Goal: Task Accomplishment & Management: Manage account settings

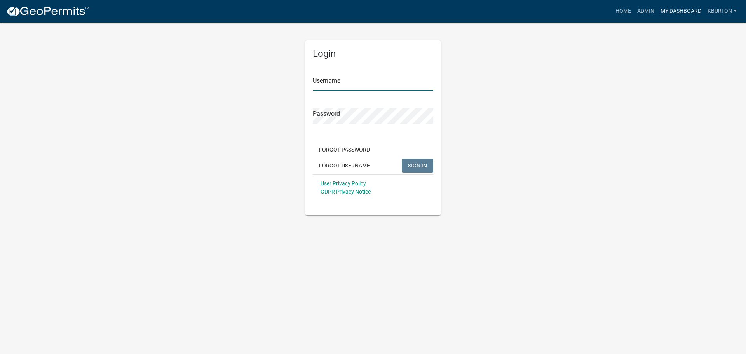
type input "kburton"
click at [675, 15] on link "My Dashboard" at bounding box center [680, 11] width 47 height 15
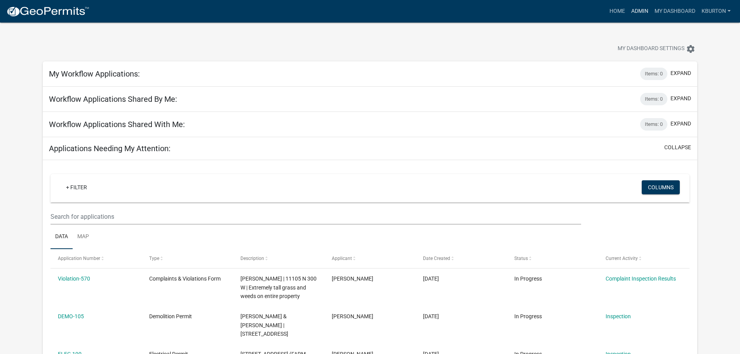
click at [641, 13] on link "Admin" at bounding box center [639, 11] width 23 height 15
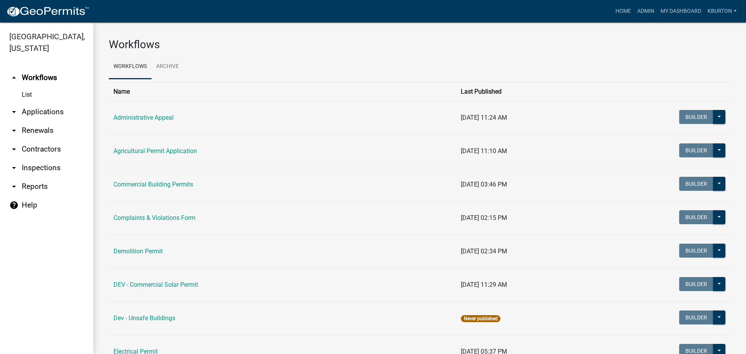
click at [54, 158] on link "arrow_drop_down Inspections" at bounding box center [46, 167] width 93 height 19
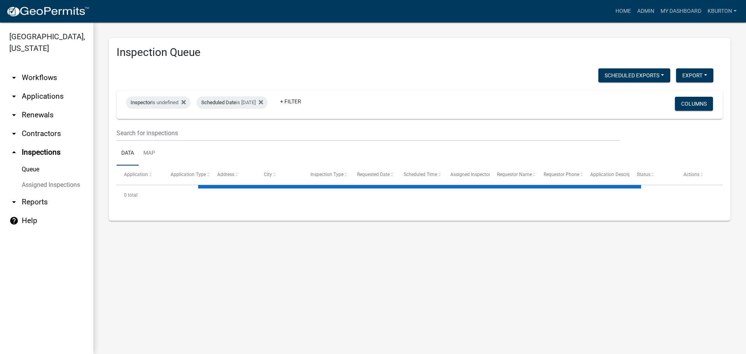
select select "1: 25"
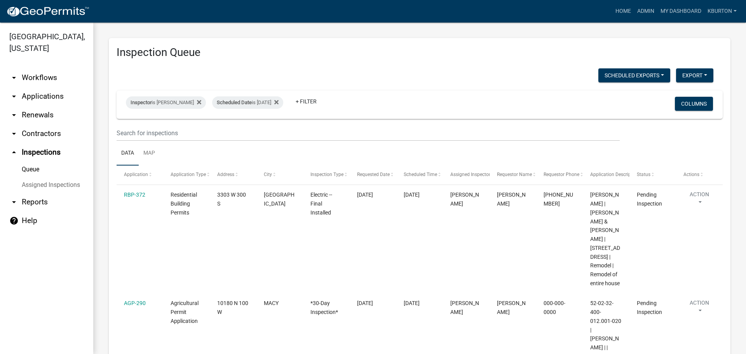
click at [54, 177] on link "Assigned Inspections" at bounding box center [46, 185] width 93 height 16
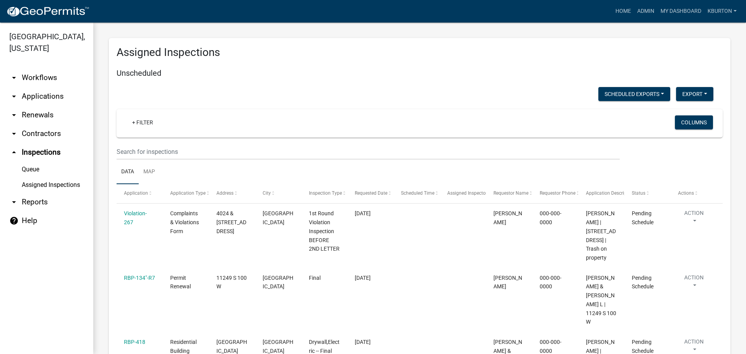
click at [32, 162] on link "Queue" at bounding box center [46, 170] width 93 height 16
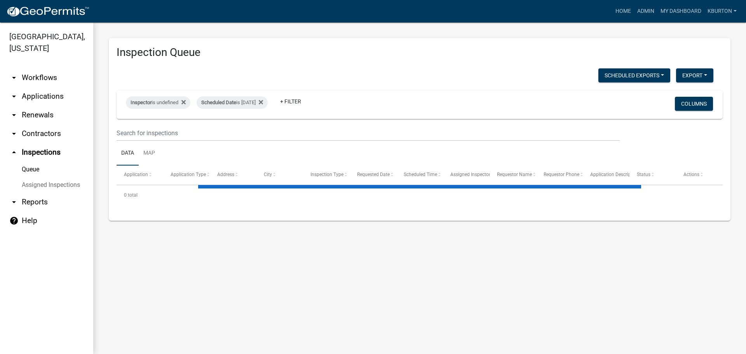
select select "1: 25"
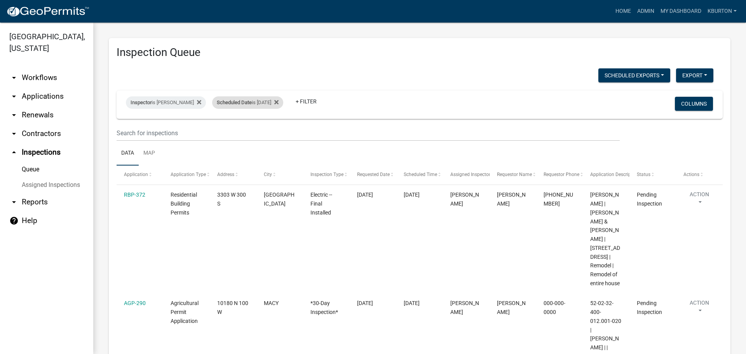
click at [257, 105] on div "Scheduled Date is [DATE]" at bounding box center [247, 102] width 71 height 12
click at [276, 132] on input "[DATE]" at bounding box center [249, 132] width 54 height 16
click at [252, 151] on button "Done" at bounding box center [249, 155] width 54 height 14
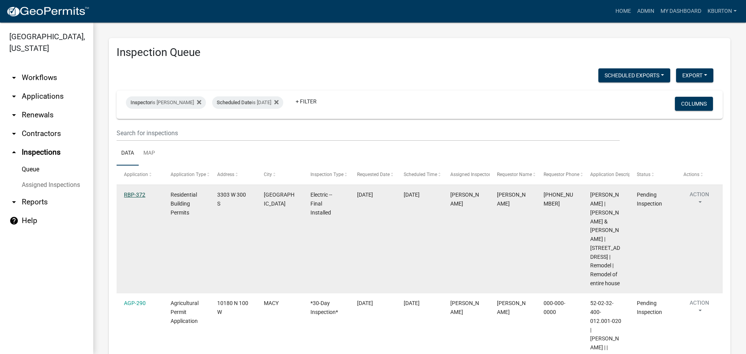
click at [132, 193] on link "RBP-372" at bounding box center [134, 194] width 21 height 6
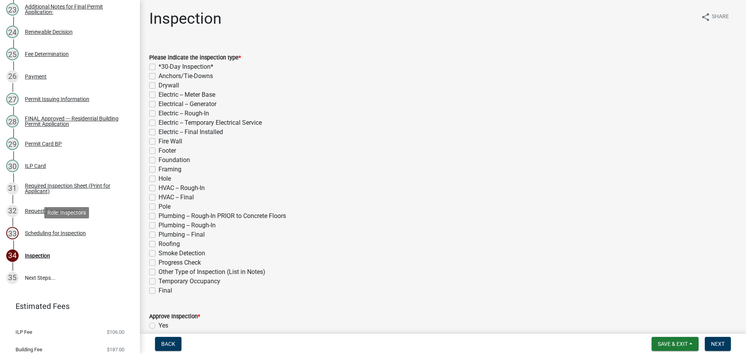
scroll to position [646, 0]
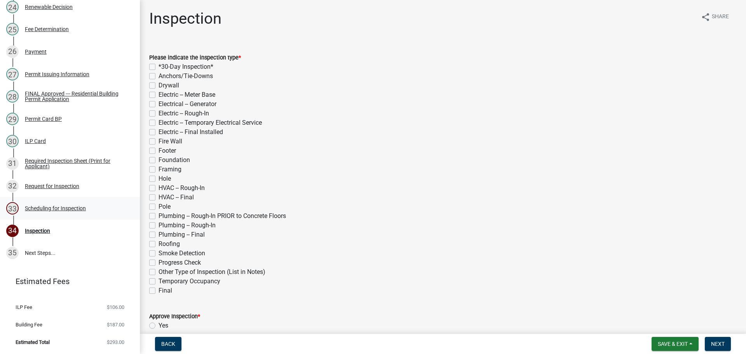
click at [72, 209] on div "Scheduling for Inspection" at bounding box center [55, 207] width 61 height 5
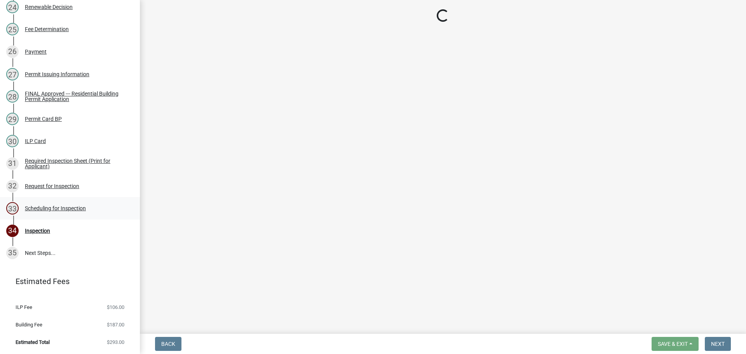
select select "25b75ae6-03c7-4280-9b34-fcf63005d5e5"
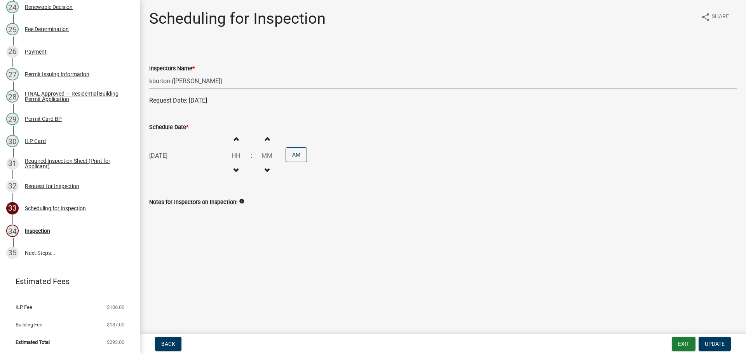
click at [167, 128] on label "Schedule Date *" at bounding box center [168, 127] width 39 height 5
click at [167, 148] on input "[DATE]" at bounding box center [184, 156] width 71 height 16
select select "9"
select select "2025"
click at [197, 247] on div "2" at bounding box center [194, 246] width 12 height 12
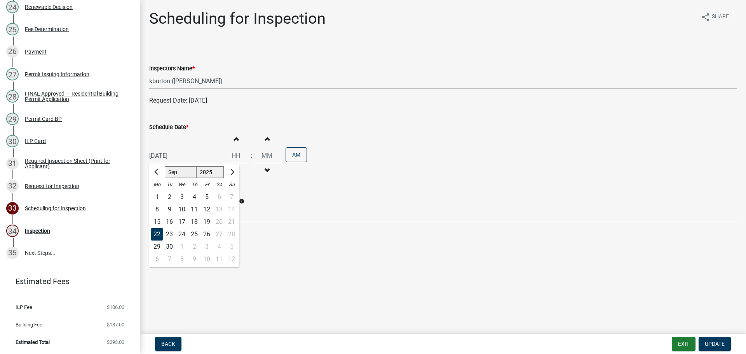
type input "[DATE]"
click at [720, 341] on span "Update" at bounding box center [715, 344] width 20 height 6
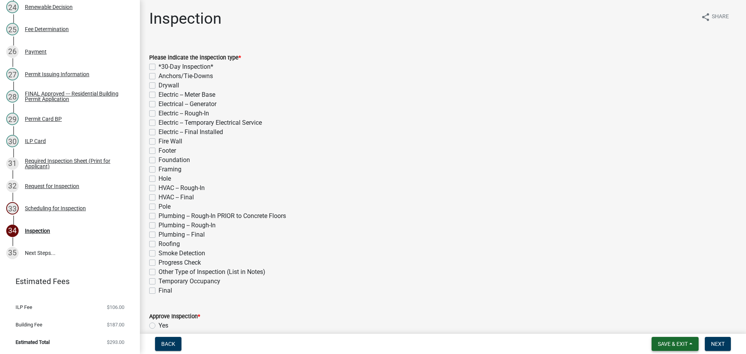
click at [667, 343] on span "Save & Exit" at bounding box center [673, 344] width 30 height 6
click at [665, 331] on button "Save & Exit" at bounding box center [667, 323] width 62 height 19
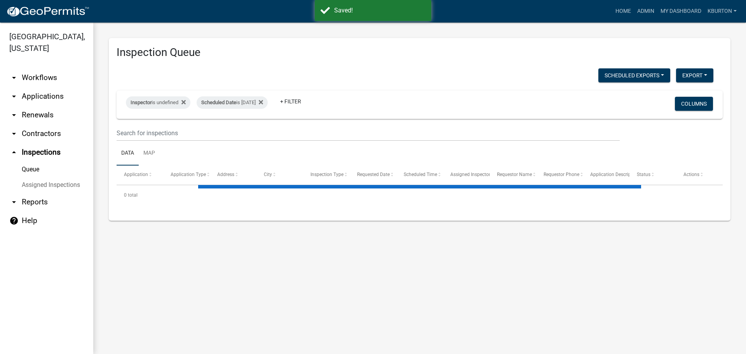
select select "1: 25"
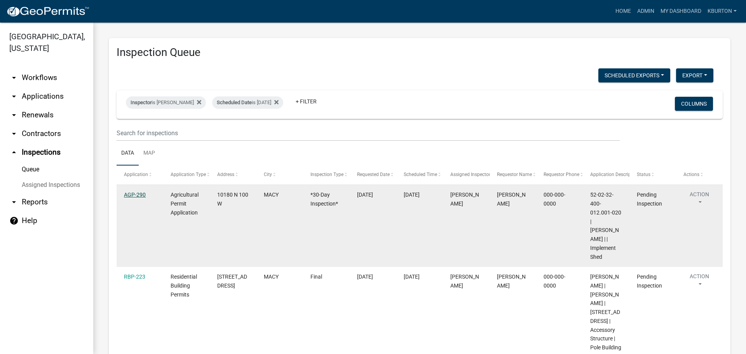
click at [138, 195] on link "AGP-290" at bounding box center [135, 194] width 22 height 6
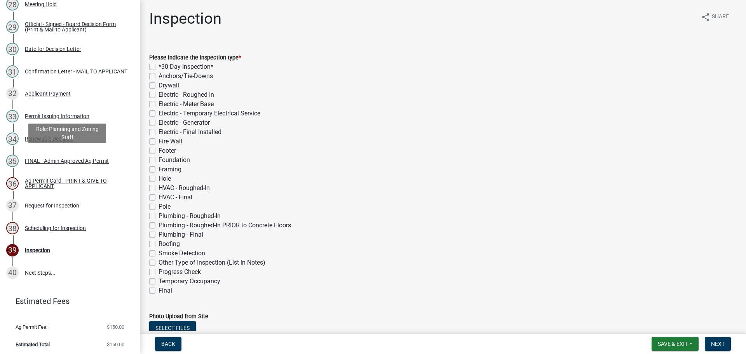
scroll to position [740, 0]
click at [56, 227] on div "Scheduling for Inspection" at bounding box center [55, 227] width 61 height 5
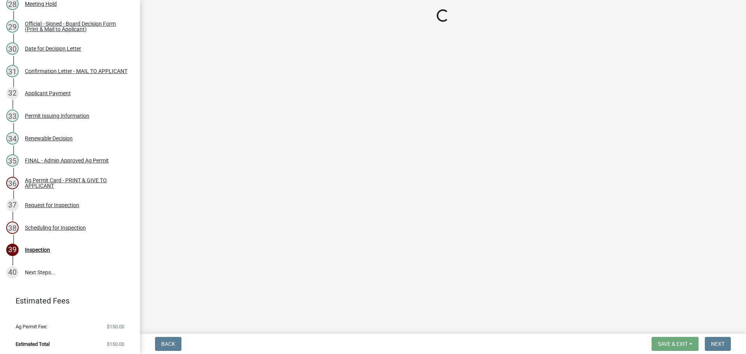
select select "25b75ae6-03c7-4280-9b34-fcf63005d5e5"
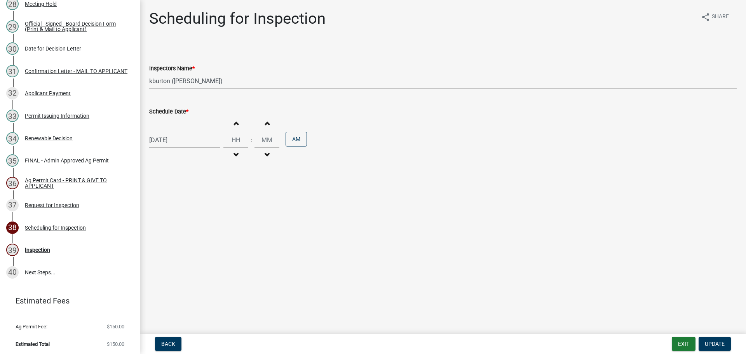
click at [172, 113] on label "Schedule Date *" at bounding box center [168, 111] width 39 height 5
click at [172, 132] on input "[DATE]" at bounding box center [184, 140] width 71 height 16
select select "9"
select select "2025"
click at [176, 155] on select "Jan Feb Mar Apr May Jun [DATE] Aug Sep Oct Nov Dec" at bounding box center [180, 157] width 31 height 12
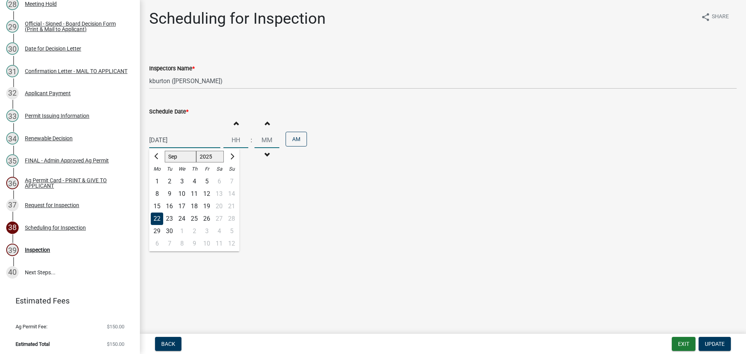
select select "10"
click at [165, 151] on select "Jan Feb Mar Apr May Jun [DATE] Aug Sep Oct Nov Dec" at bounding box center [180, 157] width 31 height 12
click at [183, 209] on div "15" at bounding box center [182, 206] width 12 height 12
type input "[DATE]"
click at [712, 345] on span "Update" at bounding box center [715, 344] width 20 height 6
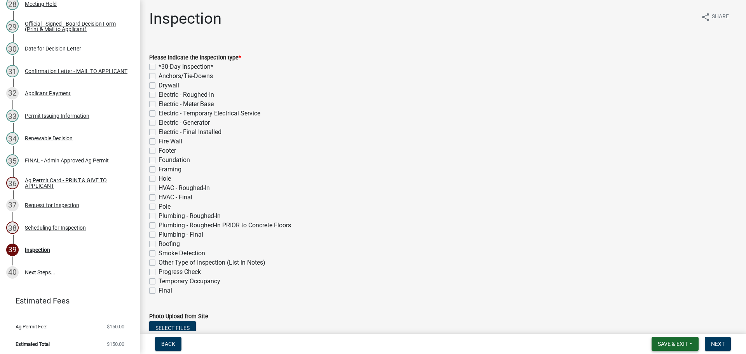
click at [672, 343] on span "Save & Exit" at bounding box center [673, 344] width 30 height 6
click at [670, 323] on button "Save & Exit" at bounding box center [667, 323] width 62 height 19
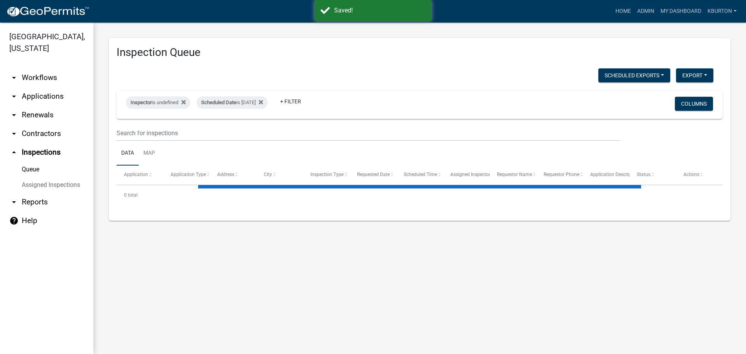
select select "1: 25"
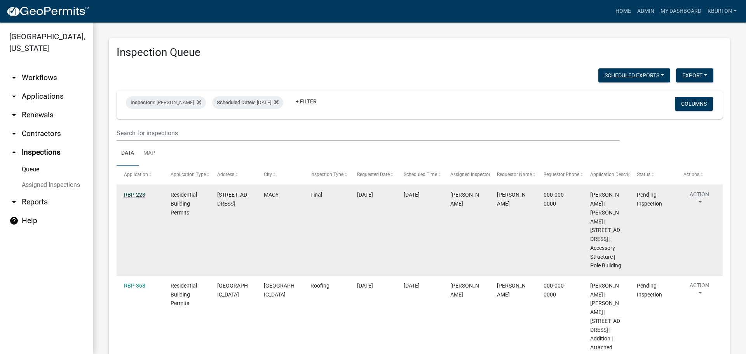
click at [136, 194] on link "RBP-223" at bounding box center [134, 194] width 21 height 6
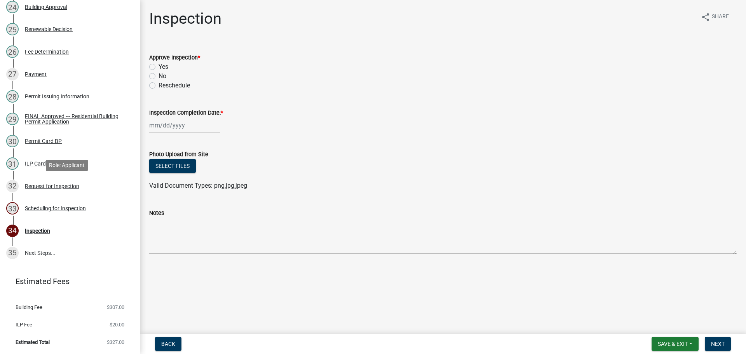
scroll to position [646, 0]
click at [60, 207] on div "Scheduling for Inspection" at bounding box center [55, 207] width 61 height 5
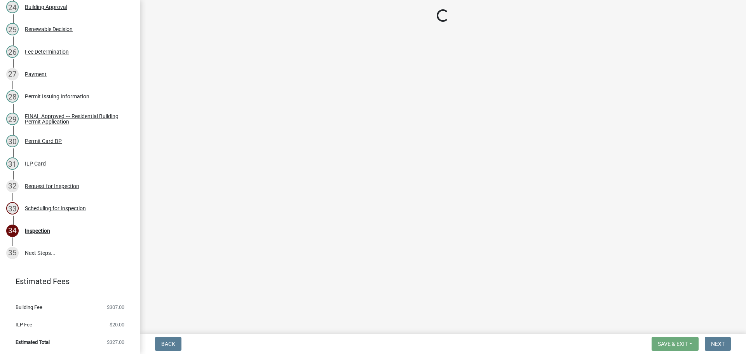
select select "25b75ae6-03c7-4280-9b34-fcf63005d5e5"
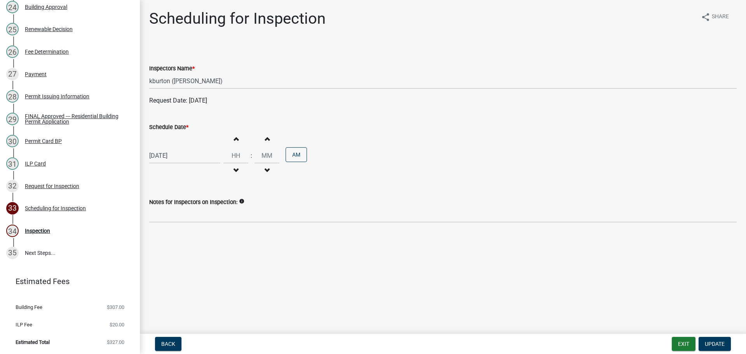
click at [176, 127] on label "Schedule Date *" at bounding box center [168, 127] width 39 height 5
click at [176, 148] on input "[DATE]" at bounding box center [184, 156] width 71 height 16
select select "9"
select select "2025"
click at [193, 246] on div "2" at bounding box center [194, 246] width 12 height 12
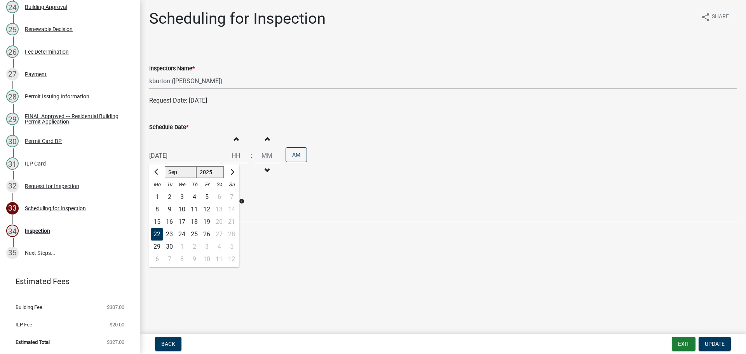
type input "[DATE]"
click at [711, 341] on span "Update" at bounding box center [715, 344] width 20 height 6
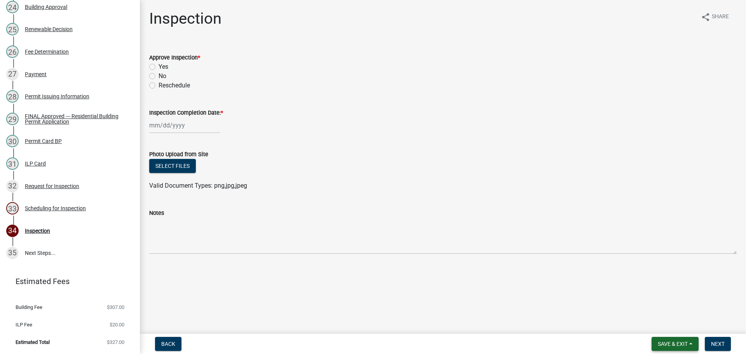
click at [675, 343] on span "Save & Exit" at bounding box center [673, 344] width 30 height 6
click at [667, 324] on button "Save & Exit" at bounding box center [667, 323] width 62 height 19
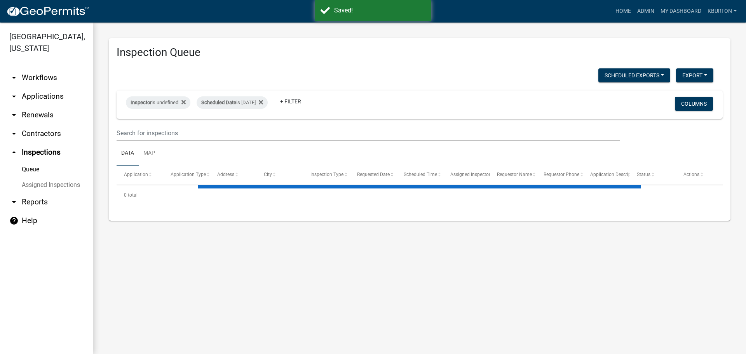
select select "1: 25"
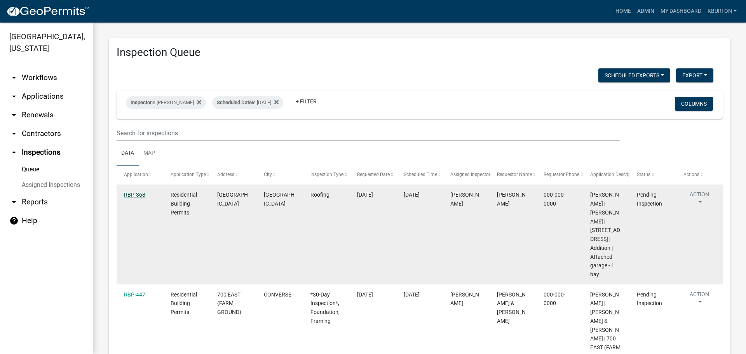
click at [142, 195] on link "RBP-368" at bounding box center [134, 194] width 21 height 6
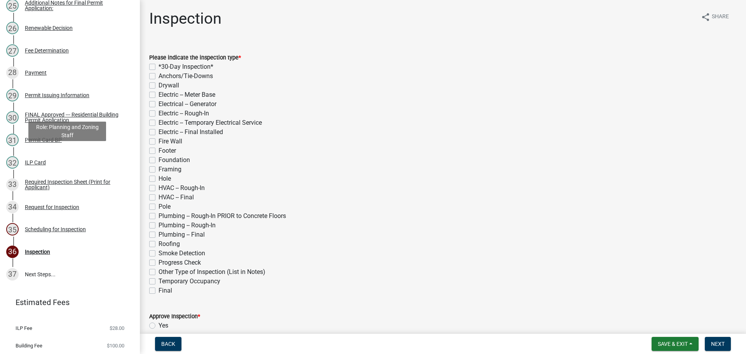
scroll to position [660, 0]
click at [80, 232] on div "Scheduling for Inspection" at bounding box center [55, 228] width 61 height 5
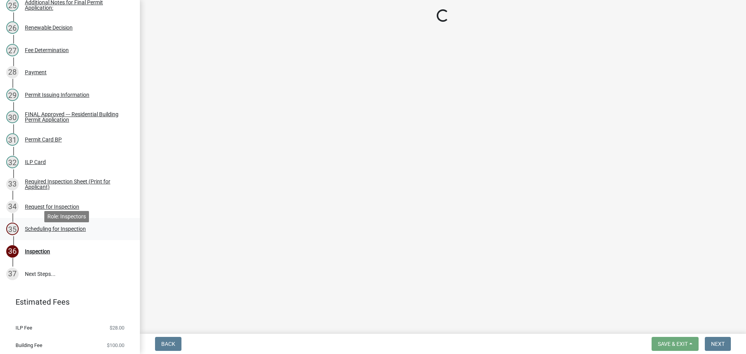
select select "25b75ae6-03c7-4280-9b34-fcf63005d5e5"
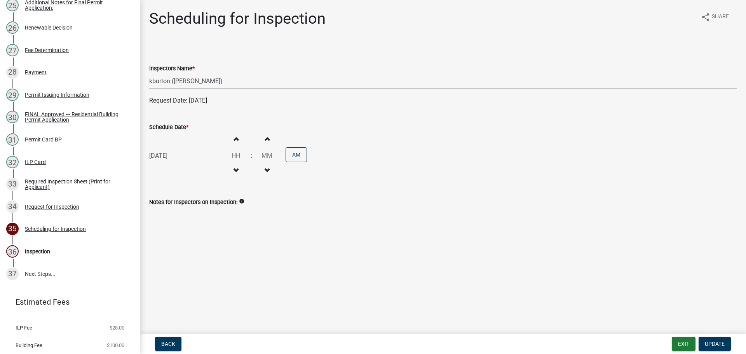
click at [171, 129] on label "Schedule Date *" at bounding box center [168, 127] width 39 height 5
click at [171, 148] on input "[DATE]" at bounding box center [184, 156] width 71 height 16
select select "9"
select select "2025"
click at [171, 246] on div "30" at bounding box center [169, 246] width 12 height 12
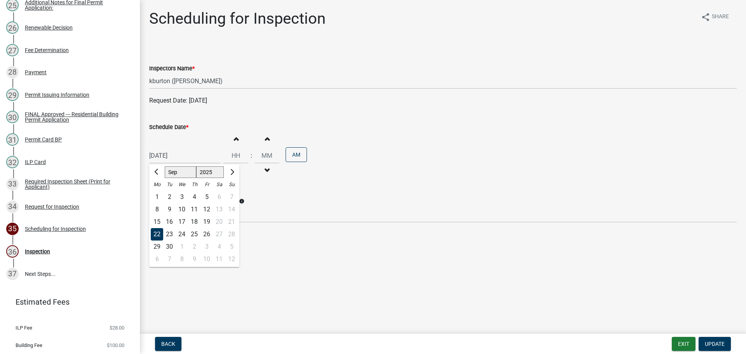
type input "[DATE]"
click at [718, 342] on span "Update" at bounding box center [715, 344] width 20 height 6
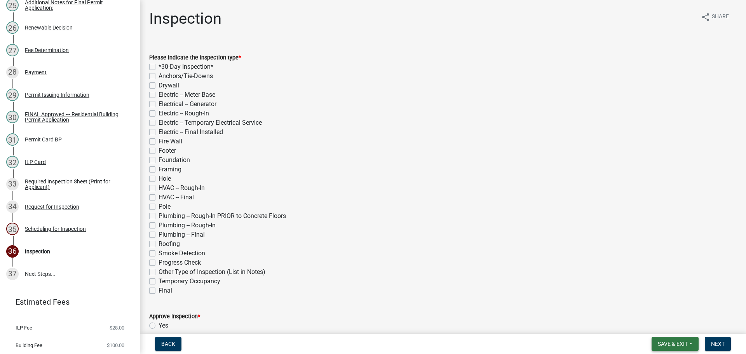
click at [675, 341] on span "Save & Exit" at bounding box center [673, 344] width 30 height 6
click at [668, 320] on button "Save & Exit" at bounding box center [667, 323] width 62 height 19
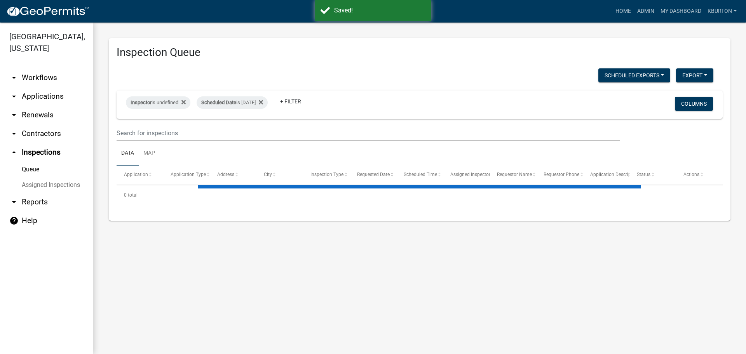
select select "1: 25"
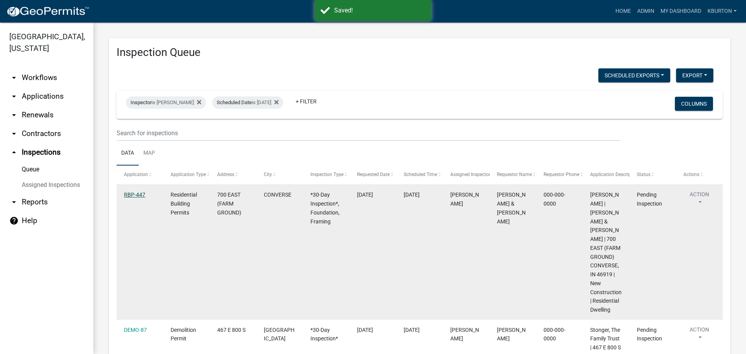
click at [140, 197] on link "RBP-447" at bounding box center [134, 194] width 21 height 6
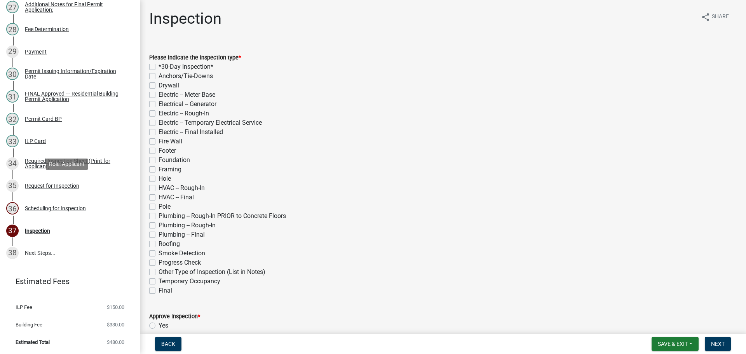
scroll to position [713, 0]
click at [54, 206] on div "Scheduling for Inspection" at bounding box center [55, 207] width 61 height 5
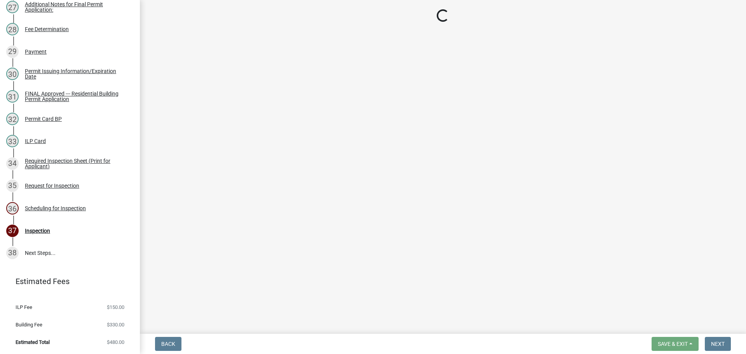
select select "25b75ae6-03c7-4280-9b34-fcf63005d5e5"
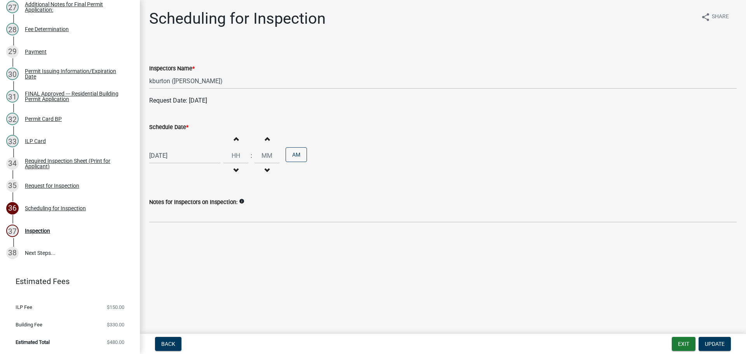
click at [175, 126] on label "Schedule Date *" at bounding box center [168, 127] width 39 height 5
click at [175, 148] on input "[DATE]" at bounding box center [184, 156] width 71 height 16
select select "9"
select select "2025"
click at [196, 234] on div "25" at bounding box center [194, 234] width 12 height 12
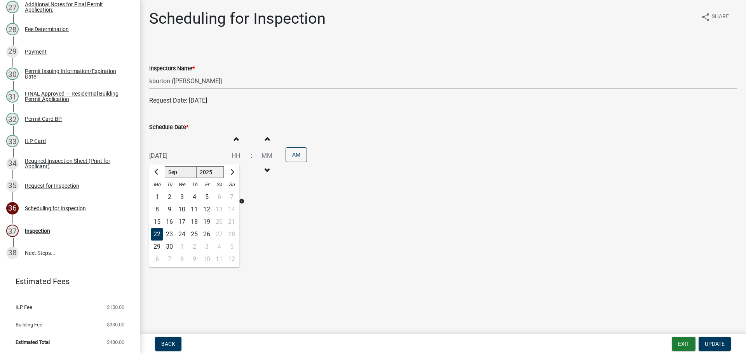
type input "[DATE]"
click at [721, 341] on span "Update" at bounding box center [715, 344] width 20 height 6
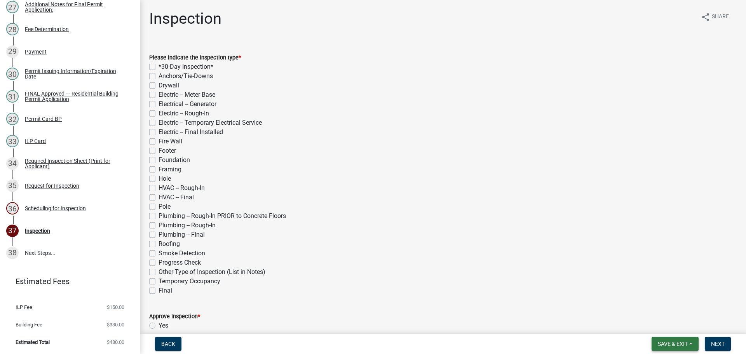
click at [674, 341] on span "Save & Exit" at bounding box center [673, 344] width 30 height 6
click at [664, 330] on button "Save & Exit" at bounding box center [667, 323] width 62 height 19
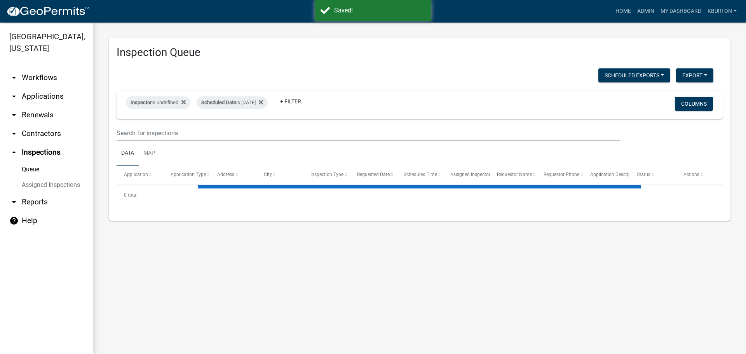
select select "1: 25"
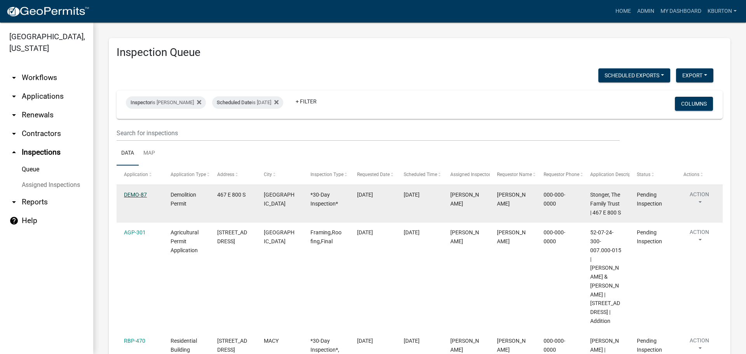
click at [133, 193] on link "DEMO-87" at bounding box center [135, 194] width 23 height 6
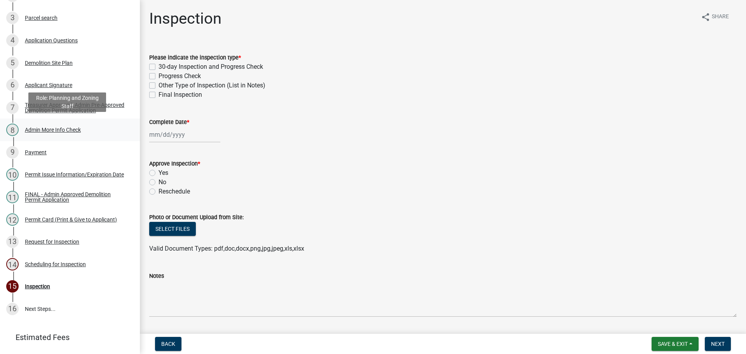
scroll to position [192, 0]
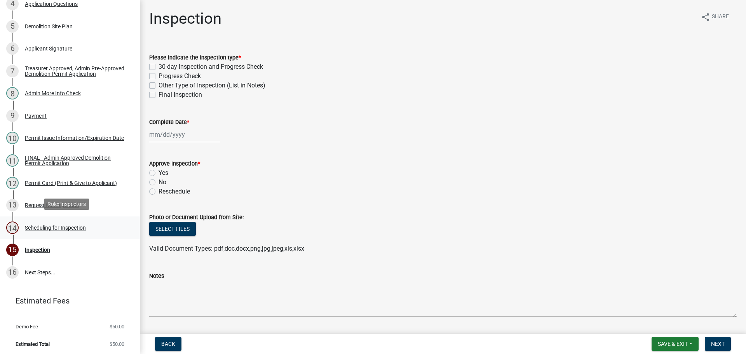
click at [50, 225] on div "Scheduling for Inspection" at bounding box center [55, 227] width 61 height 5
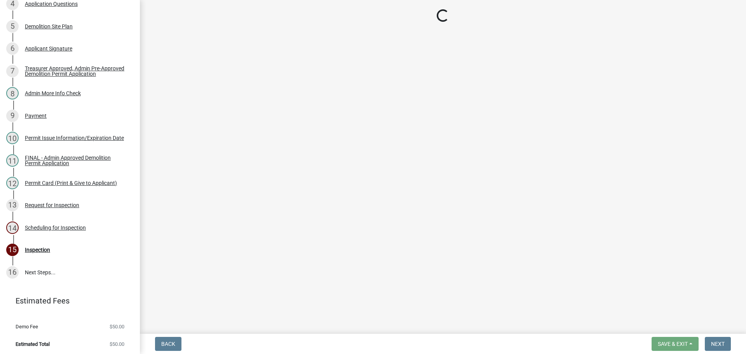
select select "25b75ae6-03c7-4280-9b34-fcf63005d5e5"
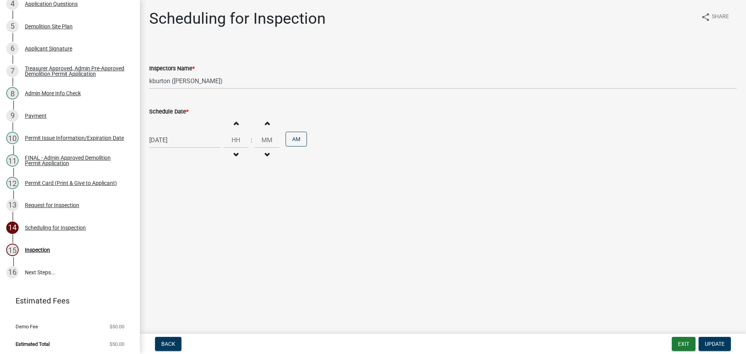
click at [168, 112] on label "Schedule Date *" at bounding box center [168, 111] width 39 height 5
click at [168, 132] on input "[DATE]" at bounding box center [184, 140] width 71 height 16
select select "9"
select select "2025"
click at [175, 156] on select "Jan Feb Mar Apr May Jun [DATE] Aug Sep Oct Nov Dec" at bounding box center [180, 157] width 31 height 12
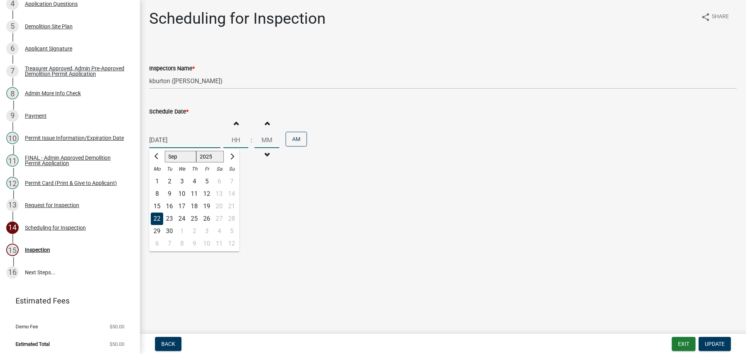
click at [165, 151] on select "Jan Feb Mar Apr May Jun [DATE] Aug Sep Oct Nov Dec" at bounding box center [180, 157] width 31 height 12
click at [177, 154] on select "Jan Feb Mar Apr May Jun [DATE] Aug Sep Oct Nov Dec" at bounding box center [180, 157] width 31 height 12
select select "10"
click at [165, 151] on select "Jan Feb Mar Apr May Jun [DATE] Aug Sep Oct Nov Dec" at bounding box center [180, 157] width 31 height 12
click at [183, 219] on div "22" at bounding box center [182, 218] width 12 height 12
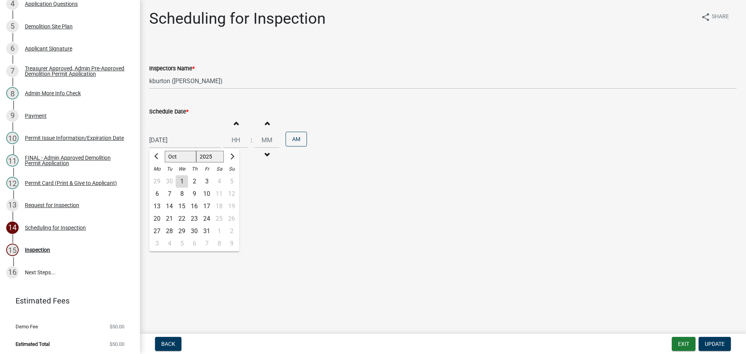
type input "[DATE]"
click at [716, 341] on span "Update" at bounding box center [715, 344] width 20 height 6
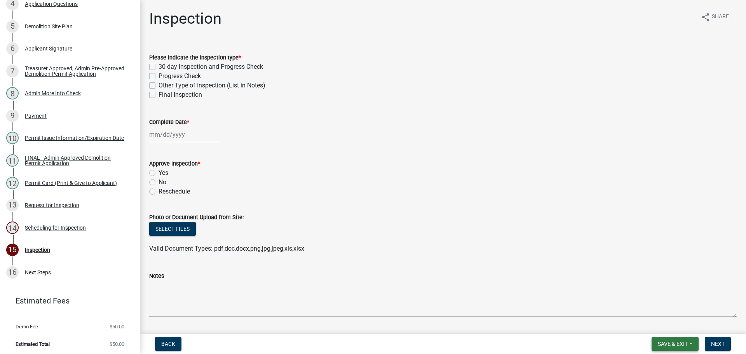
click at [662, 339] on button "Save & Exit" at bounding box center [674, 344] width 47 height 14
click at [666, 328] on button "Save & Exit" at bounding box center [667, 323] width 62 height 19
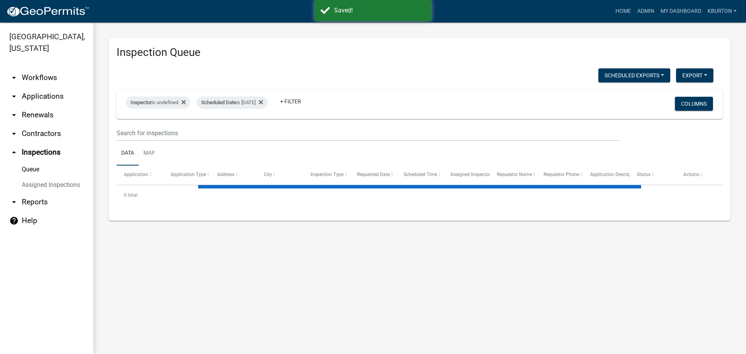
select select "1: 25"
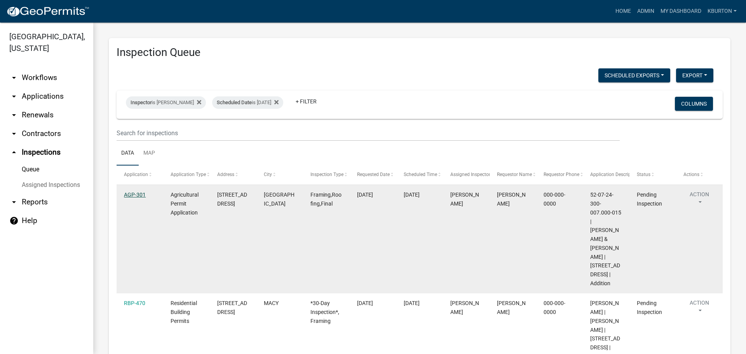
click at [136, 196] on link "AGP-301" at bounding box center [135, 194] width 22 height 6
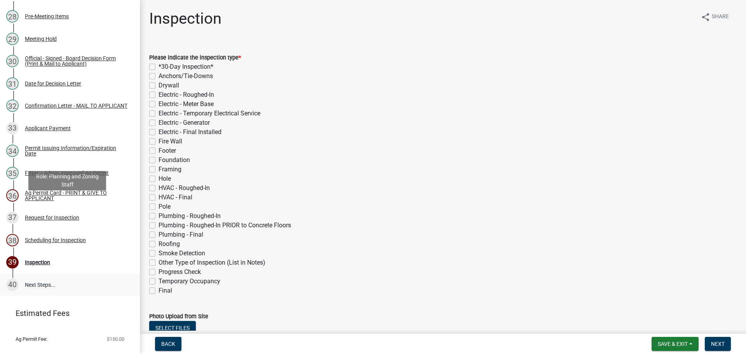
scroll to position [740, 0]
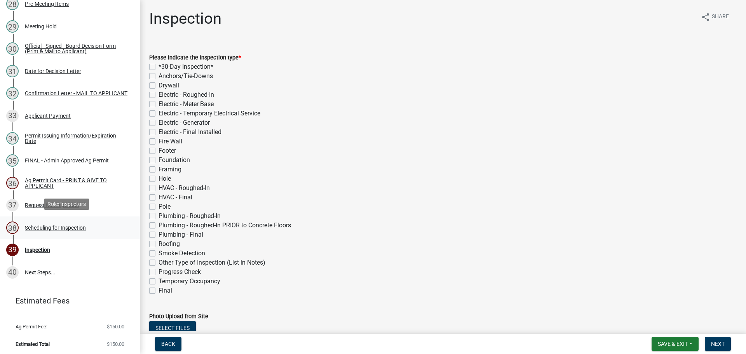
click at [70, 228] on div "Scheduling for Inspection" at bounding box center [55, 227] width 61 height 5
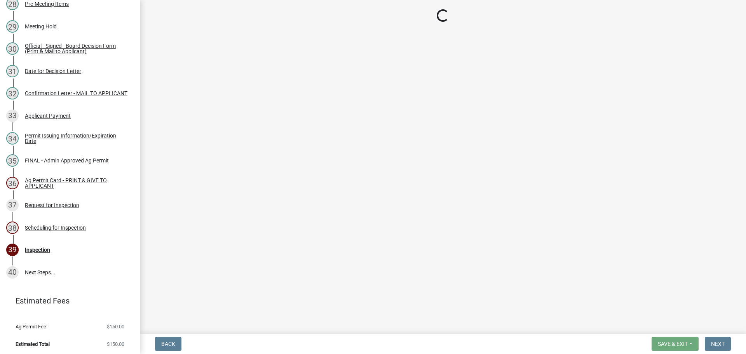
select select "25b75ae6-03c7-4280-9b34-fcf63005d5e5"
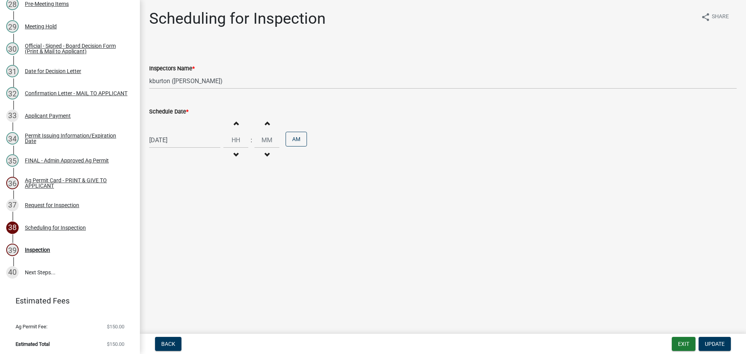
click at [174, 111] on label "Schedule Date *" at bounding box center [168, 111] width 39 height 5
click at [174, 132] on input "[DATE]" at bounding box center [184, 140] width 71 height 16
select select "9"
select select "2025"
click at [171, 229] on div "30" at bounding box center [169, 231] width 12 height 12
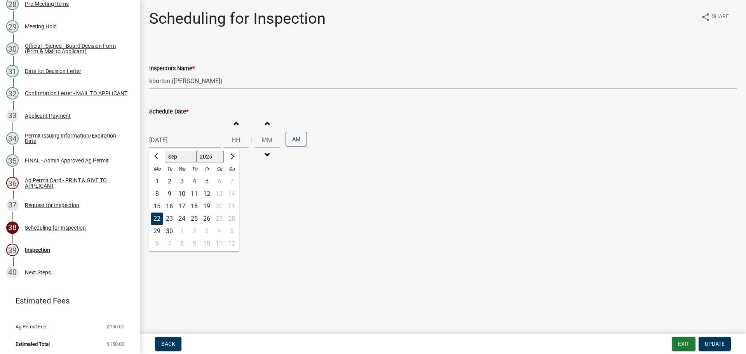
type input "[DATE]"
click at [715, 342] on span "Update" at bounding box center [715, 344] width 20 height 6
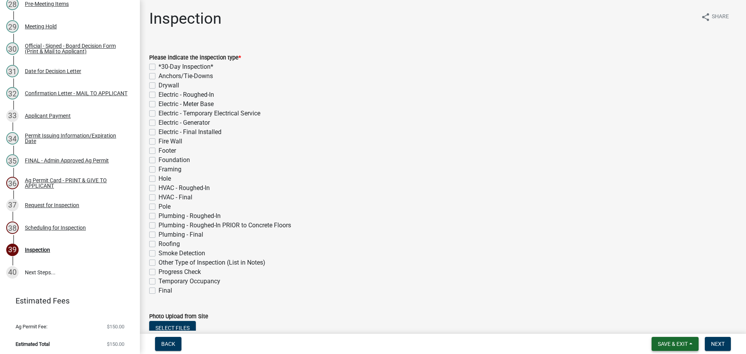
click at [675, 343] on span "Save & Exit" at bounding box center [673, 344] width 30 height 6
click at [673, 329] on button "Save & Exit" at bounding box center [667, 323] width 62 height 19
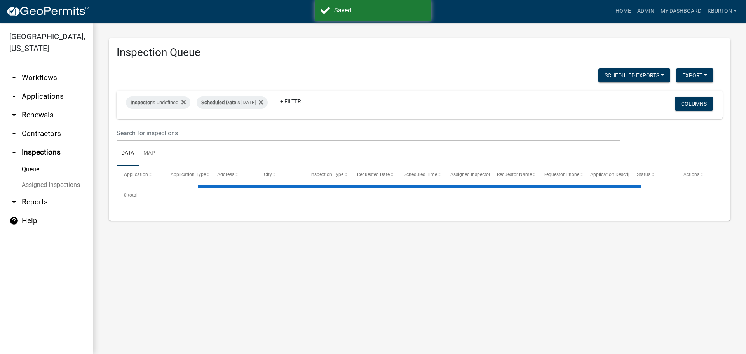
select select "1: 25"
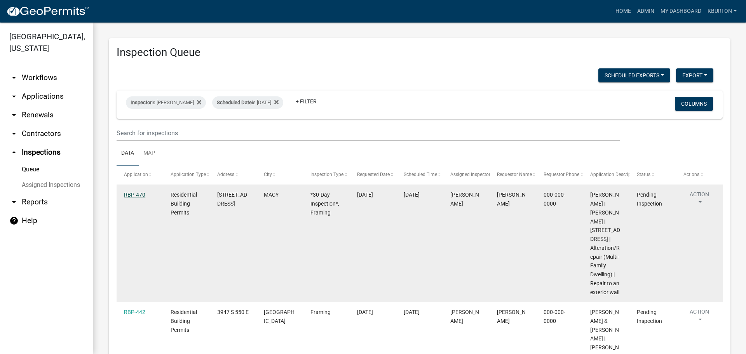
click at [139, 195] on link "RBP-470" at bounding box center [134, 194] width 21 height 6
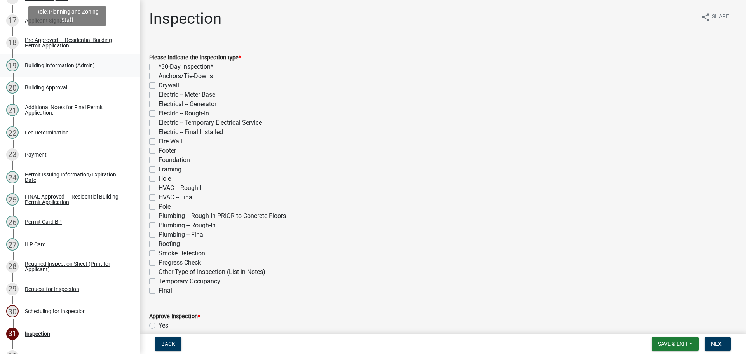
scroll to position [578, 0]
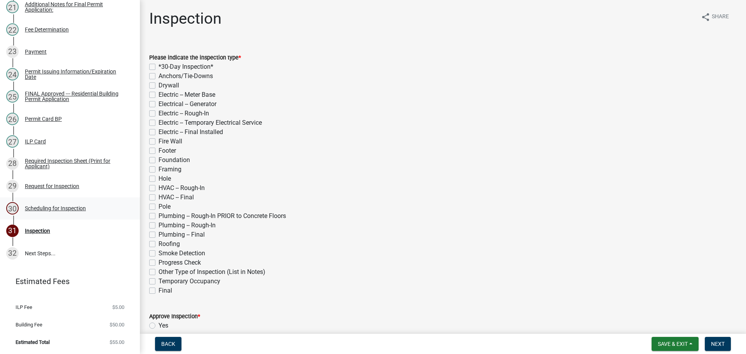
click at [66, 207] on div "Scheduling for Inspection" at bounding box center [55, 207] width 61 height 5
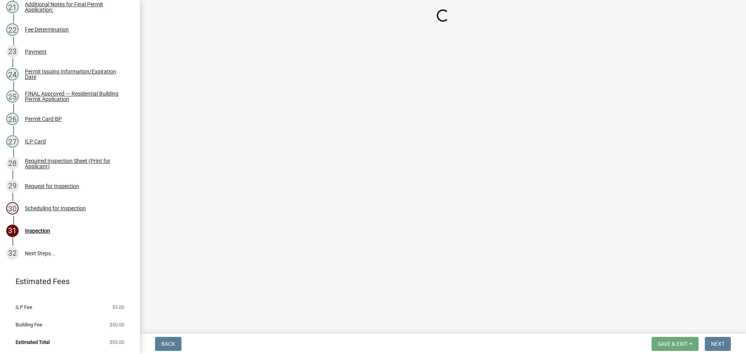
select select "25b75ae6-03c7-4280-9b34-fcf63005d5e5"
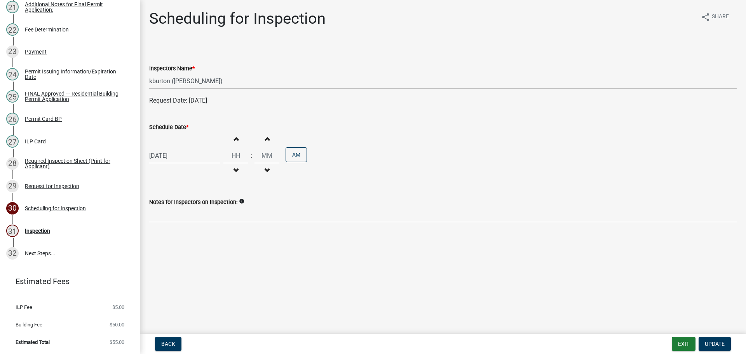
click at [176, 129] on label "Schedule Date *" at bounding box center [168, 127] width 39 height 5
click at [176, 148] on input "[DATE]" at bounding box center [184, 156] width 71 height 16
select select "9"
select select "2025"
click at [193, 246] on div "2" at bounding box center [194, 246] width 12 height 12
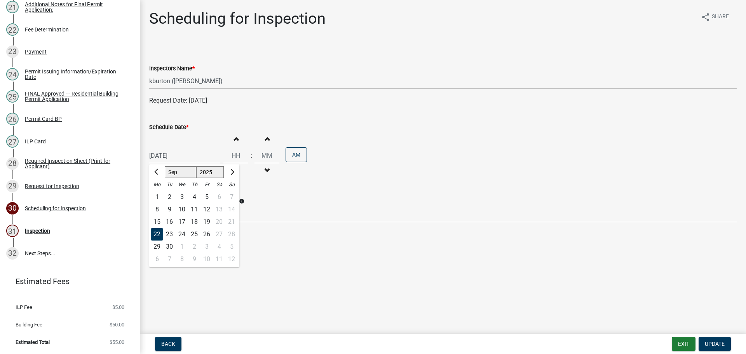
type input "[DATE]"
click at [716, 342] on span "Update" at bounding box center [715, 344] width 20 height 6
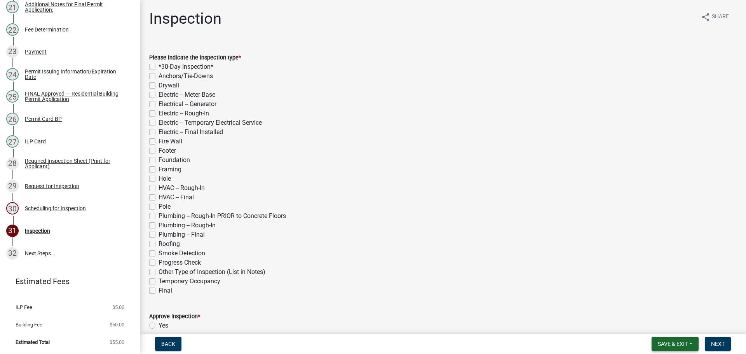
click at [679, 343] on span "Save & Exit" at bounding box center [673, 344] width 30 height 6
click at [671, 330] on button "Save & Exit" at bounding box center [667, 323] width 62 height 19
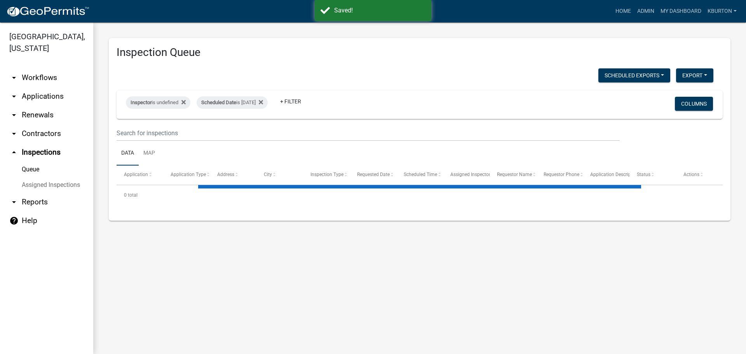
select select "1: 25"
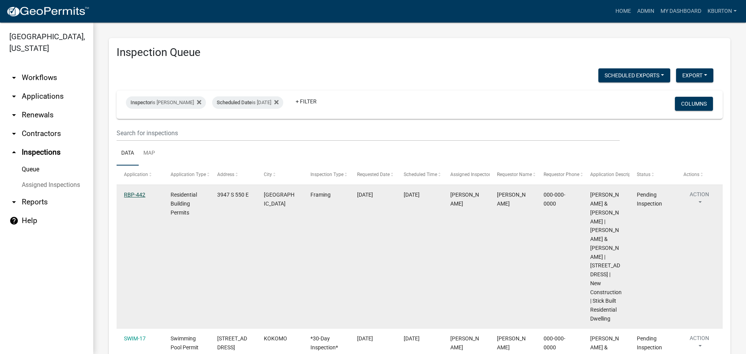
click at [138, 195] on link "RBP-442" at bounding box center [134, 194] width 21 height 6
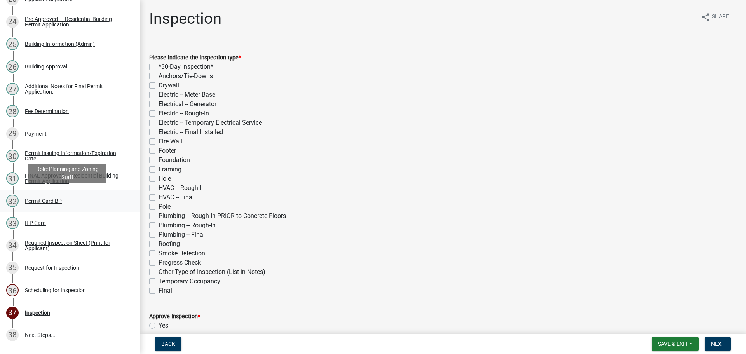
scroll to position [713, 0]
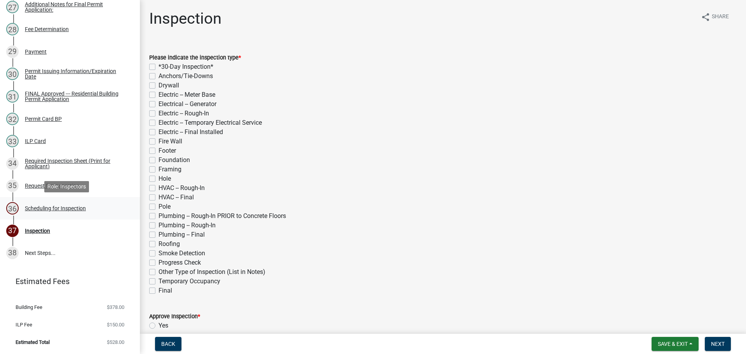
click at [79, 209] on div "Scheduling for Inspection" at bounding box center [55, 207] width 61 height 5
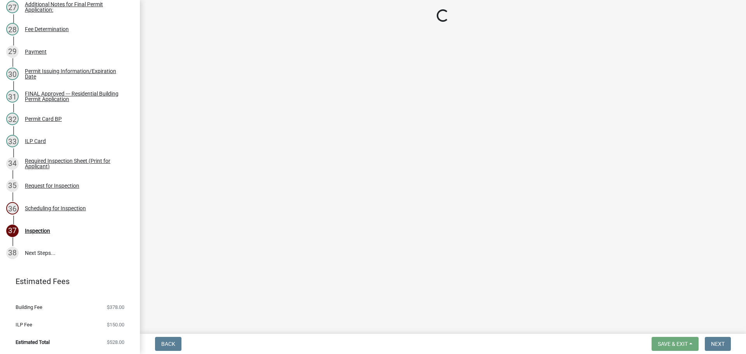
select select "25b75ae6-03c7-4280-9b34-fcf63005d5e5"
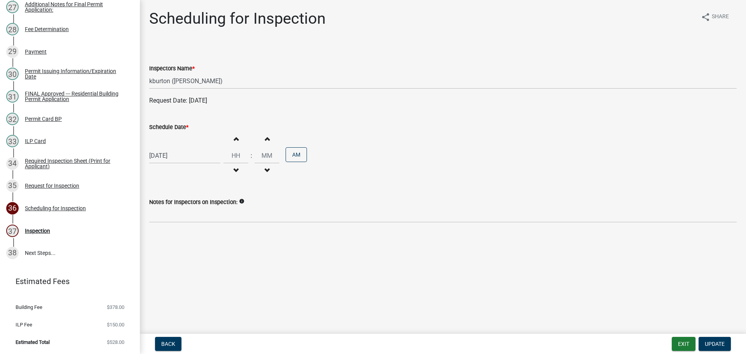
click at [178, 125] on label "Schedule Date *" at bounding box center [168, 127] width 39 height 5
click at [178, 148] on input "[DATE]" at bounding box center [184, 156] width 71 height 16
select select "9"
select select "2025"
click at [183, 246] on div "1" at bounding box center [182, 246] width 12 height 12
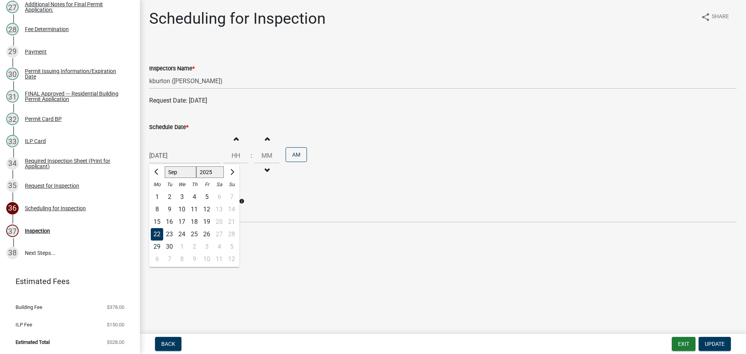
type input "[DATE]"
click at [714, 341] on span "Update" at bounding box center [715, 344] width 20 height 6
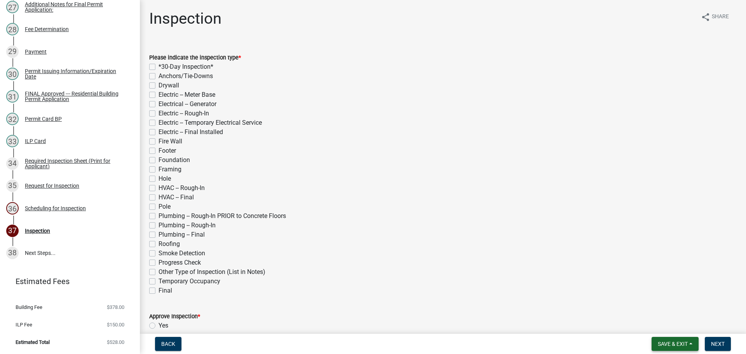
click at [679, 344] on span "Save & Exit" at bounding box center [673, 344] width 30 height 6
click at [677, 329] on button "Save & Exit" at bounding box center [667, 323] width 62 height 19
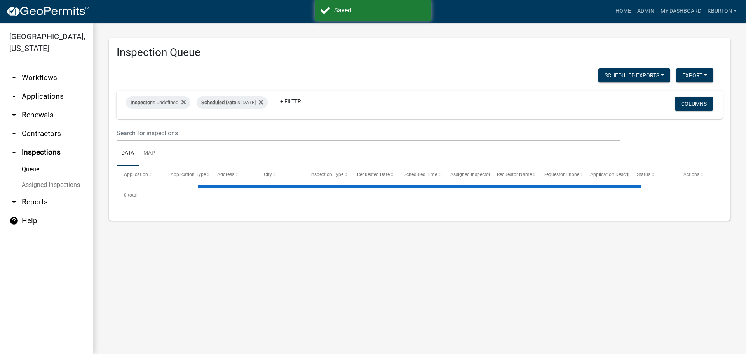
select select "1: 25"
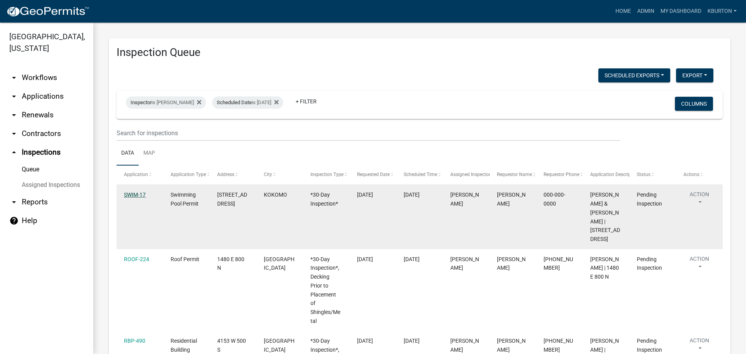
click at [145, 191] on link "SWIM-17" at bounding box center [135, 194] width 22 height 6
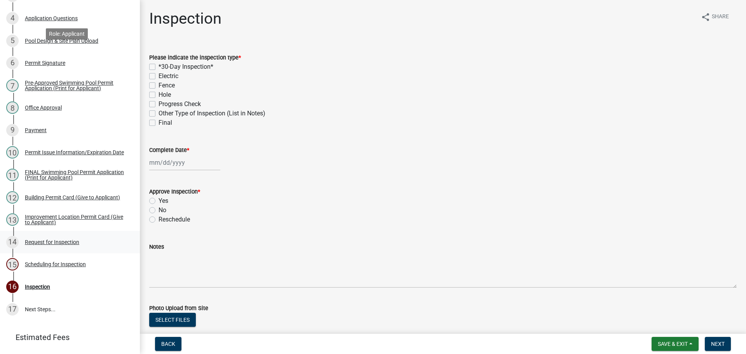
scroll to position [214, 0]
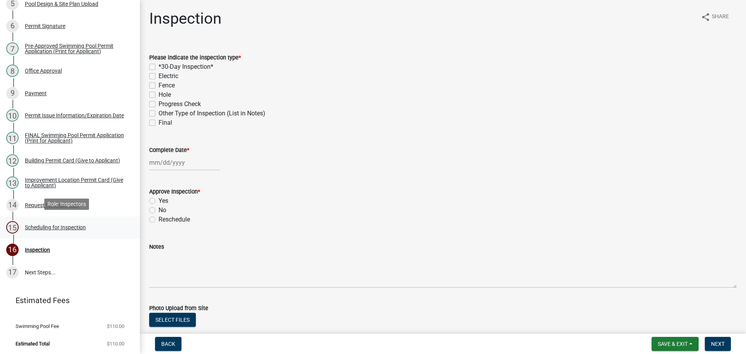
click at [80, 225] on div "Scheduling for Inspection" at bounding box center [55, 227] width 61 height 5
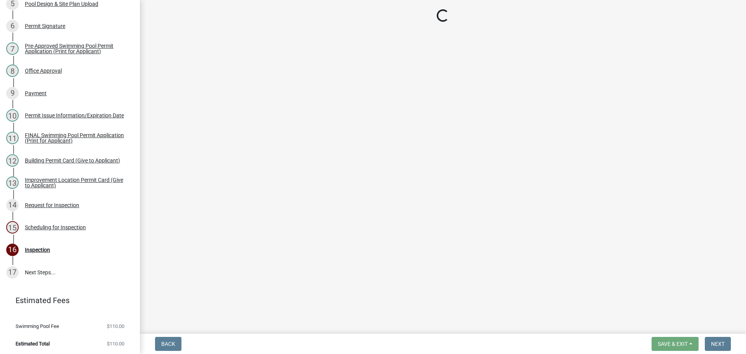
select select "25b75ae6-03c7-4280-9b34-fcf63005d5e5"
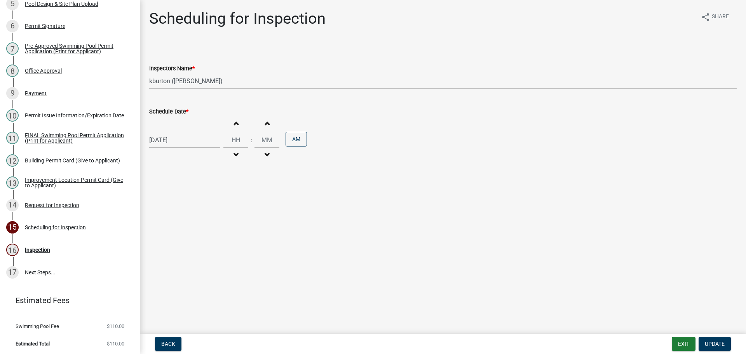
click at [166, 113] on label "Schedule Date *" at bounding box center [168, 111] width 39 height 5
click at [166, 132] on input "[DATE]" at bounding box center [184, 140] width 71 height 16
select select "9"
select select "2025"
click at [192, 218] on div "25" at bounding box center [194, 218] width 12 height 12
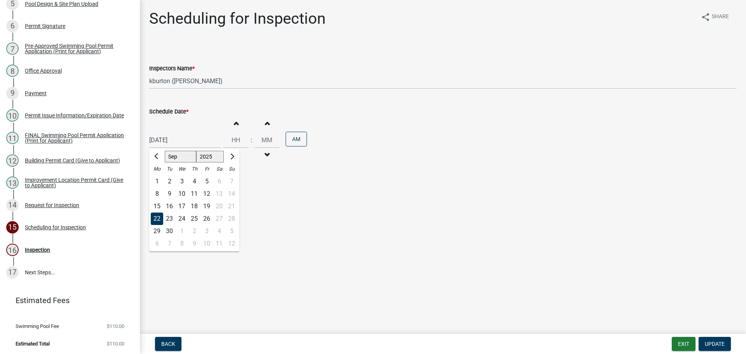
type input "[DATE]"
click at [719, 344] on span "Update" at bounding box center [715, 344] width 20 height 6
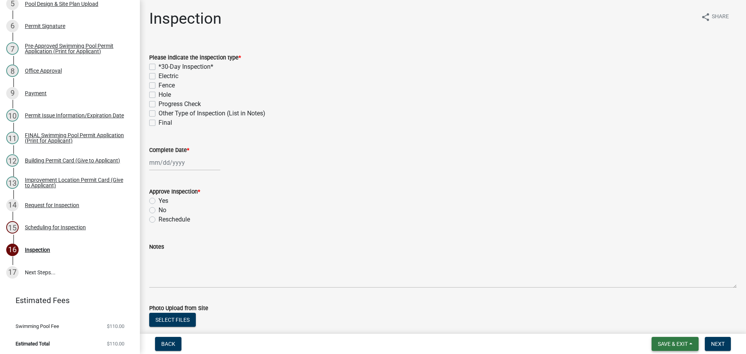
click at [663, 340] on button "Save & Exit" at bounding box center [674, 344] width 47 height 14
click at [669, 328] on button "Save & Exit" at bounding box center [667, 323] width 62 height 19
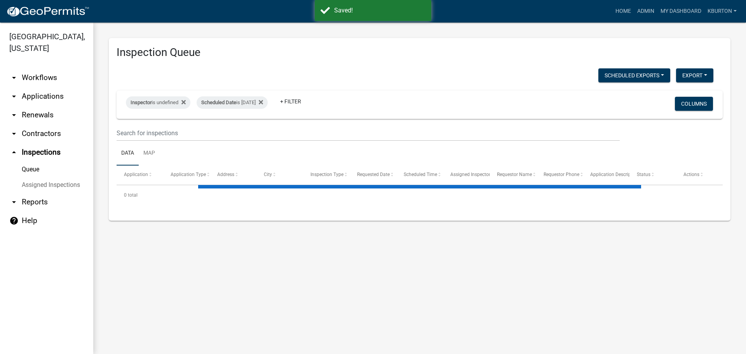
select select "1: 25"
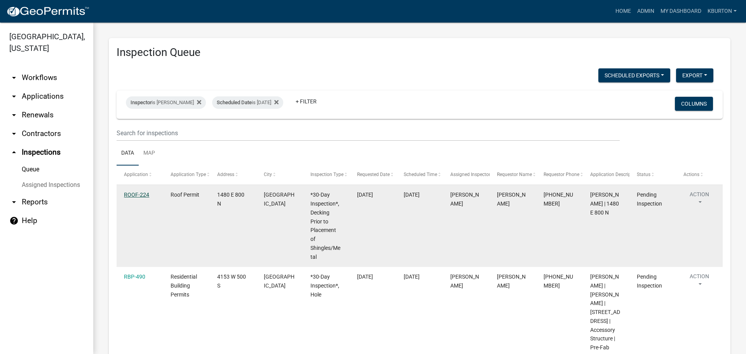
click at [139, 196] on link "ROOF-224" at bounding box center [136, 194] width 25 height 6
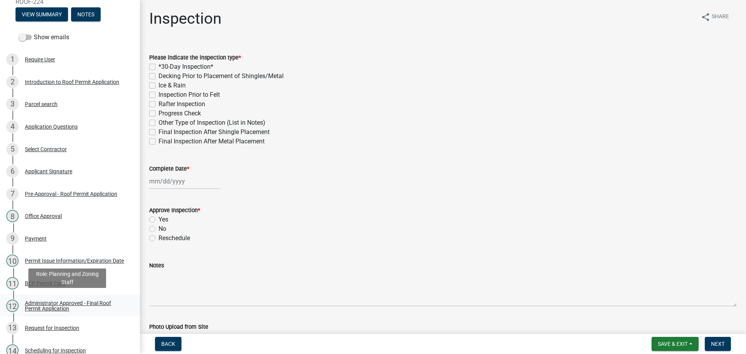
scroll to position [192, 0]
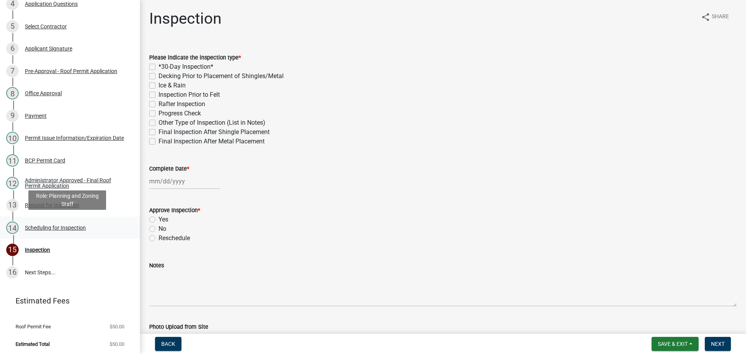
click at [77, 225] on div "Scheduling for Inspection" at bounding box center [55, 227] width 61 height 5
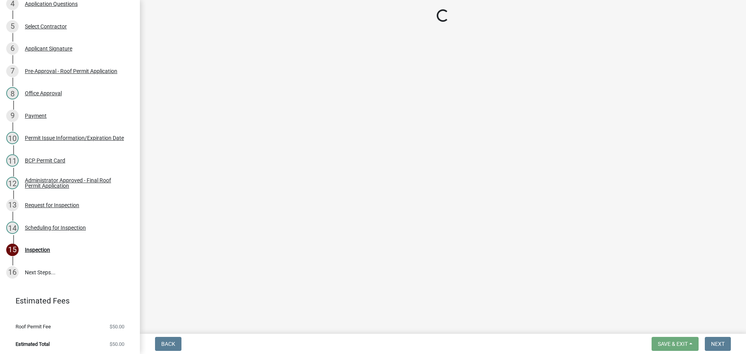
select select "25b75ae6-03c7-4280-9b34-fcf63005d5e5"
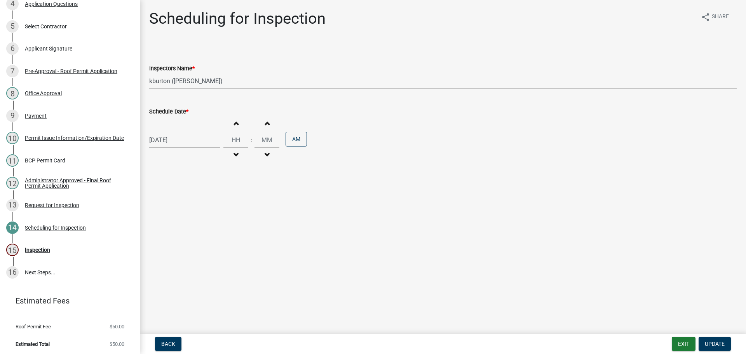
click at [158, 112] on label "Schedule Date *" at bounding box center [168, 111] width 39 height 5
click at [158, 132] on input "[DATE]" at bounding box center [184, 140] width 71 height 16
select select "9"
select select "2025"
click at [193, 232] on div "2" at bounding box center [194, 231] width 12 height 12
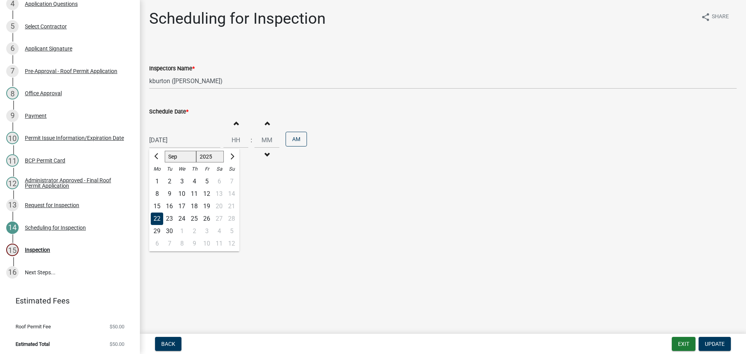
type input "[DATE]"
click at [715, 342] on span "Update" at bounding box center [715, 344] width 20 height 6
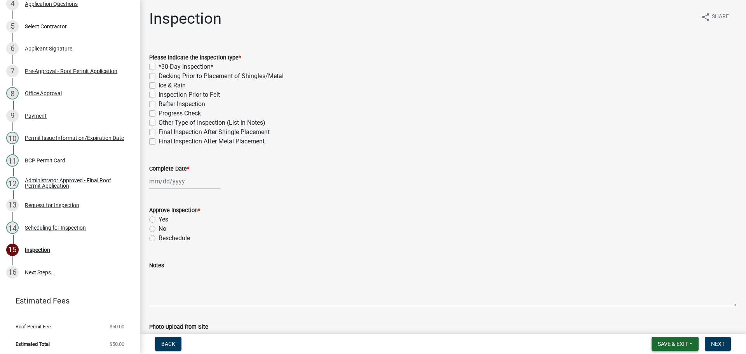
click at [662, 341] on span "Save & Exit" at bounding box center [673, 344] width 30 height 6
click at [666, 329] on button "Save & Exit" at bounding box center [667, 323] width 62 height 19
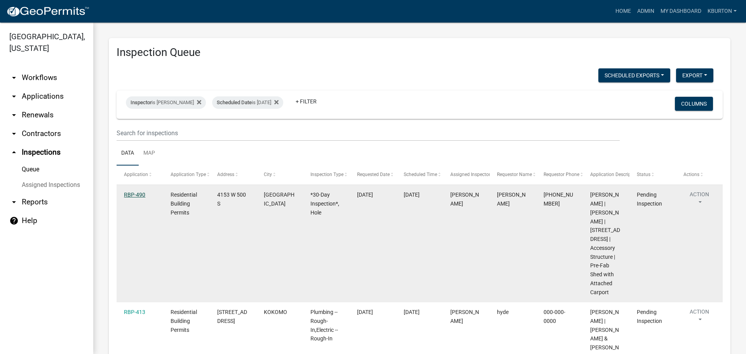
click at [139, 193] on link "RBP-490" at bounding box center [134, 194] width 21 height 6
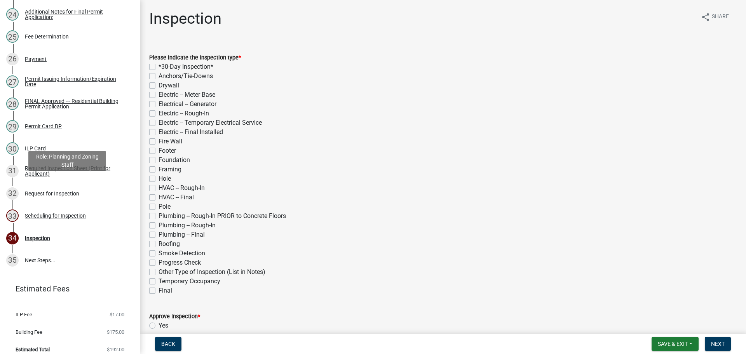
scroll to position [646, 0]
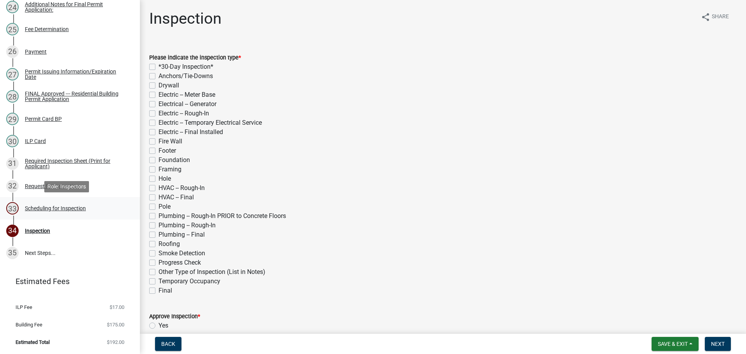
click at [59, 207] on div "Scheduling for Inspection" at bounding box center [55, 207] width 61 height 5
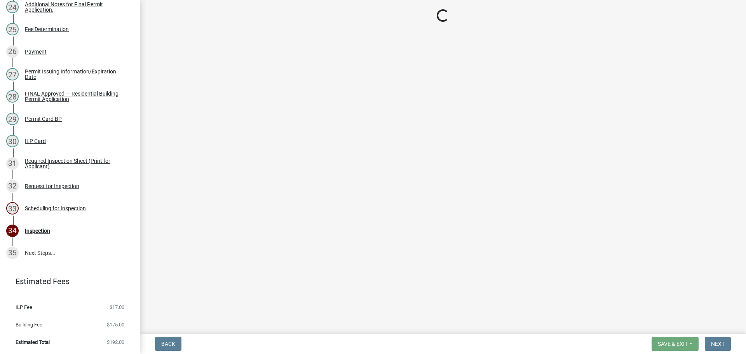
select select "25b75ae6-03c7-4280-9b34-fcf63005d5e5"
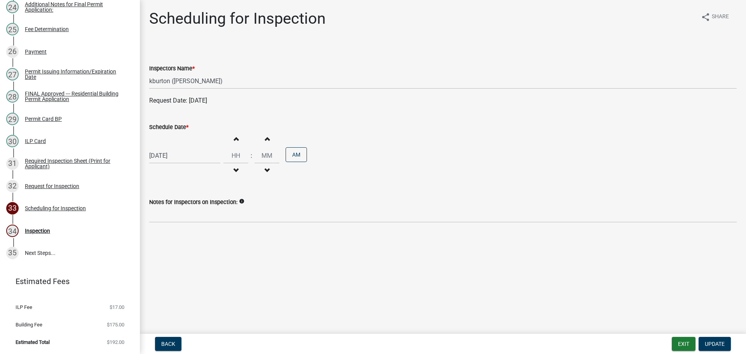
click at [171, 125] on label "Schedule Date *" at bounding box center [168, 127] width 39 height 5
click at [171, 148] on input "[DATE]" at bounding box center [184, 156] width 71 height 16
select select "9"
select select "2025"
click at [173, 248] on div "30" at bounding box center [169, 246] width 12 height 12
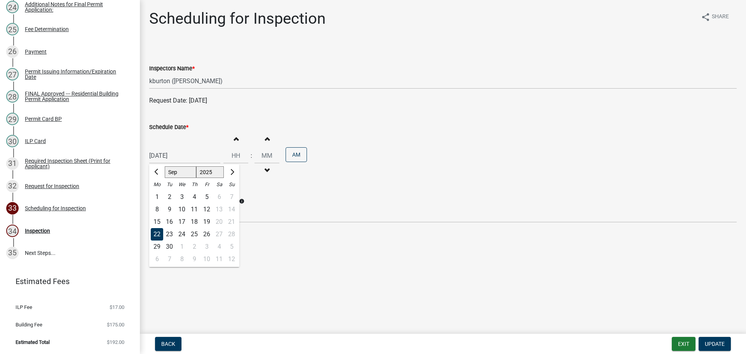
type input "[DATE]"
click at [715, 341] on span "Update" at bounding box center [715, 344] width 20 height 6
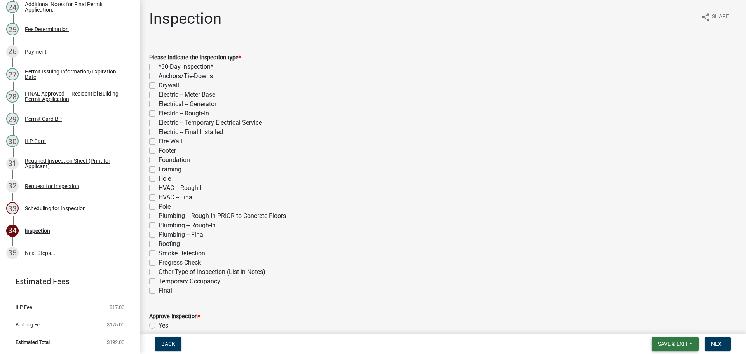
click at [679, 347] on span "Save & Exit" at bounding box center [673, 344] width 30 height 6
click at [673, 328] on button "Save & Exit" at bounding box center [667, 323] width 62 height 19
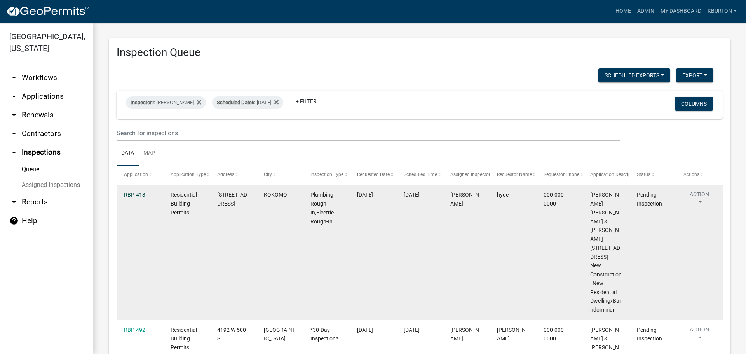
click at [135, 195] on link "RBP-413" at bounding box center [134, 194] width 21 height 6
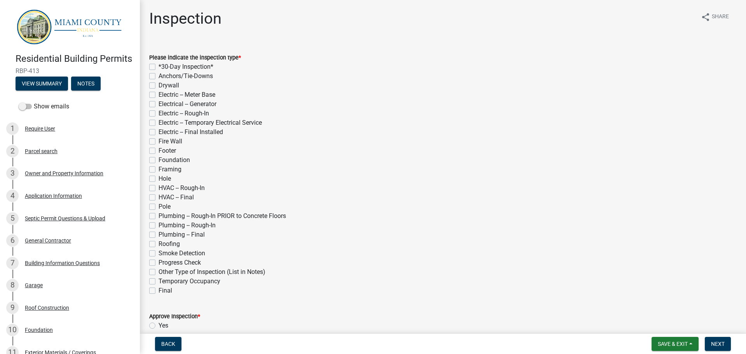
click at [158, 223] on label "Plumbing -- Rough-In" at bounding box center [186, 225] width 57 height 9
click at [158, 223] on input "Plumbing -- Rough-In" at bounding box center [160, 223] width 5 height 5
checkbox input "true"
checkbox input "false"
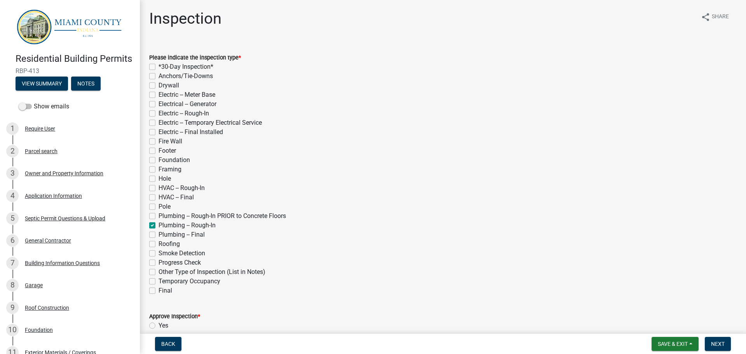
checkbox input "false"
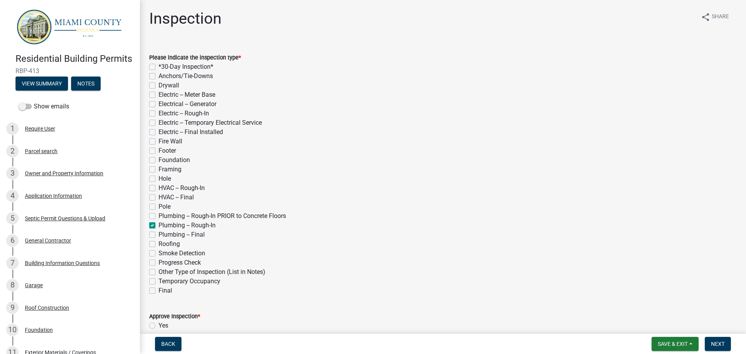
checkbox input "false"
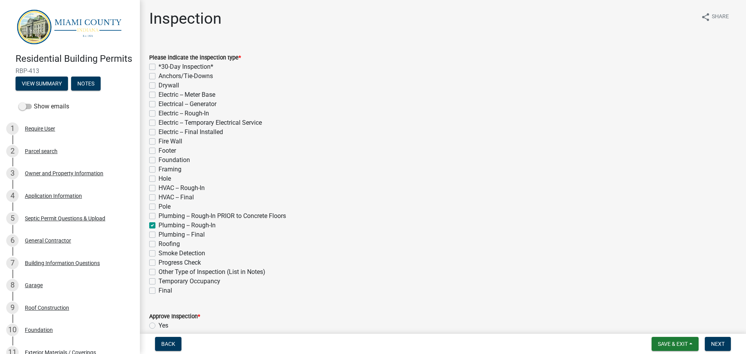
checkbox input "false"
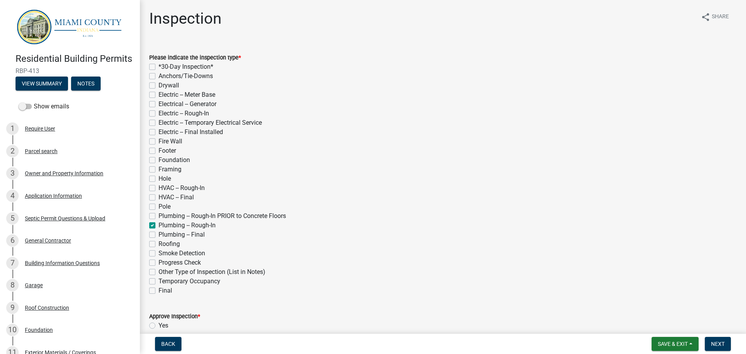
checkbox input "true"
checkbox input "false"
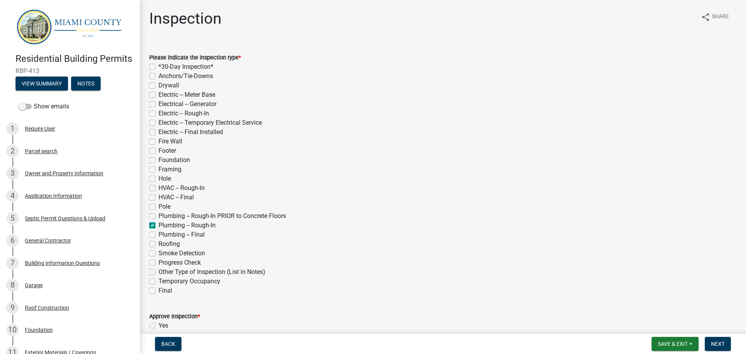
checkbox input "false"
click at [155, 113] on div "Electric -- Rough-In" at bounding box center [442, 113] width 587 height 9
click at [158, 111] on label "Electric -- Rough-In" at bounding box center [183, 113] width 50 height 9
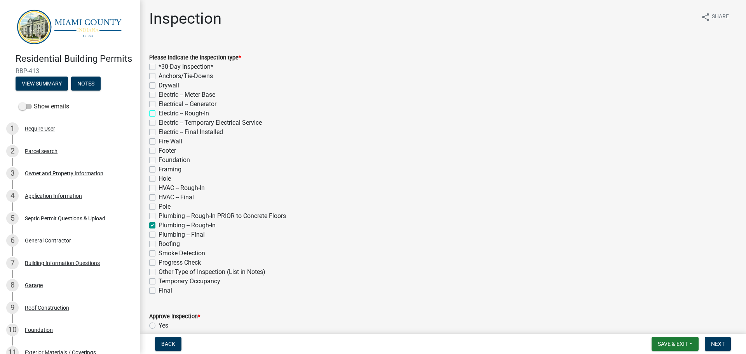
click at [158, 111] on input "Electric -- Rough-In" at bounding box center [160, 111] width 5 height 5
checkbox input "true"
checkbox input "false"
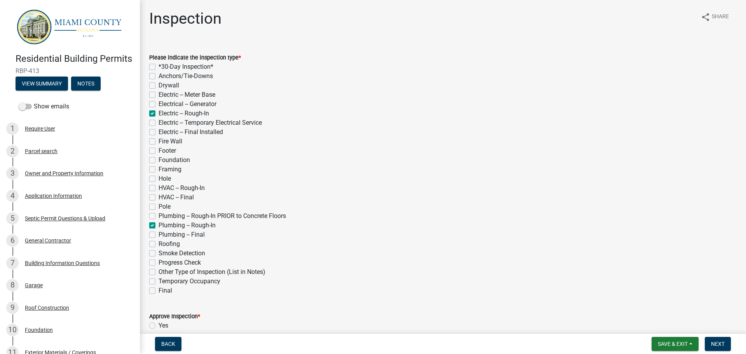
checkbox input "false"
checkbox input "true"
checkbox input "false"
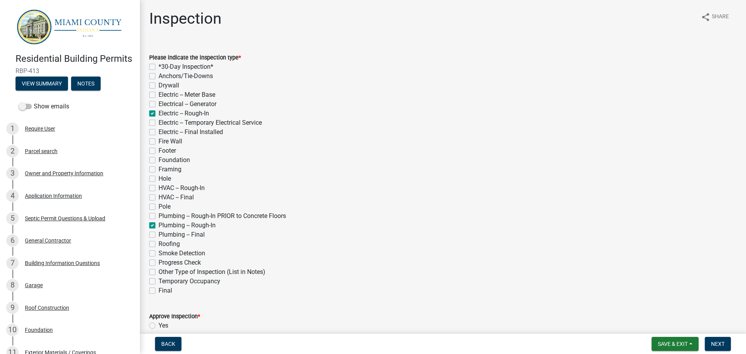
checkbox input "false"
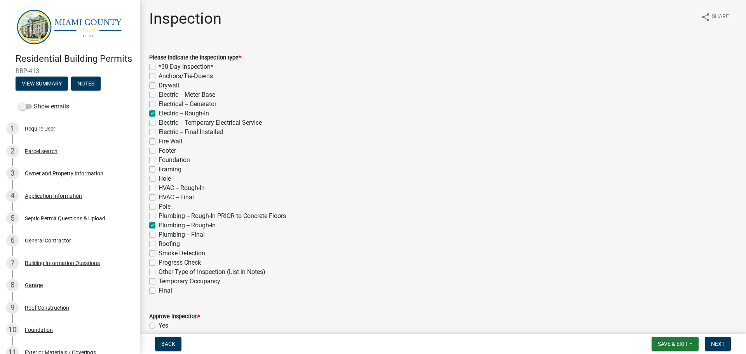
checkbox input "false"
checkbox input "true"
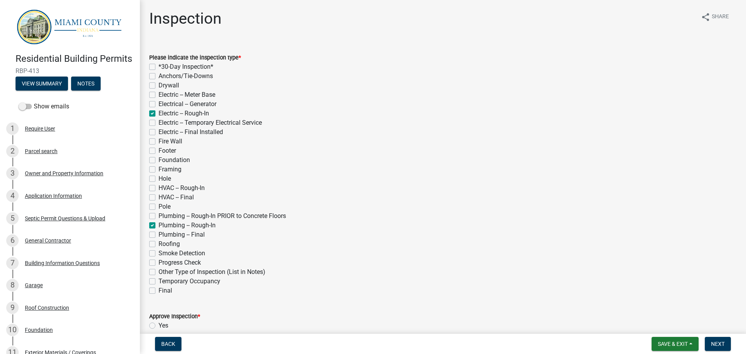
checkbox input "false"
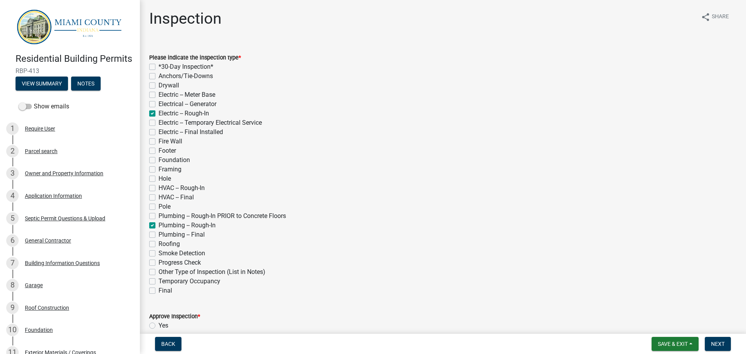
checkbox input "false"
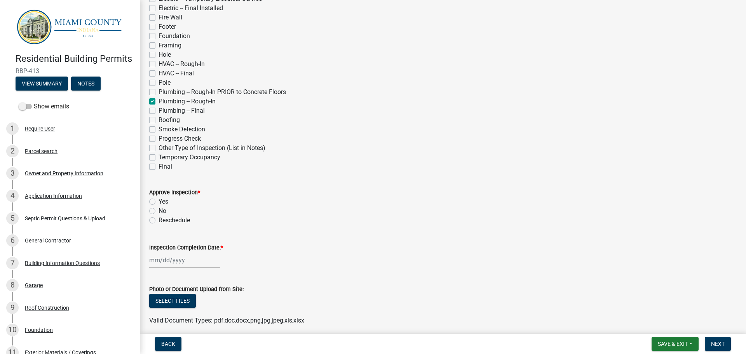
scroll to position [155, 0]
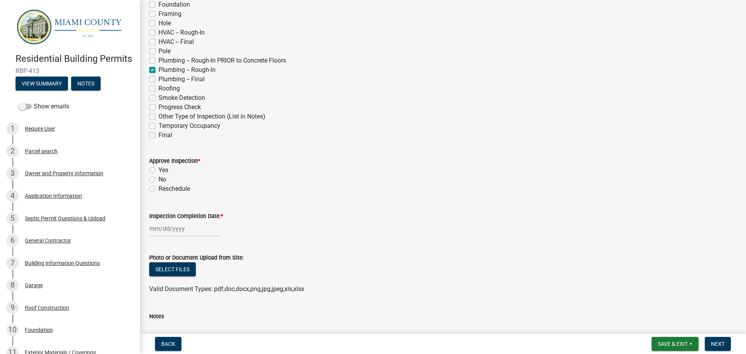
click at [158, 167] on label "Yes" at bounding box center [163, 169] width 10 height 9
click at [158, 167] on input "Yes" at bounding box center [160, 167] width 5 height 5
radio input "true"
click at [171, 214] on label "Inspection Completion Date: *" at bounding box center [186, 216] width 74 height 5
click at [171, 221] on input "Inspection Completion Date: *" at bounding box center [184, 229] width 71 height 16
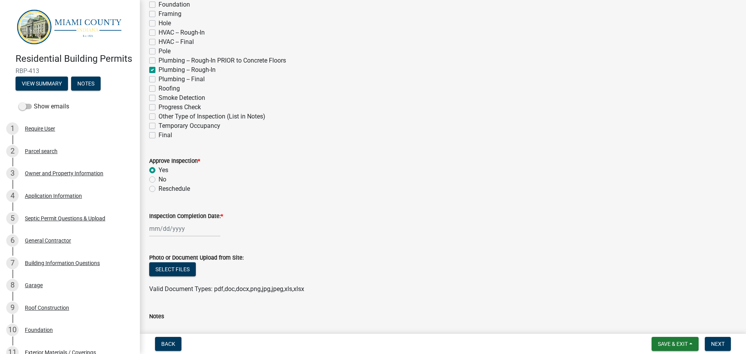
select select "9"
select select "2025"
click at [156, 185] on div "22" at bounding box center [157, 187] width 12 height 12
type input "[DATE]"
click at [721, 343] on span "Next" at bounding box center [718, 344] width 14 height 6
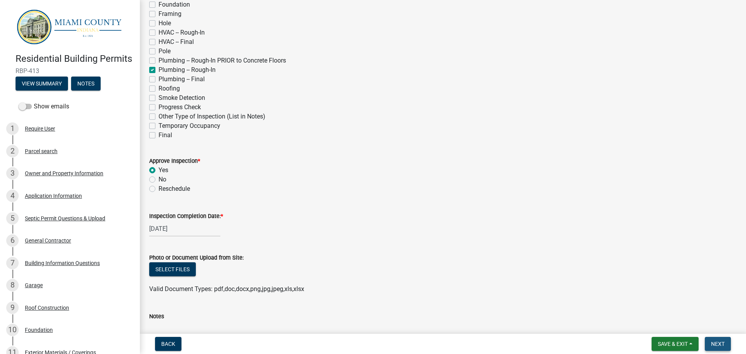
scroll to position [0, 0]
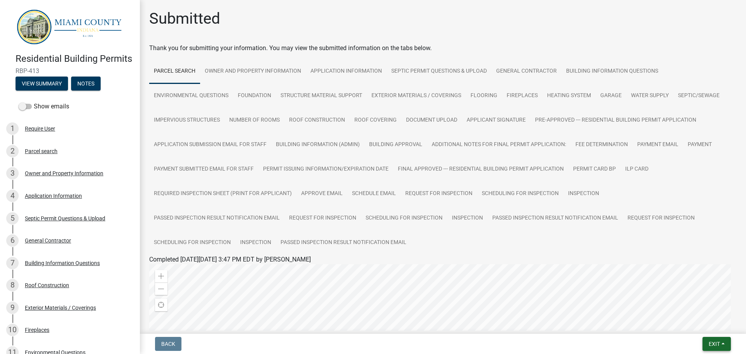
click at [710, 342] on span "Exit" at bounding box center [714, 344] width 11 height 6
click at [701, 325] on button "Save & Exit" at bounding box center [700, 323] width 62 height 19
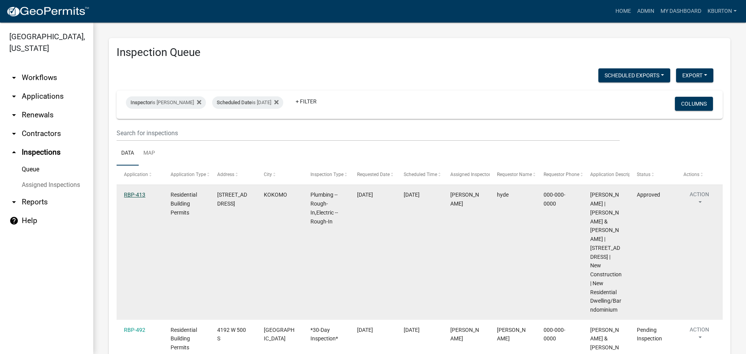
click at [140, 193] on link "RBP-413" at bounding box center [134, 194] width 21 height 6
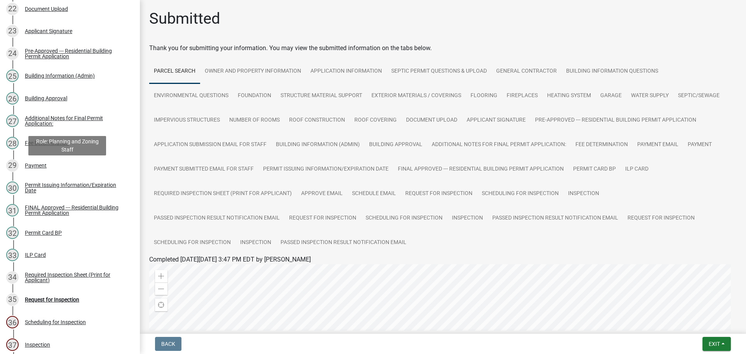
scroll to position [660, 0]
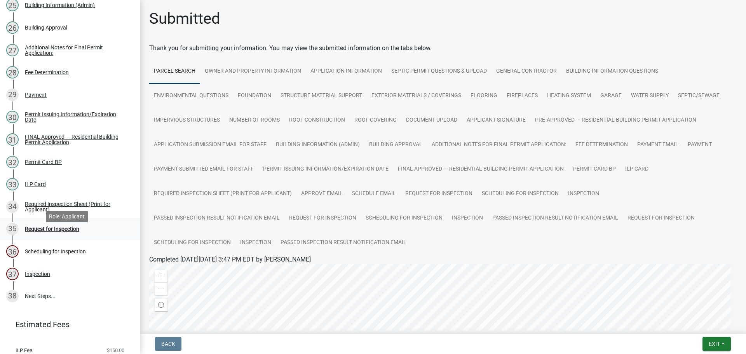
click at [74, 232] on div "Request for Inspection" at bounding box center [52, 228] width 54 height 5
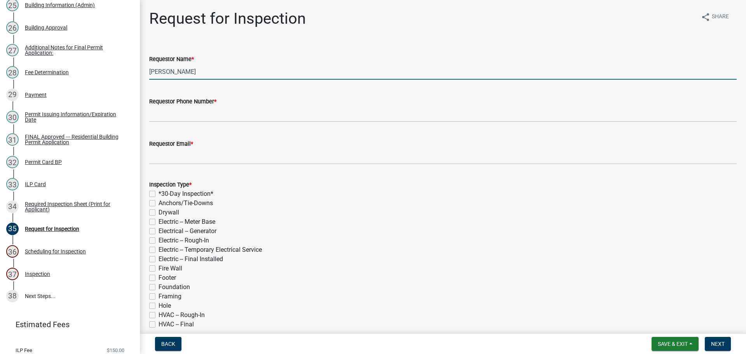
click at [200, 69] on input "[PERSON_NAME]" at bounding box center [442, 72] width 587 height 16
type input "K"
type input "hyde"
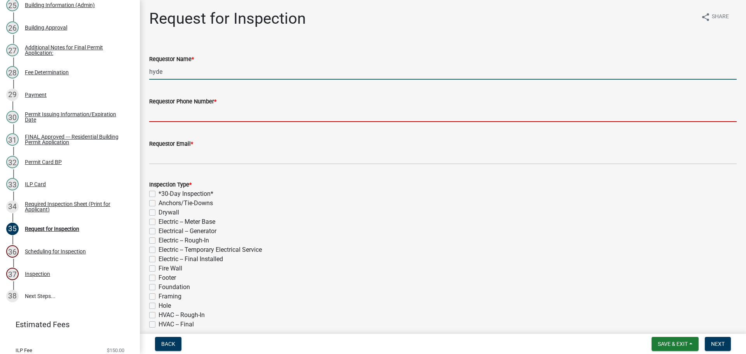
click at [186, 117] on input "Requestor Phone Number *" at bounding box center [442, 114] width 587 height 16
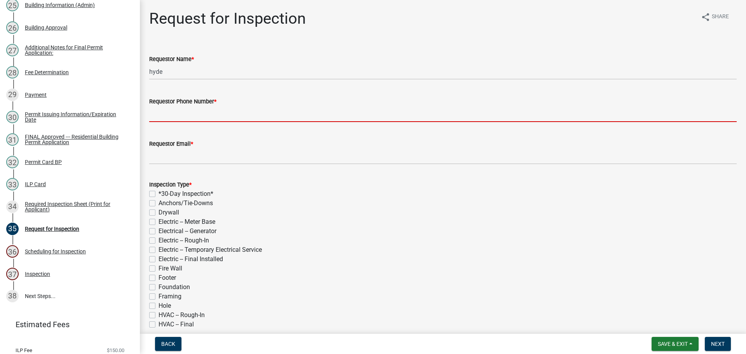
type input "000-000-0000"
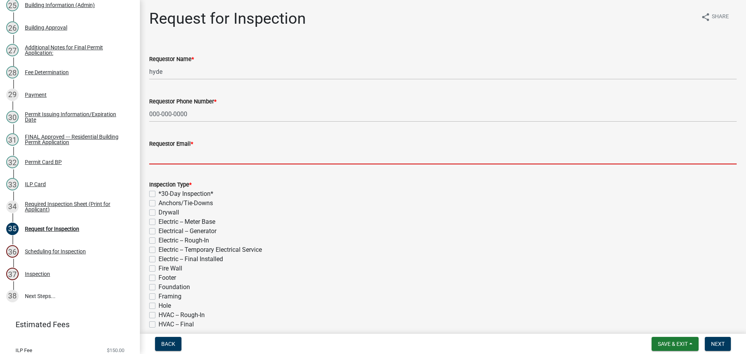
click at [194, 158] on input "Requestor Email *" at bounding box center [442, 156] width 587 height 16
type input "[EMAIL_ADDRESS][DOMAIN_NAME]"
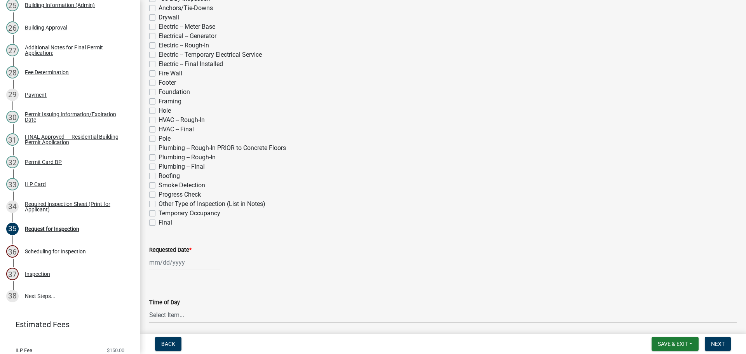
scroll to position [194, 0]
click at [158, 226] on label "Final" at bounding box center [165, 223] width 14 height 9
click at [158, 224] on input "Final" at bounding box center [160, 221] width 5 height 5
checkbox input "true"
checkbox input "false"
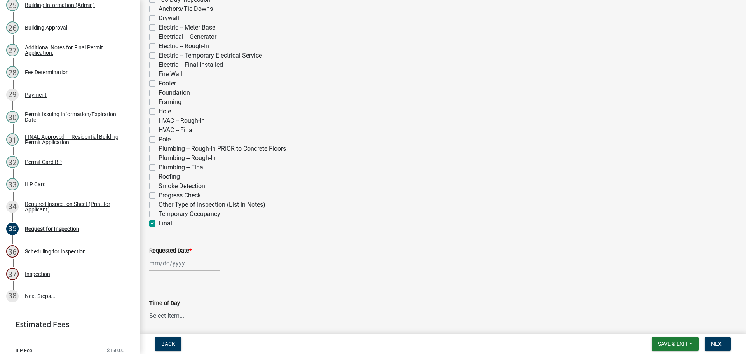
checkbox input "false"
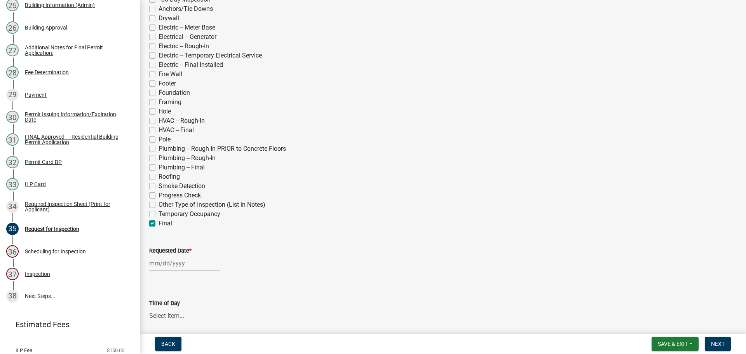
checkbox input "false"
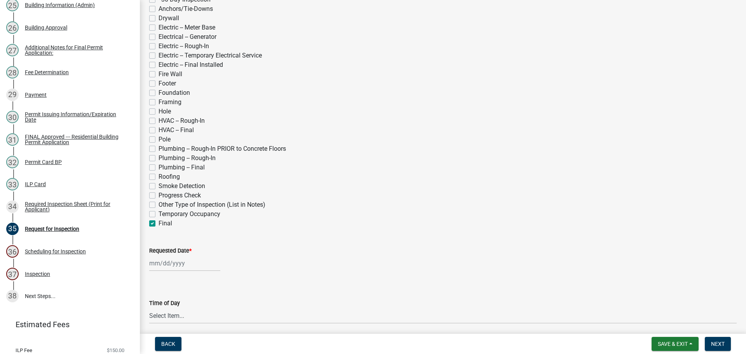
checkbox input "false"
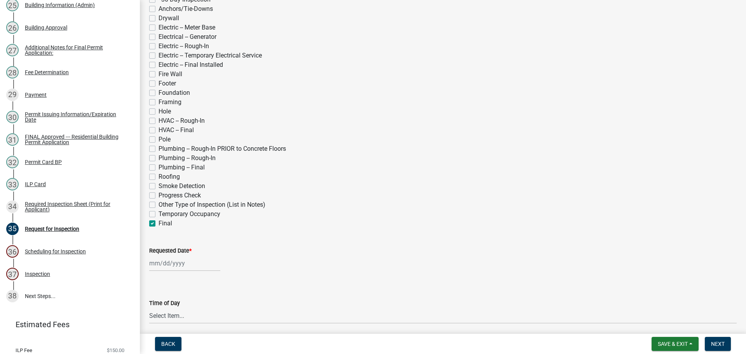
checkbox input "false"
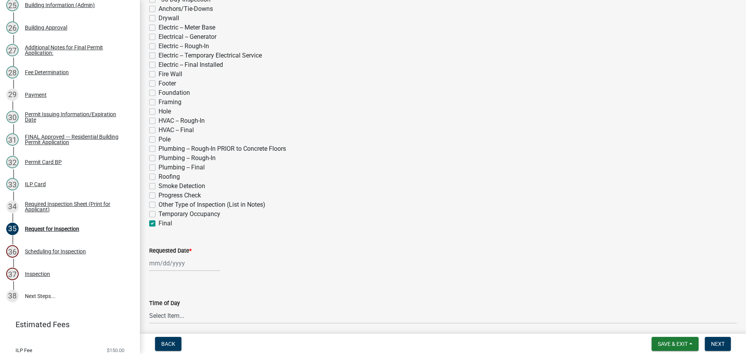
checkbox input "false"
checkbox input "true"
click at [165, 248] on label "Requested Date *" at bounding box center [170, 250] width 42 height 5
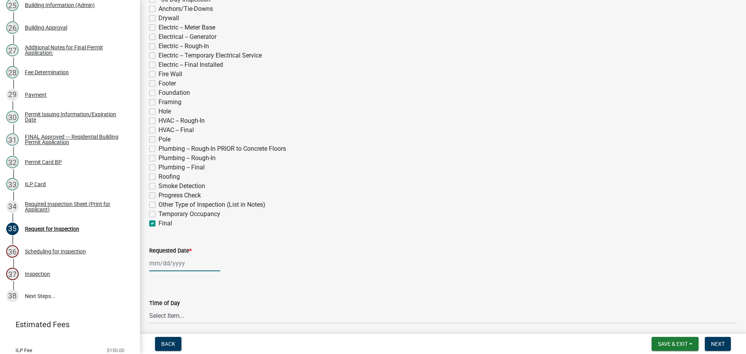
click at [165, 255] on input "Requested Date *" at bounding box center [184, 263] width 71 height 16
select select "9"
select select "2025"
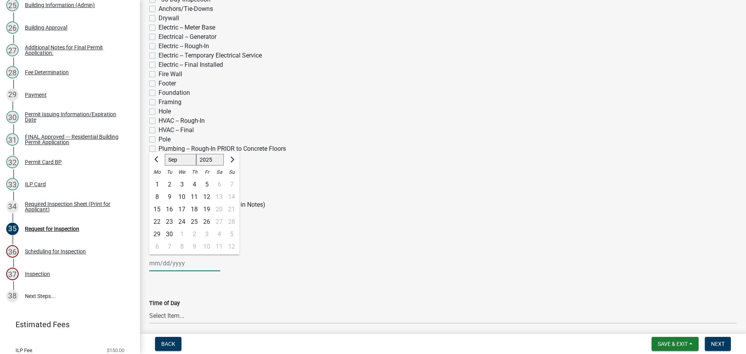
click at [169, 158] on select "Jan Feb Mar Apr May Jun [DATE] Aug Sep Oct Nov Dec" at bounding box center [180, 160] width 31 height 12
select select "10"
click at [165, 154] on select "Jan Feb Mar Apr May Jun [DATE] Aug Sep Oct Nov Dec" at bounding box center [180, 160] width 31 height 12
click at [167, 222] on div "21" at bounding box center [169, 222] width 12 height 12
type input "[DATE]"
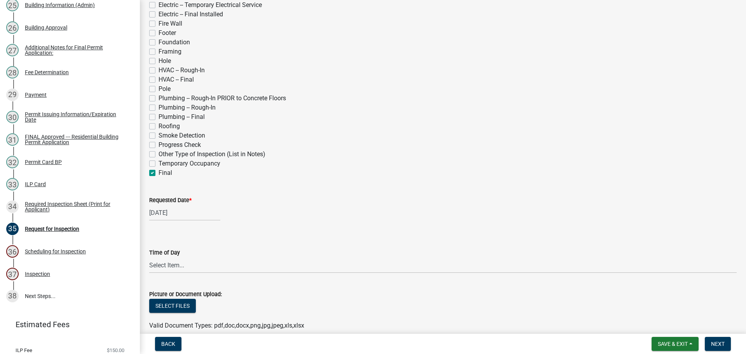
scroll to position [233, 0]
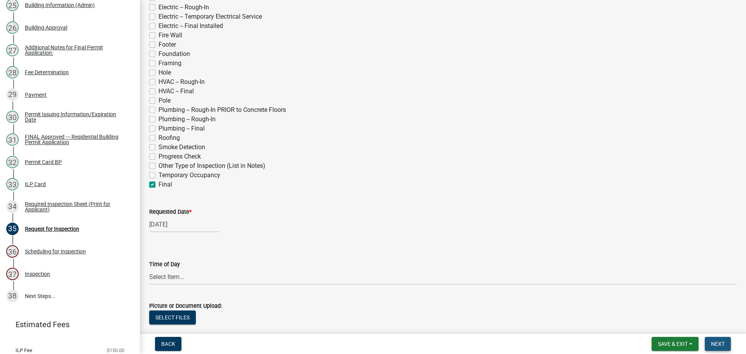
click at [713, 340] on button "Next" at bounding box center [718, 344] width 26 height 14
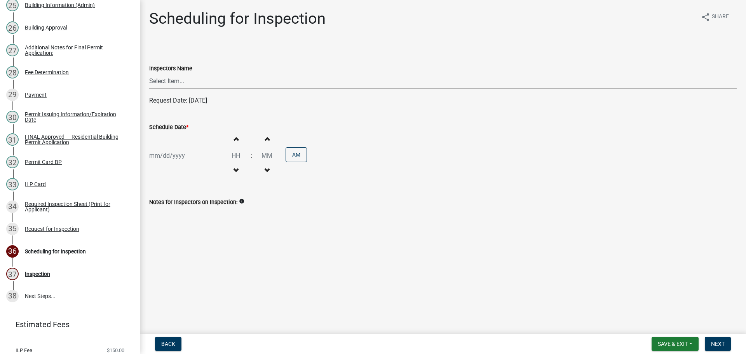
click at [164, 79] on select "Select Item... bmthomas ([PERSON_NAME]) croser ([PERSON_NAME]) [PERSON_NAME] ([…" at bounding box center [442, 81] width 587 height 16
select select "25b75ae6-03c7-4280-9b34-fcf63005d5e5"
click at [149, 73] on select "Select Item... bmthomas ([PERSON_NAME]) croser ([PERSON_NAME]) [PERSON_NAME] ([…" at bounding box center [442, 81] width 587 height 16
click at [164, 129] on label "Schedule Date *" at bounding box center [168, 127] width 39 height 5
click at [164, 148] on input "Schedule Date *" at bounding box center [184, 156] width 71 height 16
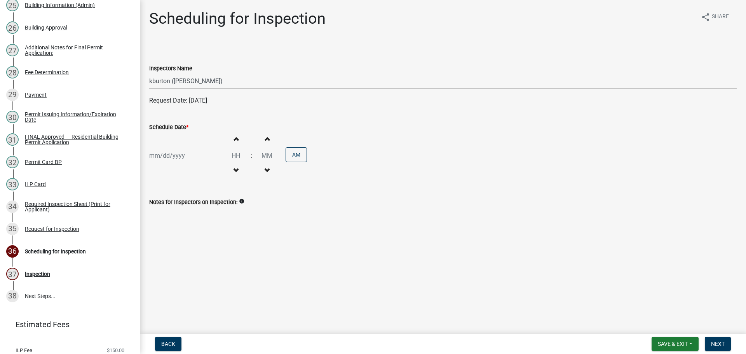
select select "9"
select select "2025"
click at [175, 169] on select "Jan Feb Mar Apr May Jun [DATE] Aug Sep Oct Nov Dec" at bounding box center [180, 172] width 31 height 12
select select "10"
click at [165, 166] on select "Jan Feb Mar Apr May Jun [DATE] Aug Sep Oct Nov Dec" at bounding box center [180, 172] width 31 height 12
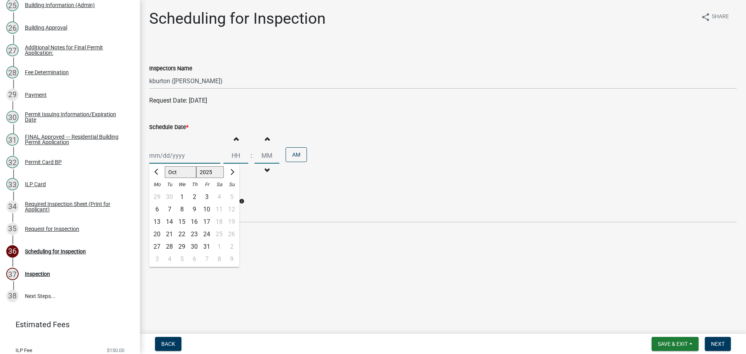
click at [169, 235] on div "21" at bounding box center [169, 234] width 12 height 12
type input "[DATE]"
click at [717, 342] on span "Next" at bounding box center [718, 344] width 14 height 6
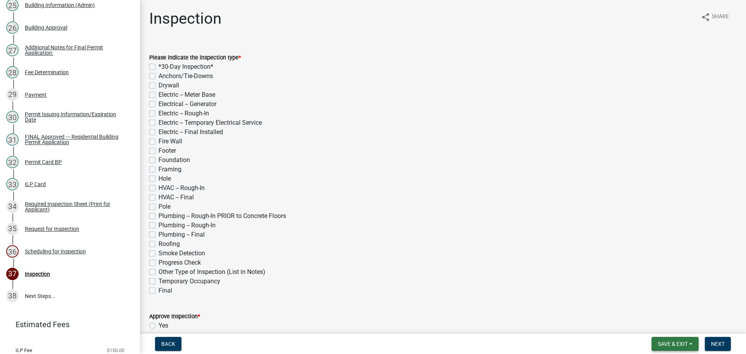
drag, startPoint x: 683, startPoint y: 345, endPoint x: 679, endPoint y: 341, distance: 4.7
click at [682, 345] on span "Save & Exit" at bounding box center [673, 344] width 30 height 6
click at [668, 329] on button "Save & Exit" at bounding box center [667, 323] width 62 height 19
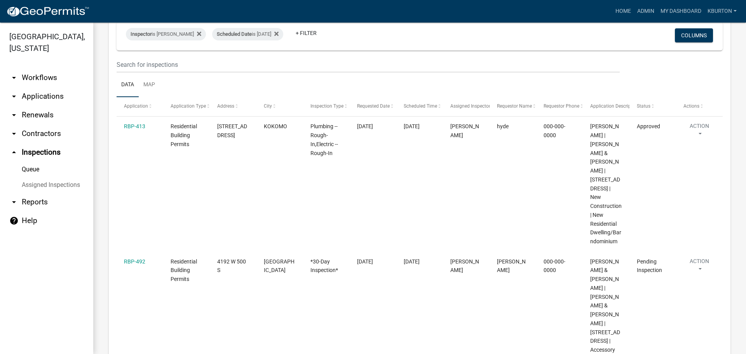
scroll to position [78, 0]
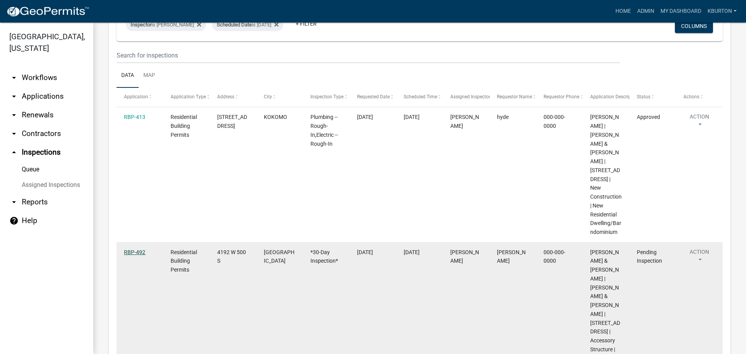
click at [130, 249] on link "RBP-492" at bounding box center [134, 252] width 21 height 6
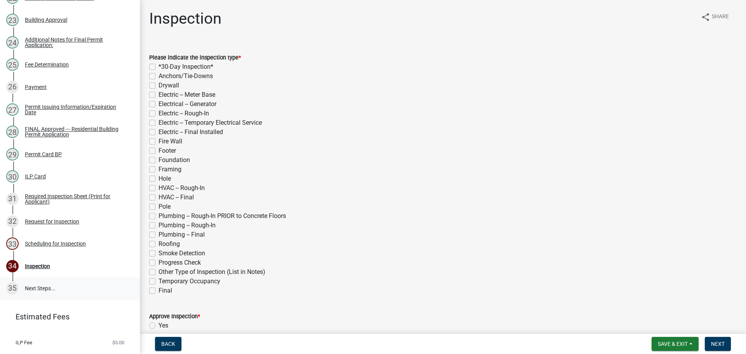
scroll to position [646, 0]
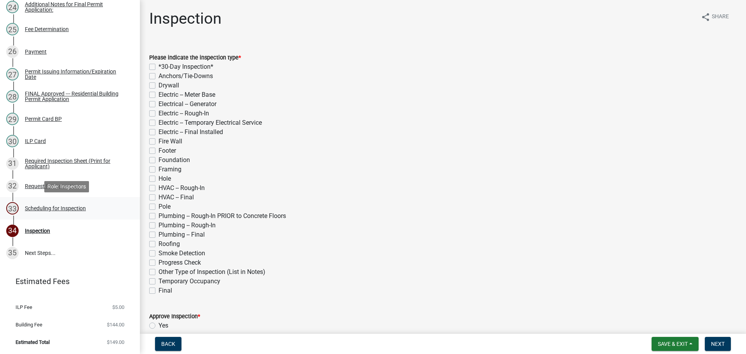
click at [53, 209] on div "Scheduling for Inspection" at bounding box center [55, 207] width 61 height 5
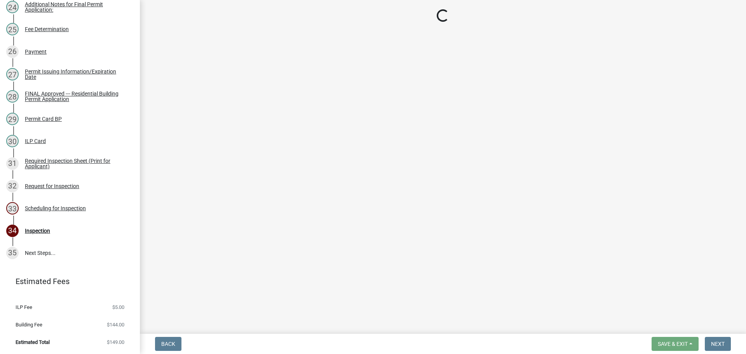
select select "25b75ae6-03c7-4280-9b34-fcf63005d5e5"
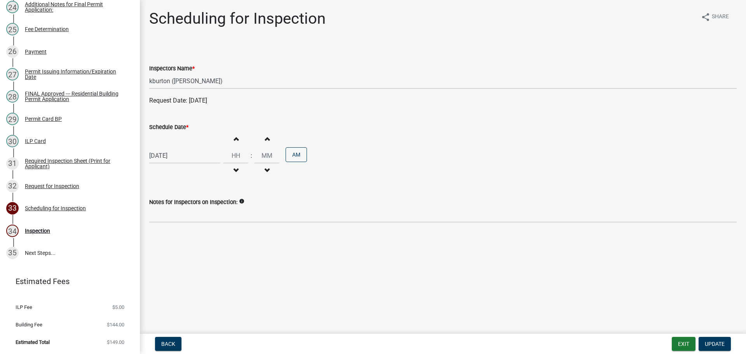
click at [155, 125] on label "Schedule Date *" at bounding box center [168, 127] width 39 height 5
click at [155, 148] on input "[DATE]" at bounding box center [184, 156] width 71 height 16
select select "9"
select select "2025"
click at [155, 247] on div "29" at bounding box center [157, 246] width 12 height 12
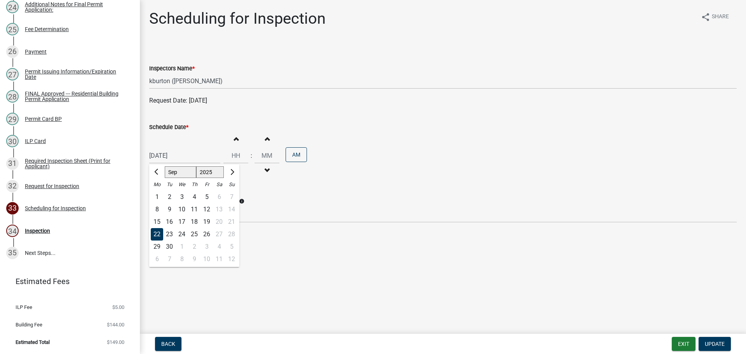
type input "[DATE]"
click at [716, 344] on span "Update" at bounding box center [715, 344] width 20 height 6
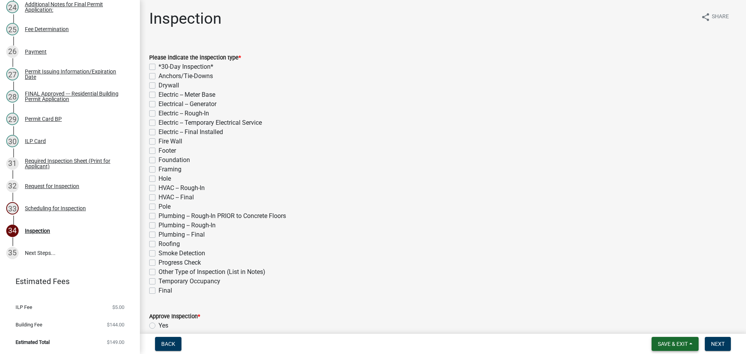
click at [674, 343] on span "Save & Exit" at bounding box center [673, 344] width 30 height 6
click at [670, 328] on button "Save & Exit" at bounding box center [667, 323] width 62 height 19
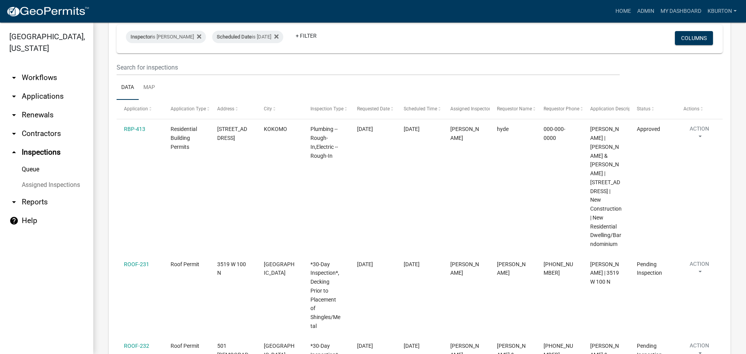
scroll to position [78, 0]
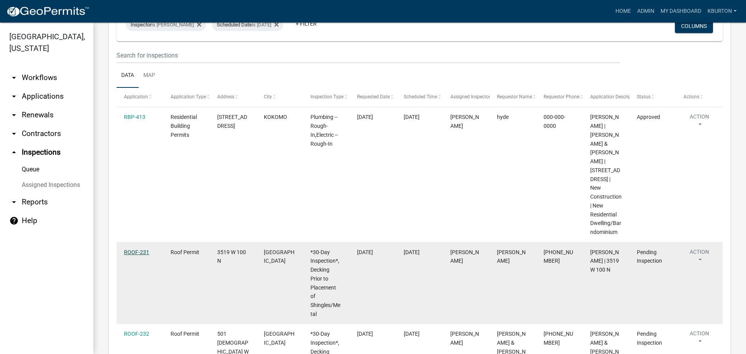
click at [136, 249] on link "ROOF-231" at bounding box center [136, 252] width 25 height 6
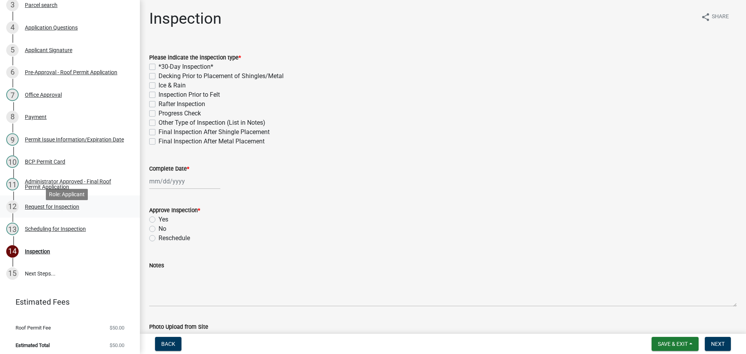
scroll to position [169, 0]
click at [65, 225] on div "Scheduling for Inspection" at bounding box center [55, 227] width 61 height 5
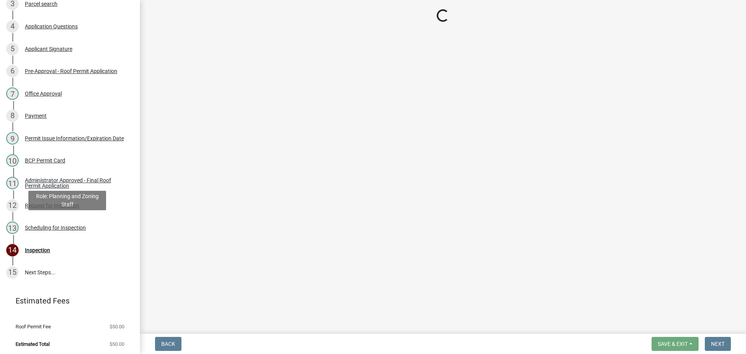
select select "25b75ae6-03c7-4280-9b34-fcf63005d5e5"
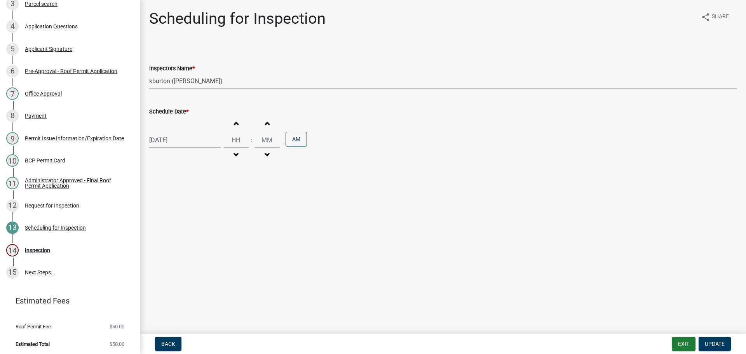
click at [178, 113] on label "Schedule Date *" at bounding box center [168, 111] width 39 height 5
click at [178, 132] on input "[DATE]" at bounding box center [184, 140] width 71 height 16
select select "9"
select select "2025"
click at [196, 231] on div "2" at bounding box center [194, 231] width 12 height 12
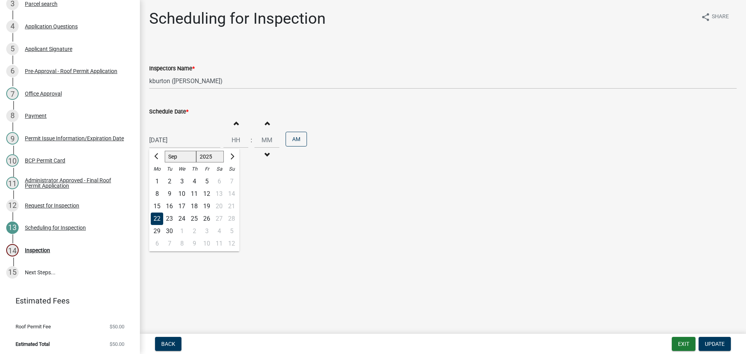
type input "[DATE]"
click at [719, 342] on span "Update" at bounding box center [715, 344] width 20 height 6
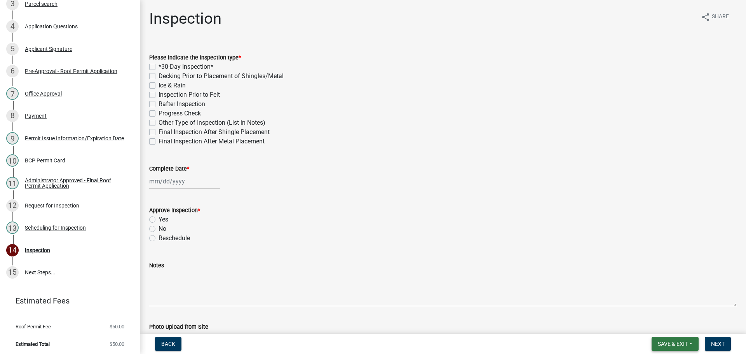
click at [681, 343] on span "Save & Exit" at bounding box center [673, 344] width 30 height 6
click at [667, 324] on button "Save & Exit" at bounding box center [667, 323] width 62 height 19
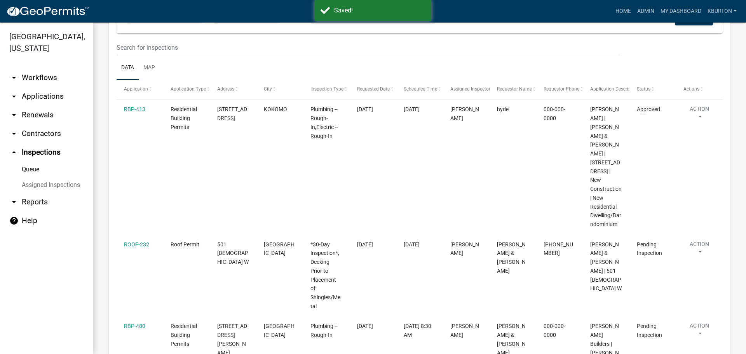
scroll to position [117, 0]
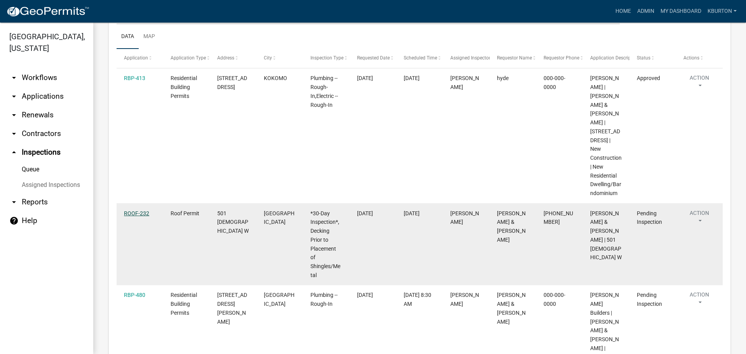
click at [146, 210] on link "ROOF-232" at bounding box center [136, 213] width 25 height 6
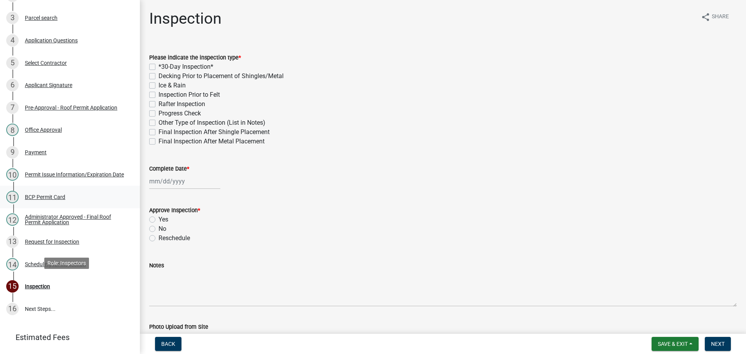
scroll to position [192, 0]
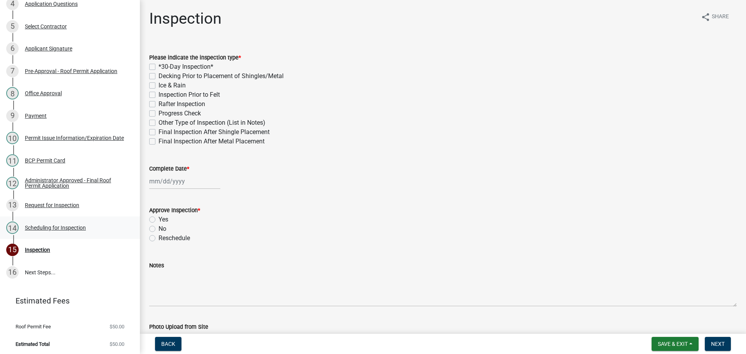
click at [61, 227] on div "Scheduling for Inspection" at bounding box center [55, 227] width 61 height 5
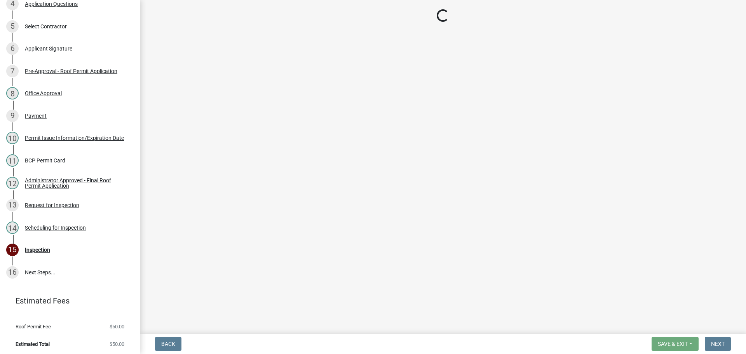
select select "25b75ae6-03c7-4280-9b34-fcf63005d5e5"
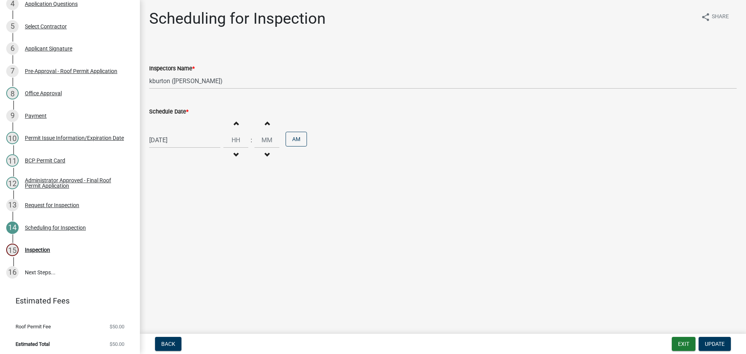
click at [172, 112] on label "Schedule Date *" at bounding box center [168, 111] width 39 height 5
click at [172, 132] on input "[DATE]" at bounding box center [184, 140] width 71 height 16
select select "9"
select select "2025"
click at [183, 231] on div "1" at bounding box center [182, 231] width 12 height 12
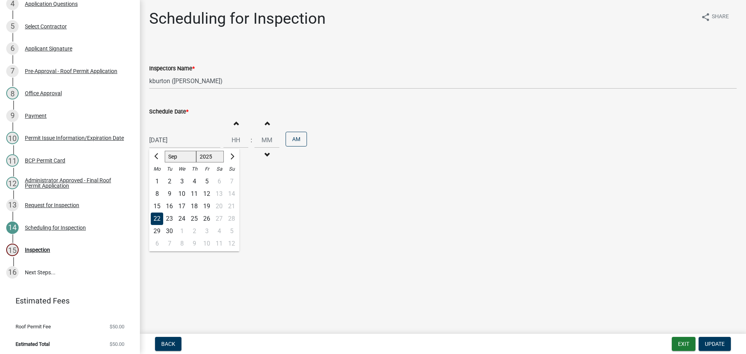
type input "[DATE]"
click at [717, 339] on button "Update" at bounding box center [714, 344] width 32 height 14
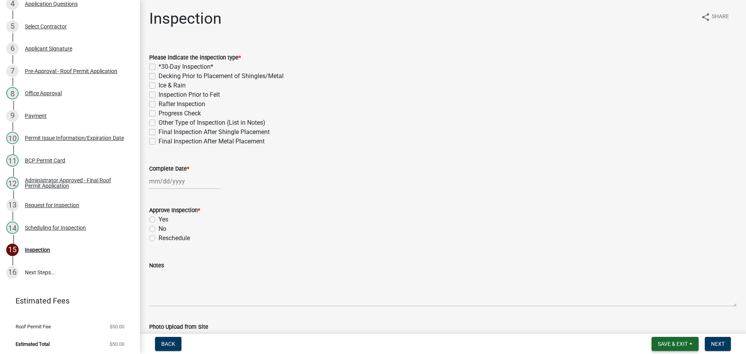
click at [669, 343] on span "Save & Exit" at bounding box center [673, 344] width 30 height 6
click at [669, 324] on button "Save & Exit" at bounding box center [667, 323] width 62 height 19
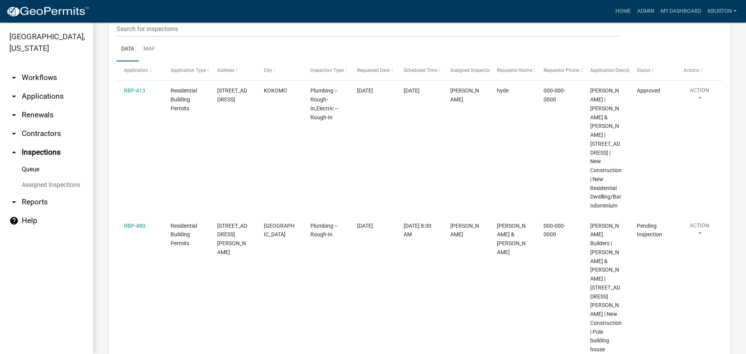
scroll to position [117, 0]
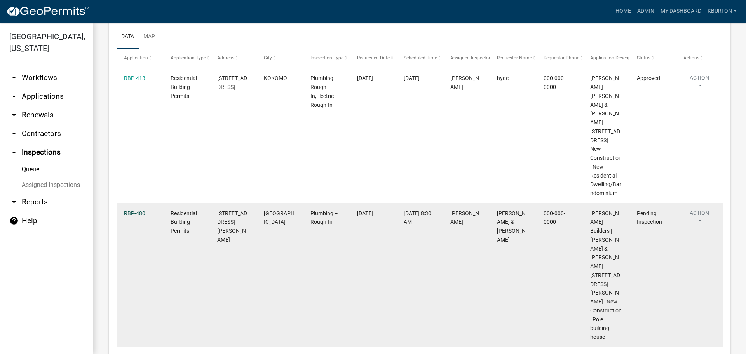
click at [134, 210] on link "RBP-480" at bounding box center [134, 213] width 21 height 6
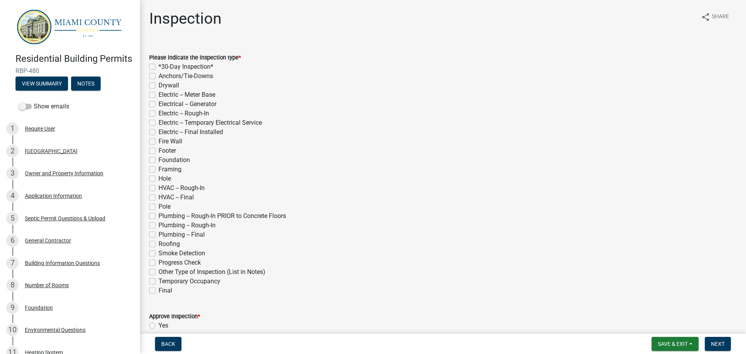
click at [158, 224] on label "Plumbing -- Rough-In" at bounding box center [186, 225] width 57 height 9
click at [158, 224] on input "Plumbing -- Rough-In" at bounding box center [160, 223] width 5 height 5
checkbox input "true"
checkbox input "false"
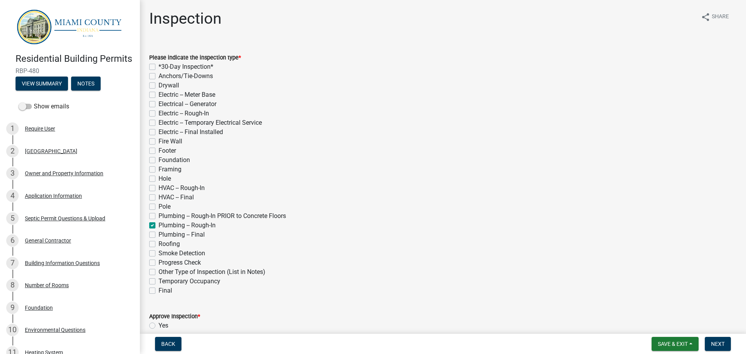
checkbox input "false"
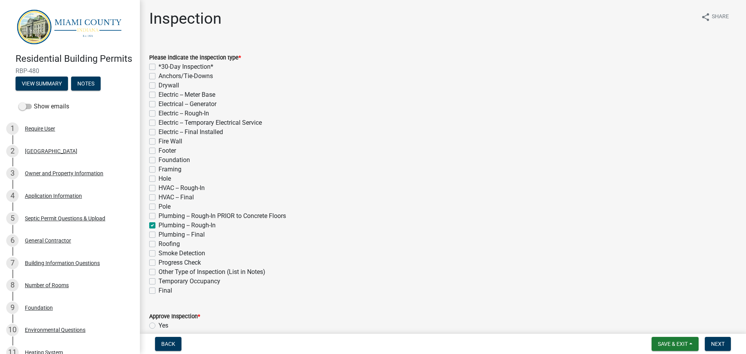
checkbox input "false"
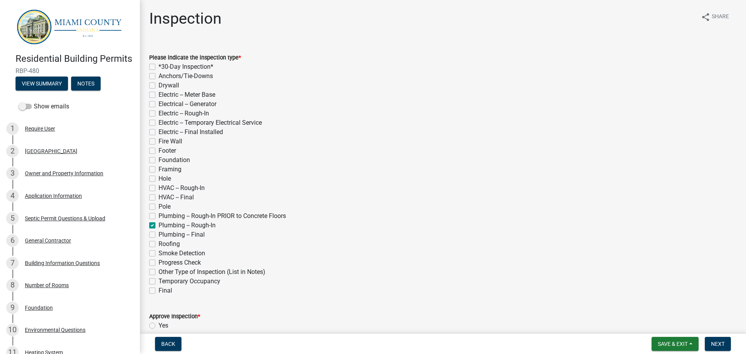
checkbox input "false"
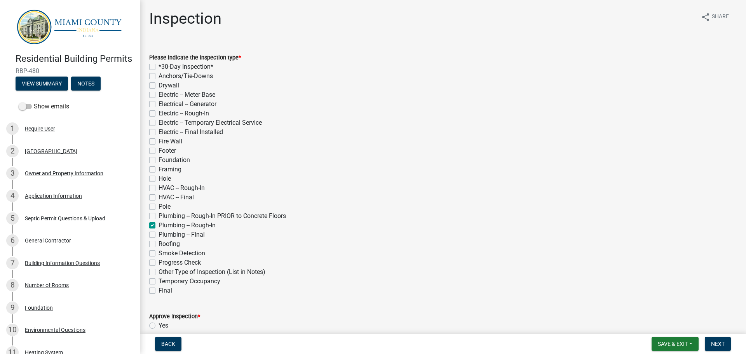
checkbox input "true"
checkbox input "false"
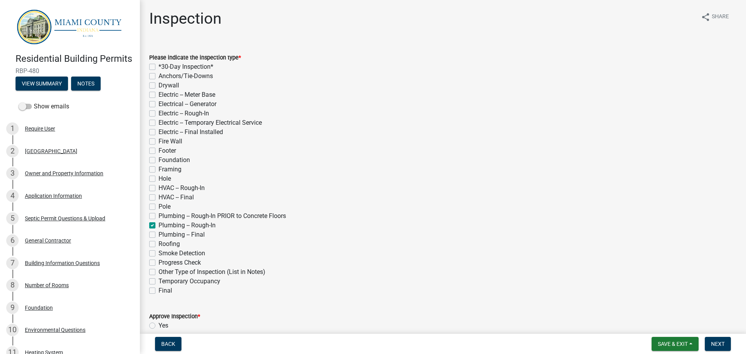
checkbox input "false"
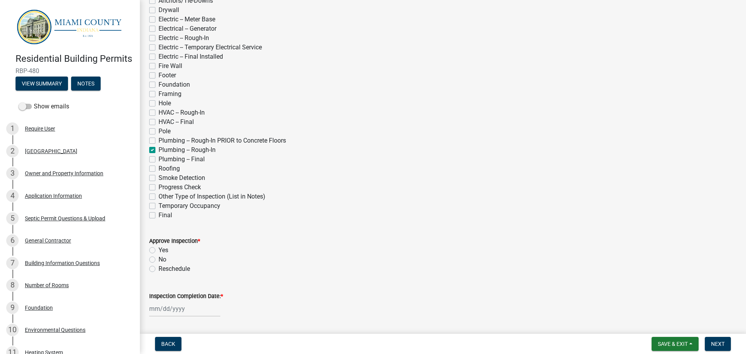
scroll to position [78, 0]
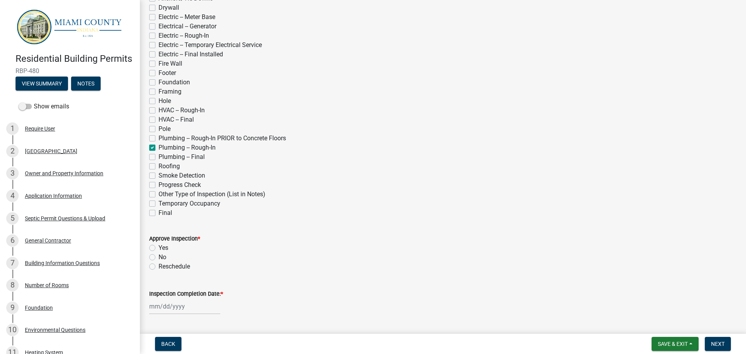
click at [158, 246] on label "Yes" at bounding box center [163, 247] width 10 height 9
click at [158, 246] on input "Yes" at bounding box center [160, 245] width 5 height 5
radio input "true"
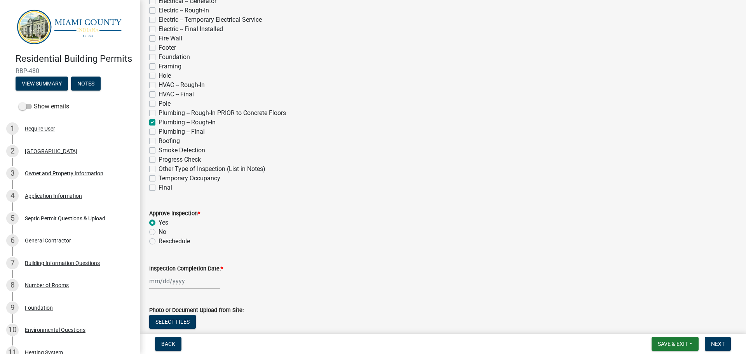
scroll to position [117, 0]
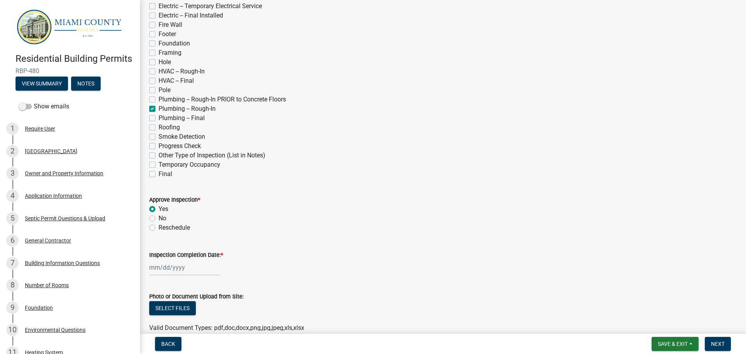
click at [186, 257] on label "Inspection Completion Date: *" at bounding box center [186, 254] width 74 height 5
click at [186, 259] on input "Inspection Completion Date: *" at bounding box center [184, 267] width 71 height 16
select select "9"
select select "2025"
click at [158, 224] on div "22" at bounding box center [157, 226] width 12 height 12
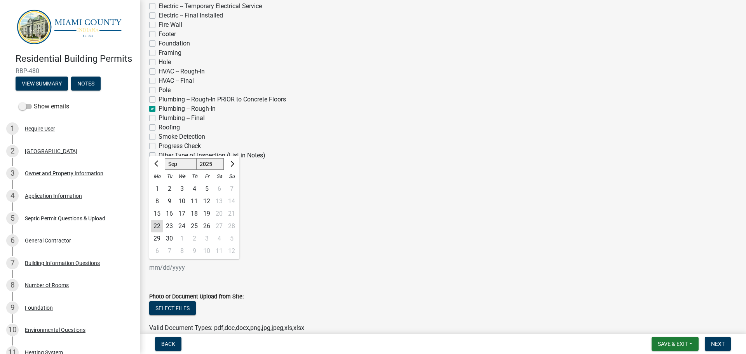
type input "[DATE]"
click at [726, 338] on button "Next" at bounding box center [718, 344] width 26 height 14
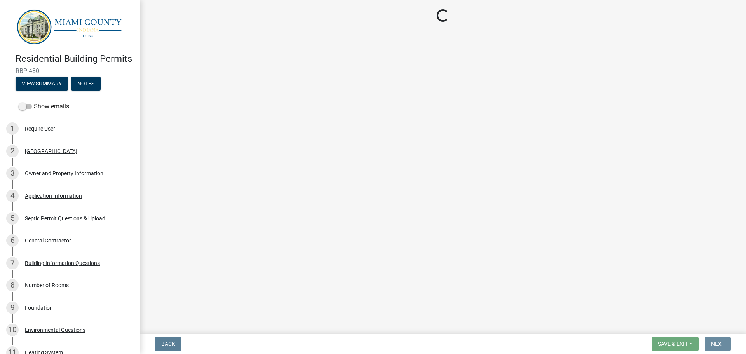
scroll to position [0, 0]
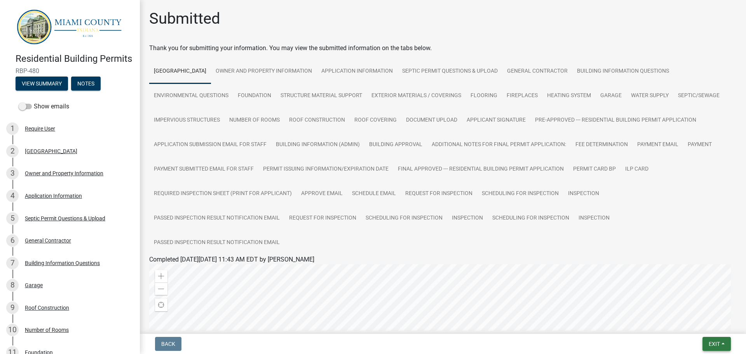
click at [717, 343] on span "Exit" at bounding box center [714, 344] width 11 height 6
click at [710, 325] on button "Save & Exit" at bounding box center [700, 323] width 62 height 19
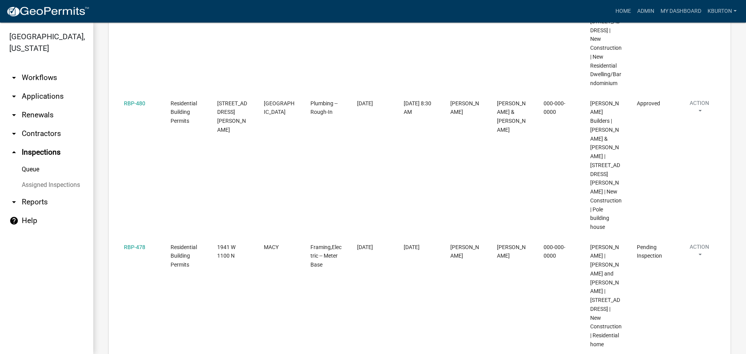
scroll to position [233, 0]
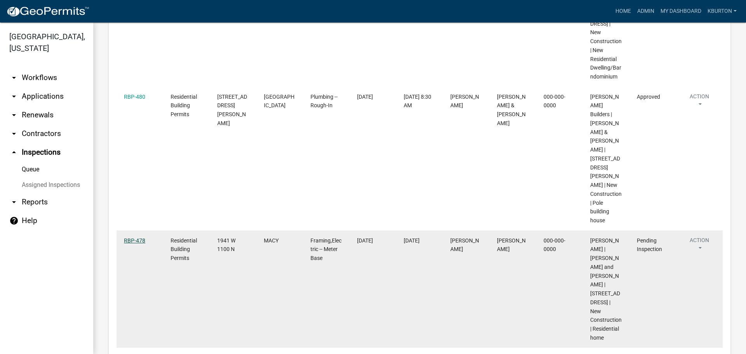
click at [141, 237] on link "RBP-478" at bounding box center [134, 240] width 21 height 6
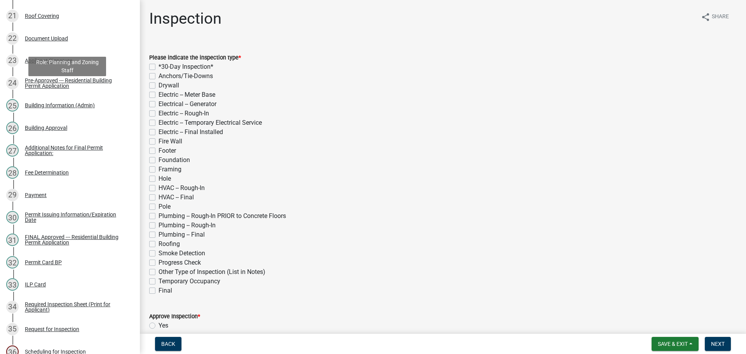
scroll to position [583, 0]
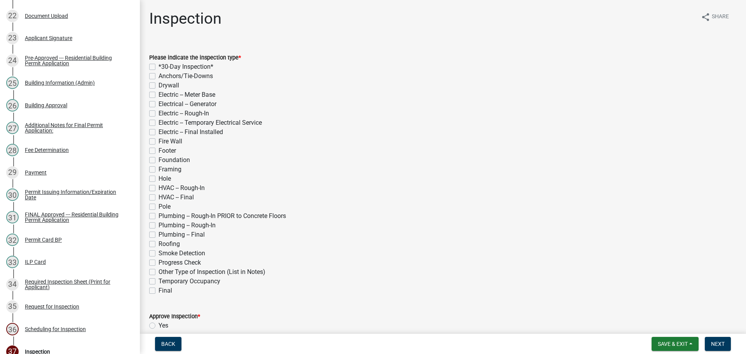
click at [158, 94] on label "Electric -- Meter Base" at bounding box center [186, 94] width 57 height 9
click at [158, 94] on input "Electric -- Meter Base" at bounding box center [160, 92] width 5 height 5
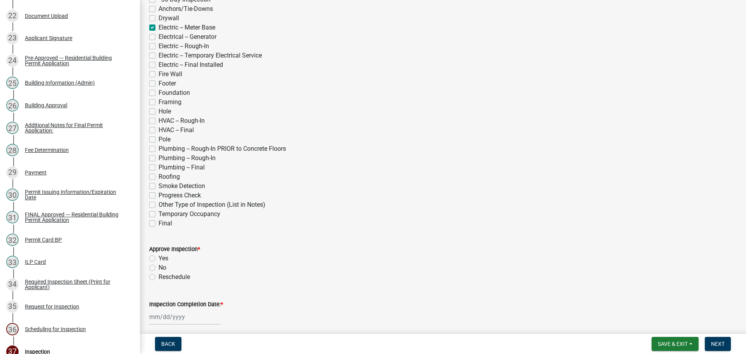
scroll to position [78, 0]
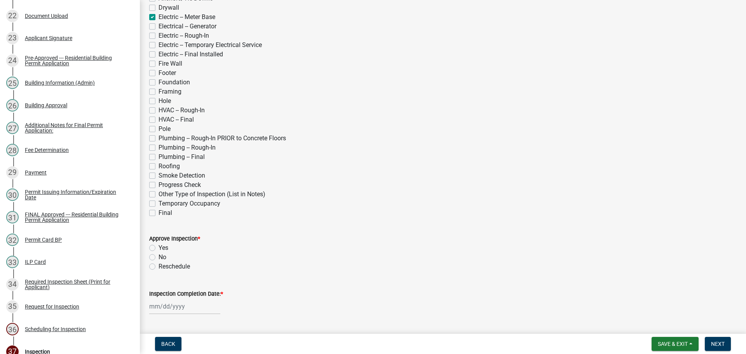
click at [158, 245] on label "Yes" at bounding box center [163, 247] width 10 height 9
click at [158, 245] on input "Yes" at bounding box center [160, 245] width 5 height 5
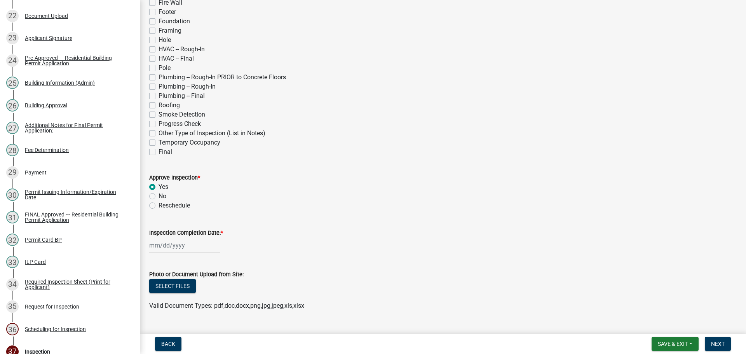
scroll to position [155, 0]
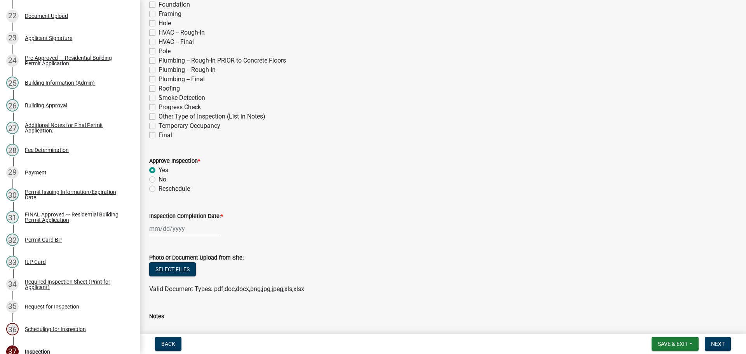
click at [188, 216] on label "Inspection Completion Date: *" at bounding box center [186, 216] width 74 height 5
click at [188, 221] on input "Inspection Completion Date: *" at bounding box center [184, 229] width 71 height 16
click at [157, 188] on div "22" at bounding box center [157, 187] width 12 height 12
click at [717, 343] on span "Next" at bounding box center [718, 344] width 14 height 6
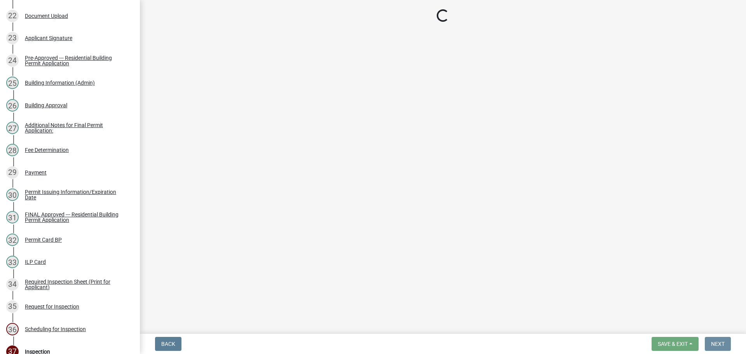
scroll to position [0, 0]
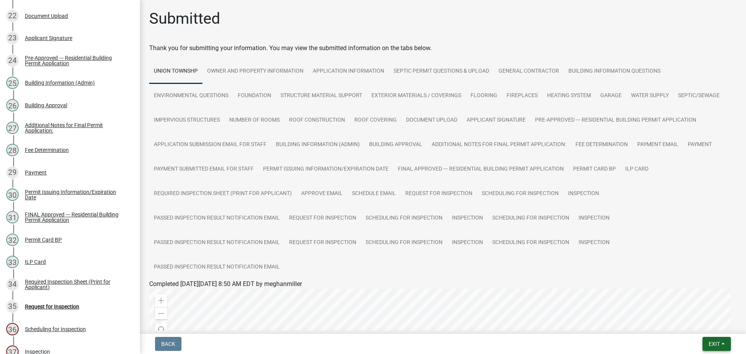
click at [713, 342] on span "Exit" at bounding box center [714, 344] width 11 height 6
click at [704, 326] on button "Save & Exit" at bounding box center [700, 323] width 62 height 19
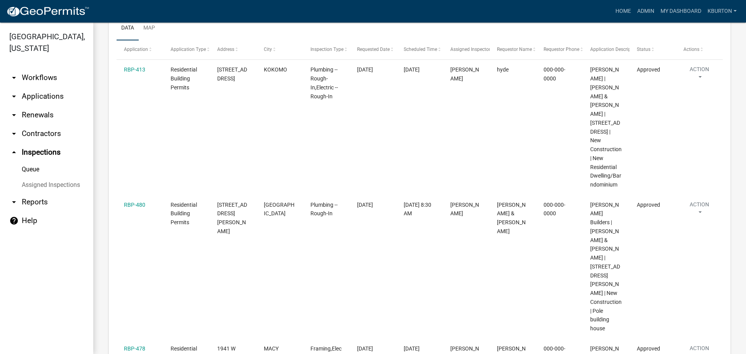
scroll to position [155, 0]
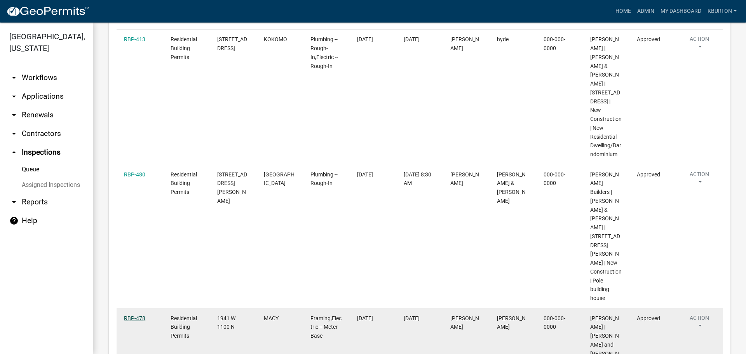
click at [132, 315] on link "RBP-478" at bounding box center [134, 318] width 21 height 6
click at [136, 315] on link "RBP-478" at bounding box center [134, 318] width 21 height 6
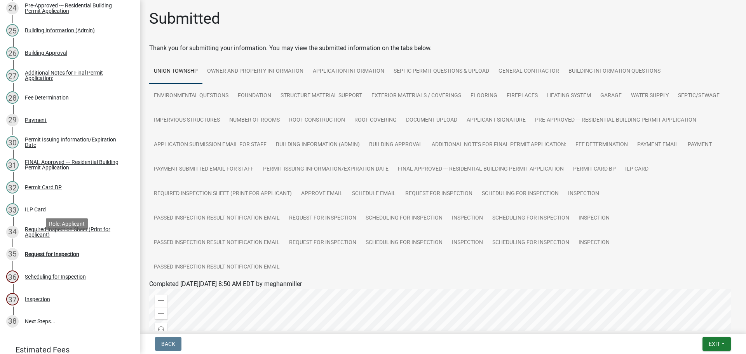
scroll to position [713, 0]
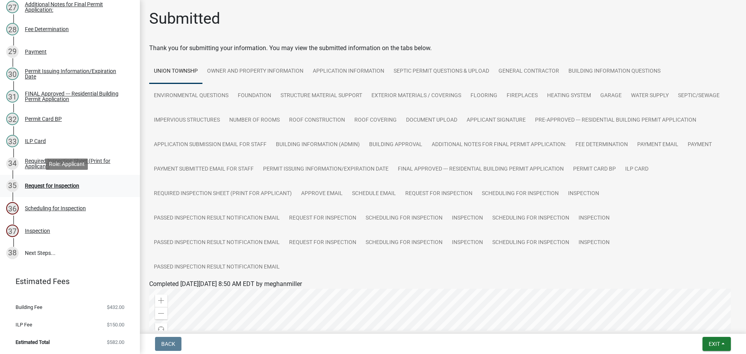
click at [70, 184] on div "Request for Inspection" at bounding box center [52, 185] width 54 height 5
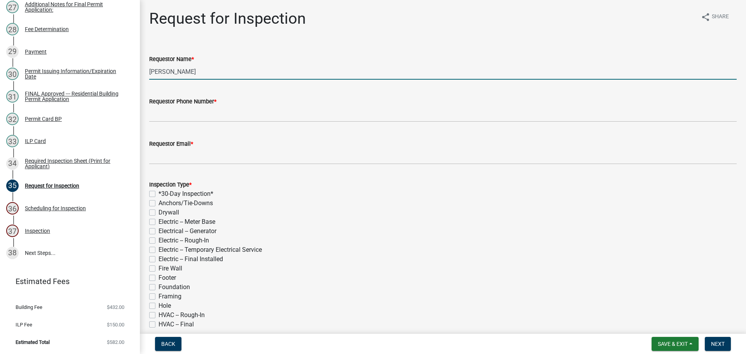
click at [216, 72] on input "[PERSON_NAME]" at bounding box center [442, 72] width 587 height 16
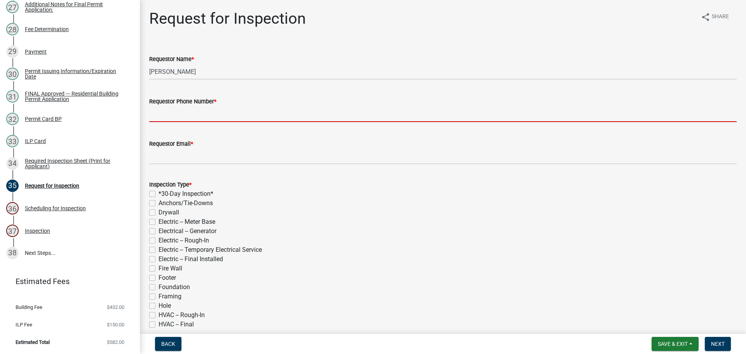
click at [183, 112] on input "Requestor Phone Number *" at bounding box center [442, 114] width 587 height 16
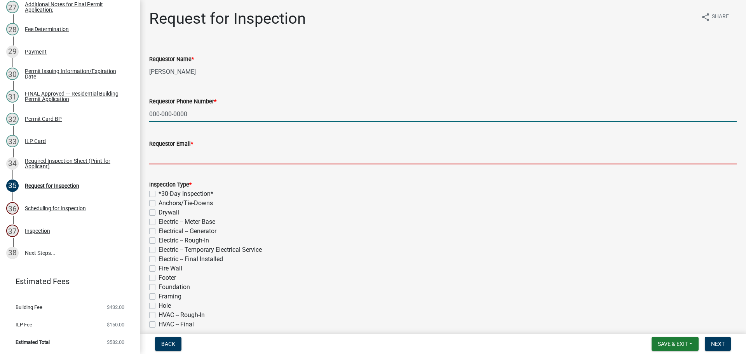
click at [198, 154] on input "Requestor Email *" at bounding box center [442, 156] width 587 height 16
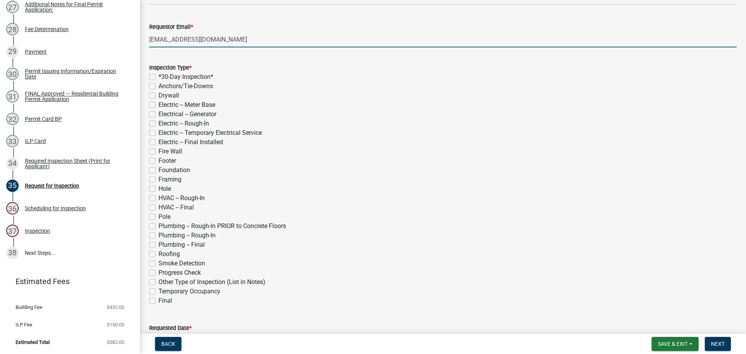
scroll to position [117, 0]
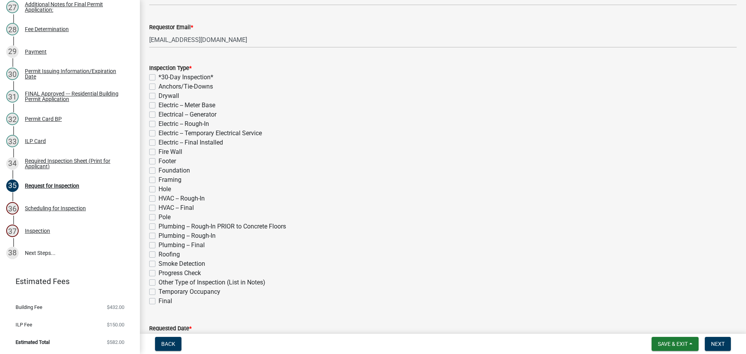
click at [158, 177] on label "Framing" at bounding box center [169, 179] width 23 height 9
click at [158, 177] on input "Framing" at bounding box center [160, 177] width 5 height 5
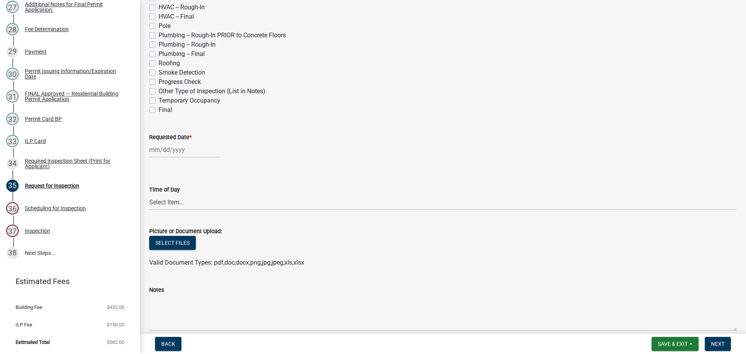
scroll to position [311, 0]
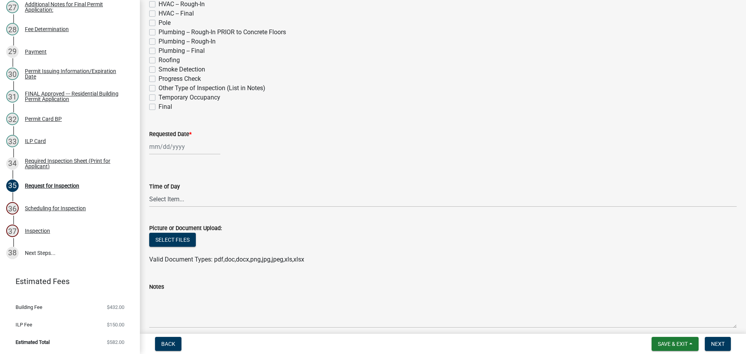
click at [171, 132] on label "Requested Date *" at bounding box center [170, 134] width 42 height 5
click at [171, 139] on input "Requested Date *" at bounding box center [184, 147] width 71 height 16
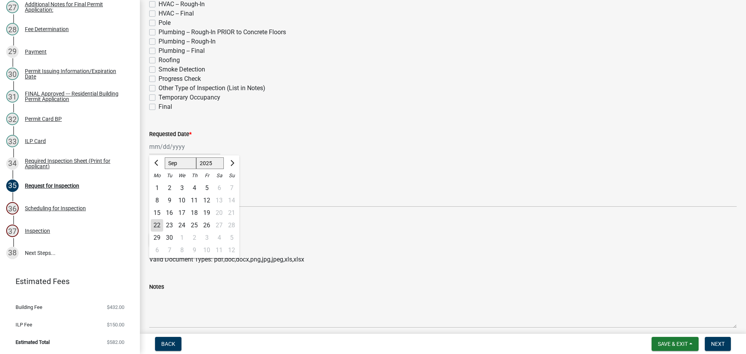
click at [183, 238] on div "1" at bounding box center [182, 238] width 12 height 12
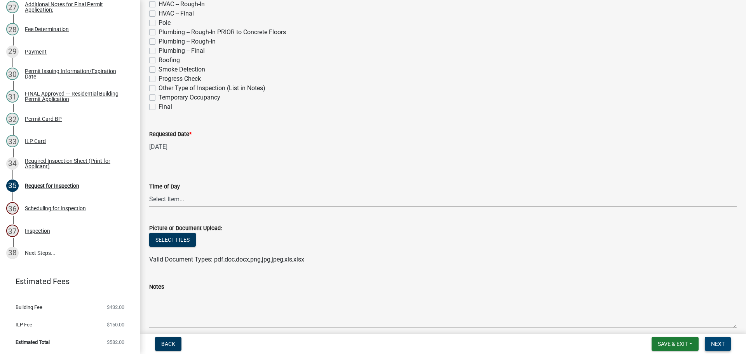
click at [716, 341] on span "Next" at bounding box center [718, 344] width 14 height 6
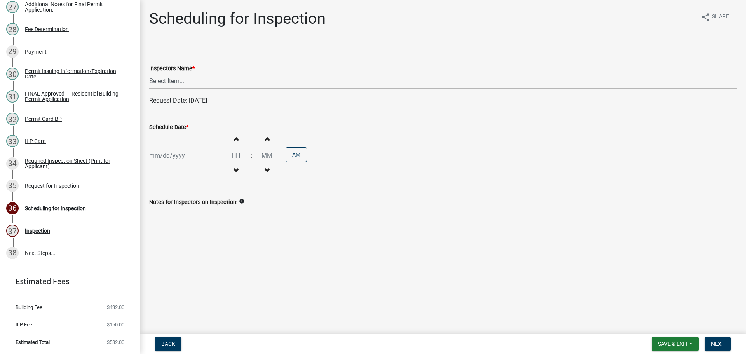
click at [174, 78] on select "Select Item... bmthomas ([PERSON_NAME]) croser ([PERSON_NAME]) [PERSON_NAME] ([…" at bounding box center [442, 81] width 587 height 16
click at [149, 73] on select "Select Item... bmthomas ([PERSON_NAME]) croser ([PERSON_NAME]) [PERSON_NAME] ([…" at bounding box center [442, 81] width 587 height 16
click at [176, 125] on label "Schedule Date *" at bounding box center [168, 127] width 39 height 5
click at [176, 148] on input "Schedule Date *" at bounding box center [184, 156] width 71 height 16
click at [180, 245] on div "1" at bounding box center [182, 246] width 12 height 12
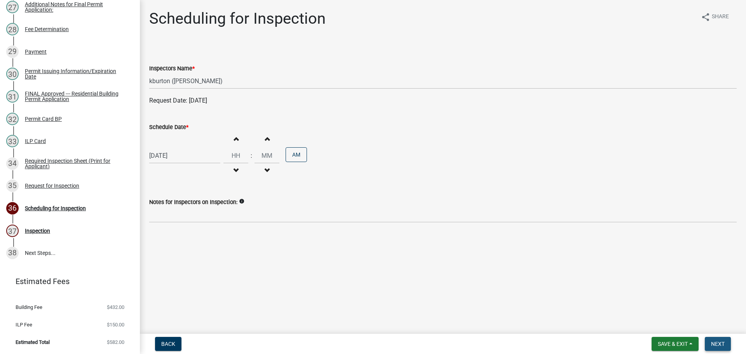
click at [712, 341] on span "Next" at bounding box center [718, 344] width 14 height 6
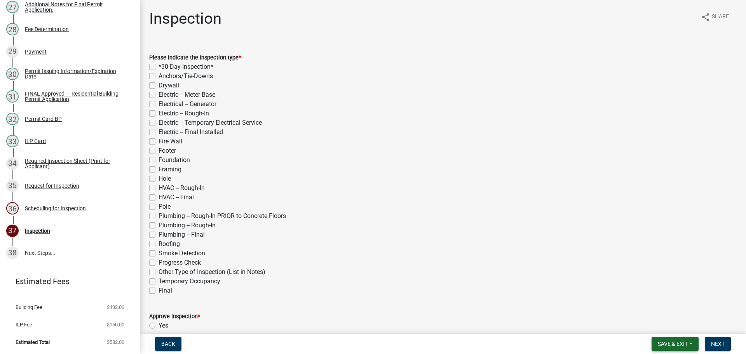
click at [665, 340] on button "Save & Exit" at bounding box center [674, 344] width 47 height 14
click at [665, 329] on button "Save & Exit" at bounding box center [667, 323] width 62 height 19
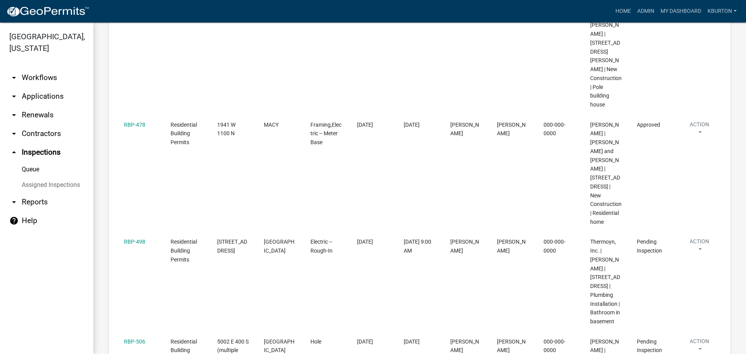
scroll to position [350, 0]
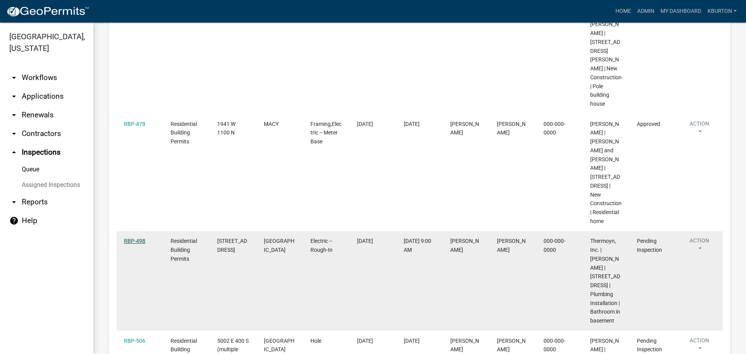
click at [139, 238] on link "RBP-498" at bounding box center [134, 241] width 21 height 6
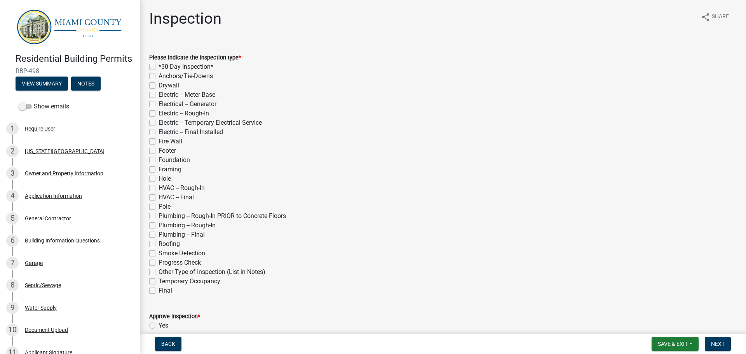
click at [158, 112] on label "Electric -- Rough-In" at bounding box center [183, 113] width 50 height 9
click at [158, 112] on input "Electric -- Rough-In" at bounding box center [160, 111] width 5 height 5
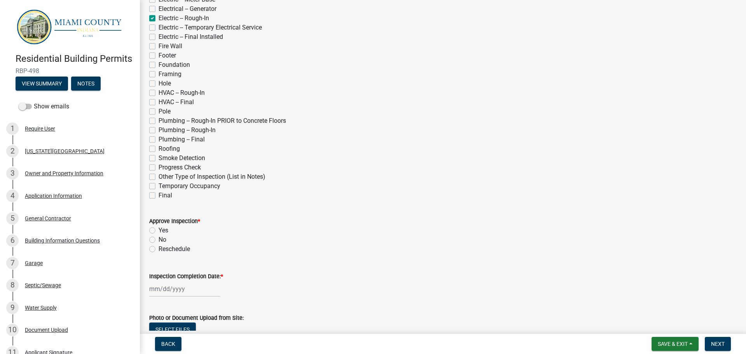
scroll to position [117, 0]
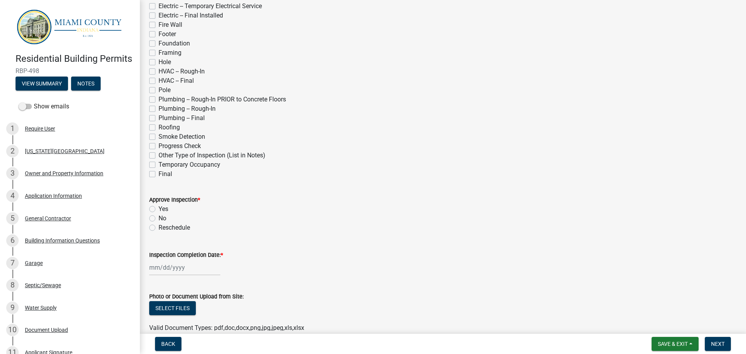
click at [158, 207] on label "Yes" at bounding box center [163, 208] width 10 height 9
click at [158, 207] on input "Yes" at bounding box center [160, 206] width 5 height 5
click at [190, 255] on label "Inspection Completion Date: *" at bounding box center [186, 254] width 74 height 5
click at [190, 259] on input "Inspection Completion Date: *" at bounding box center [184, 267] width 71 height 16
click at [159, 226] on div "22" at bounding box center [157, 226] width 12 height 12
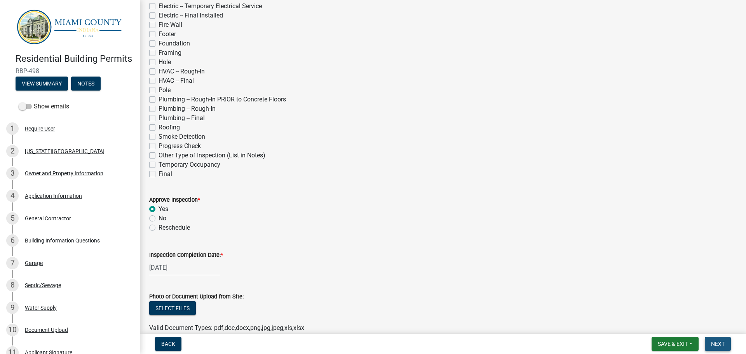
click at [721, 341] on span "Next" at bounding box center [718, 344] width 14 height 6
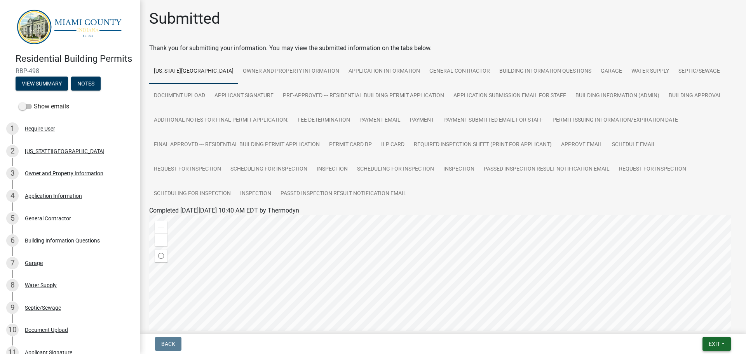
click at [718, 345] on span "Exit" at bounding box center [714, 344] width 11 height 6
click at [702, 325] on button "Save & Exit" at bounding box center [700, 323] width 62 height 19
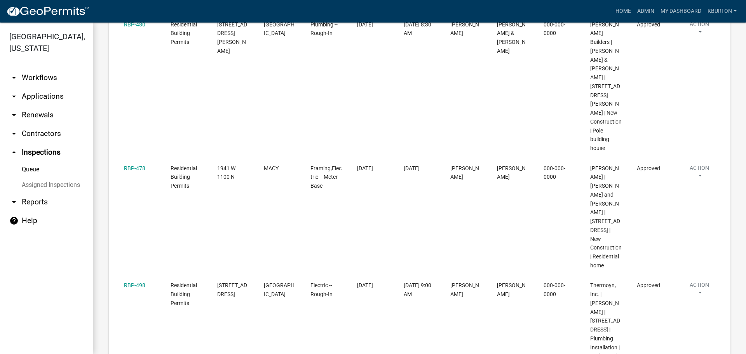
scroll to position [311, 0]
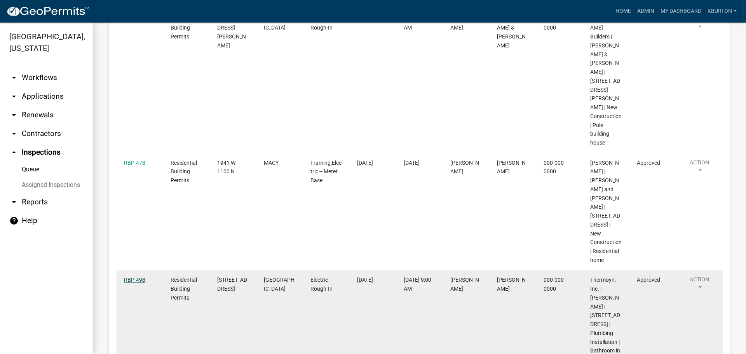
click at [130, 277] on link "RBP-498" at bounding box center [134, 280] width 21 height 6
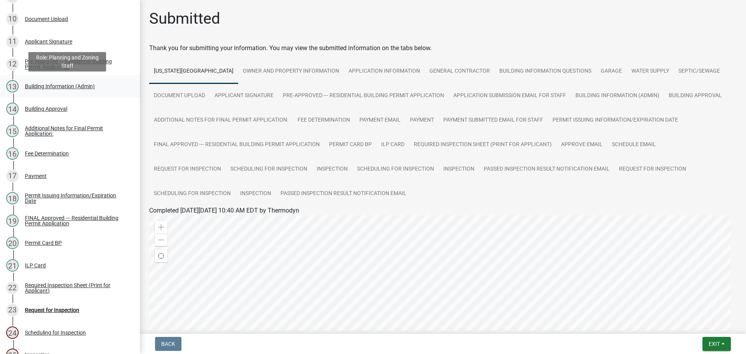
scroll to position [444, 0]
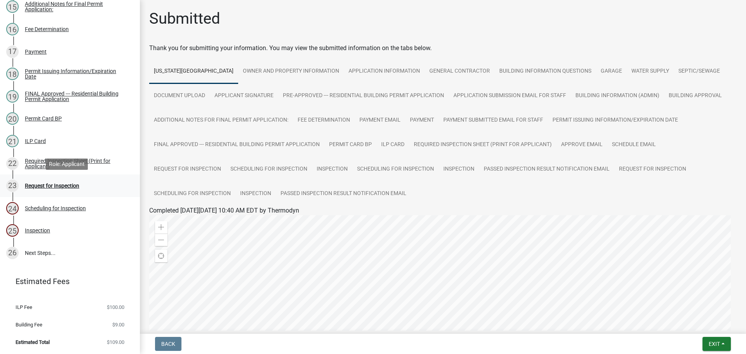
click at [59, 187] on div "Request for Inspection" at bounding box center [52, 185] width 54 height 5
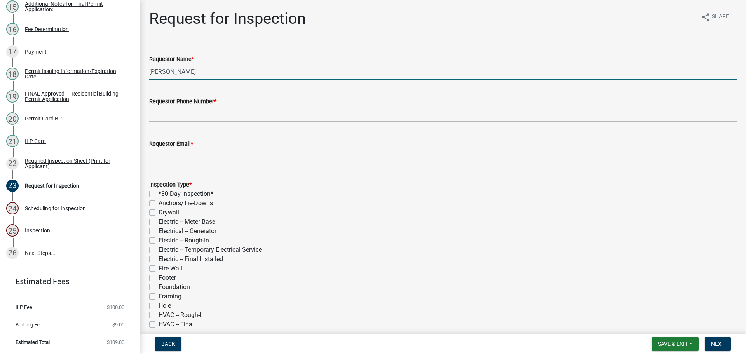
click at [211, 66] on input "[PERSON_NAME]" at bounding box center [442, 72] width 587 height 16
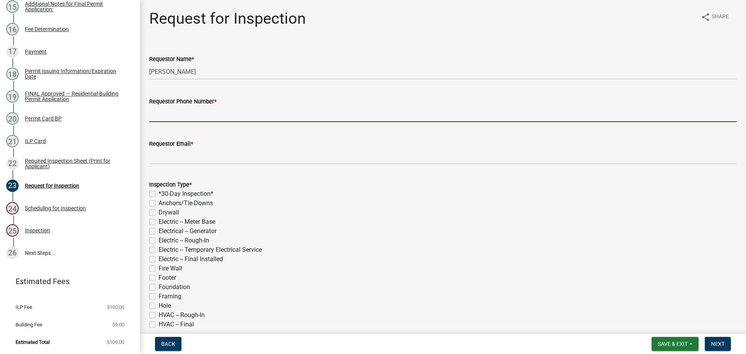
click at [206, 112] on input "Requestor Phone Number *" at bounding box center [442, 114] width 587 height 16
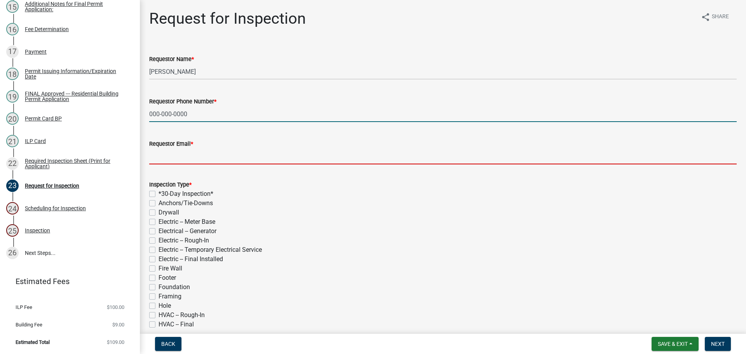
click at [218, 156] on input "Requestor Email *" at bounding box center [442, 156] width 587 height 16
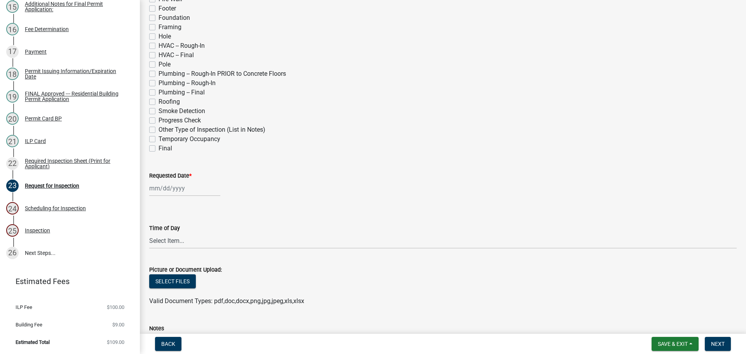
scroll to position [272, 0]
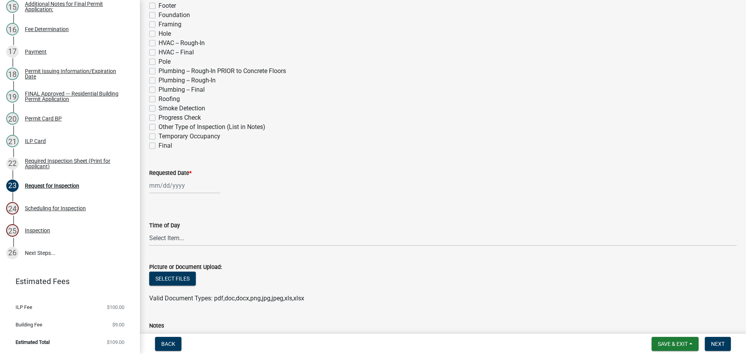
click at [158, 144] on label "Final" at bounding box center [165, 145] width 14 height 9
click at [158, 144] on input "Final" at bounding box center [160, 143] width 5 height 5
click at [167, 171] on label "Requested Date *" at bounding box center [170, 173] width 42 height 5
click at [167, 178] on input "Requested Date *" at bounding box center [184, 186] width 71 height 16
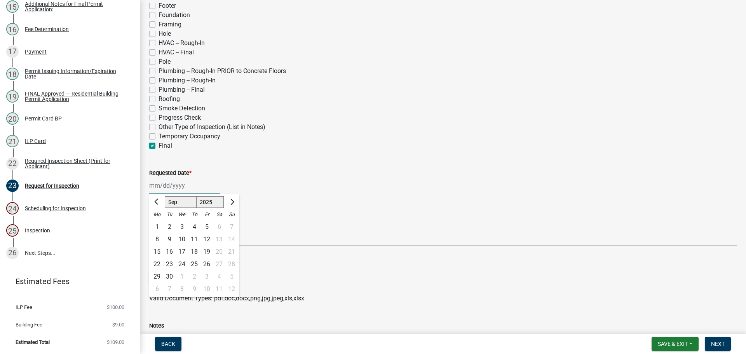
click at [176, 202] on select "Jan Feb Mar Apr May Jun [DATE] Aug Sep Oct Nov Dec" at bounding box center [180, 202] width 31 height 12
click at [165, 196] on select "Jan Feb Mar Apr May Jun [DATE] Aug Sep Oct Nov Dec" at bounding box center [180, 202] width 31 height 12
click at [196, 276] on div "30" at bounding box center [194, 276] width 12 height 12
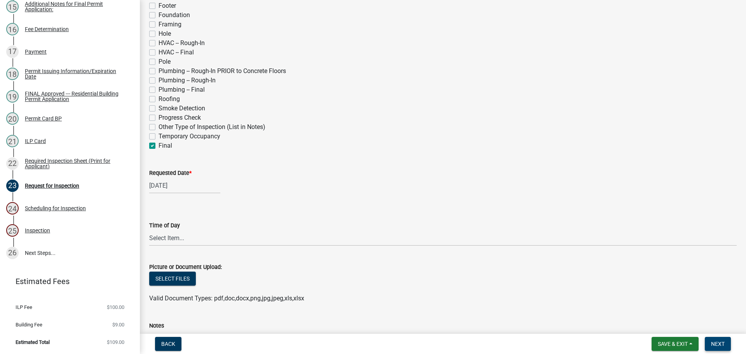
click at [716, 342] on span "Next" at bounding box center [718, 344] width 14 height 6
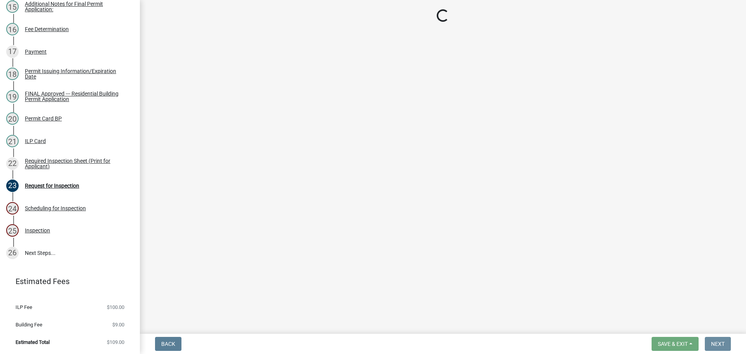
scroll to position [0, 0]
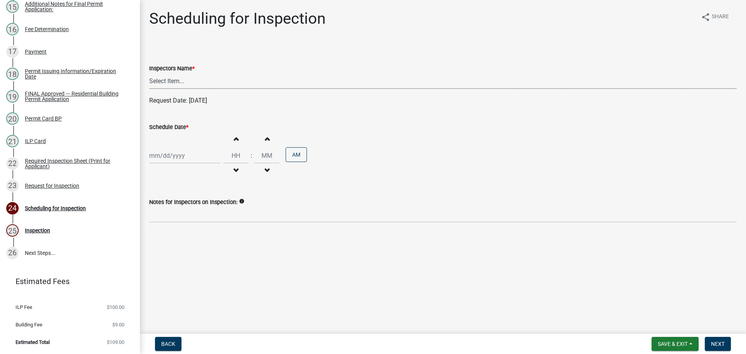
click at [191, 80] on select "Select Item... bmthomas ([PERSON_NAME]) croser ([PERSON_NAME]) [PERSON_NAME] ([…" at bounding box center [442, 81] width 587 height 16
click at [149, 73] on select "Select Item... bmthomas ([PERSON_NAME]) croser ([PERSON_NAME]) [PERSON_NAME] ([…" at bounding box center [442, 81] width 587 height 16
click at [164, 127] on label "Schedule Date *" at bounding box center [168, 127] width 39 height 5
click at [164, 148] on input "Schedule Date *" at bounding box center [184, 156] width 71 height 16
click at [174, 172] on select "Jan Feb Mar Apr May Jun [DATE] Aug Sep Oct Nov Dec" at bounding box center [180, 172] width 31 height 12
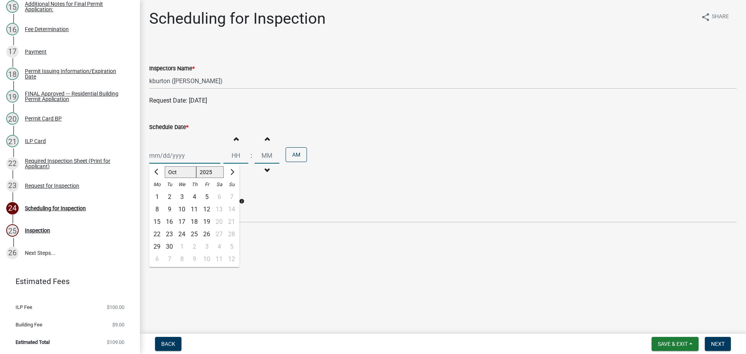
click at [165, 166] on select "Jan Feb Mar Apr May Jun [DATE] Aug Sep Oct Nov Dec" at bounding box center [180, 172] width 31 height 12
click at [196, 245] on div "30" at bounding box center [194, 246] width 12 height 12
click at [713, 340] on button "Next" at bounding box center [718, 344] width 26 height 14
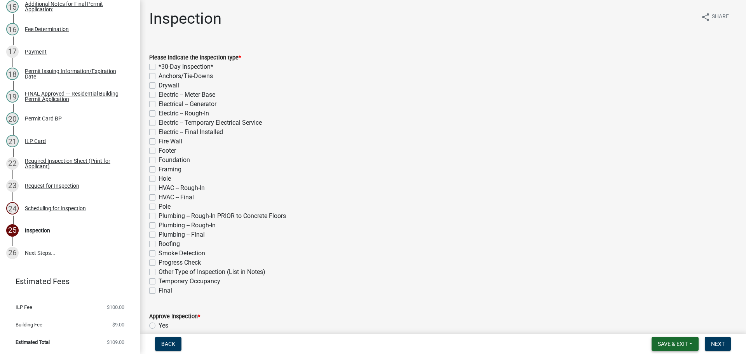
click at [683, 343] on span "Save & Exit" at bounding box center [673, 344] width 30 height 6
click at [670, 321] on button "Save & Exit" at bounding box center [667, 323] width 62 height 19
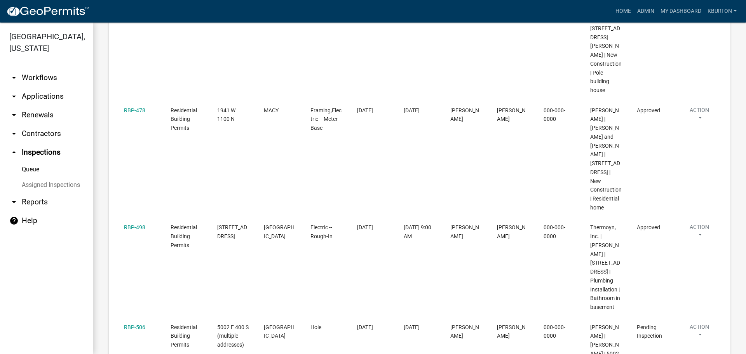
scroll to position [362, 0]
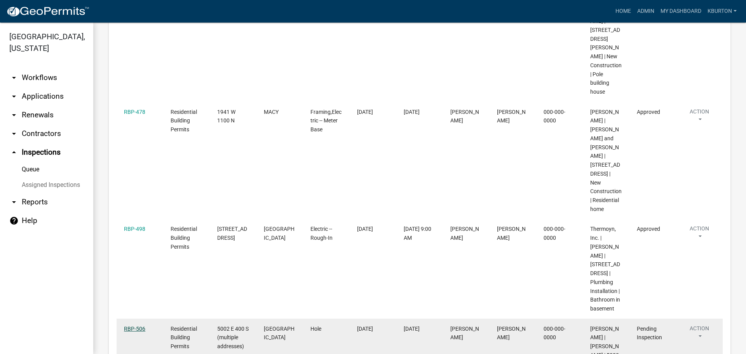
click at [142, 326] on link "RBP-506" at bounding box center [134, 329] width 21 height 6
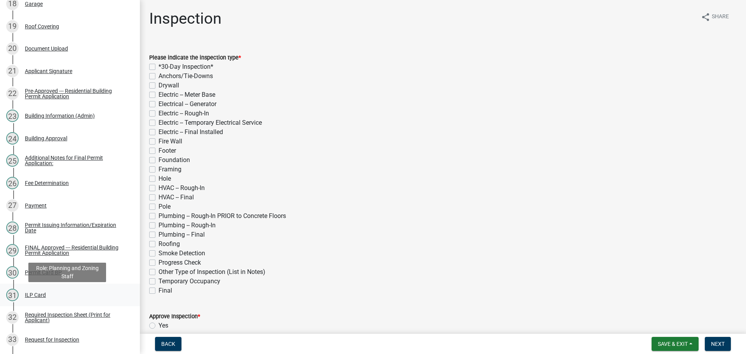
scroll to position [660, 0]
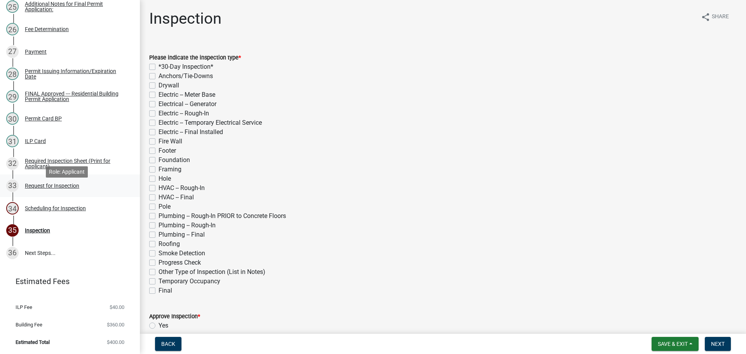
click at [71, 188] on div "Request for Inspection" at bounding box center [52, 185] width 54 height 5
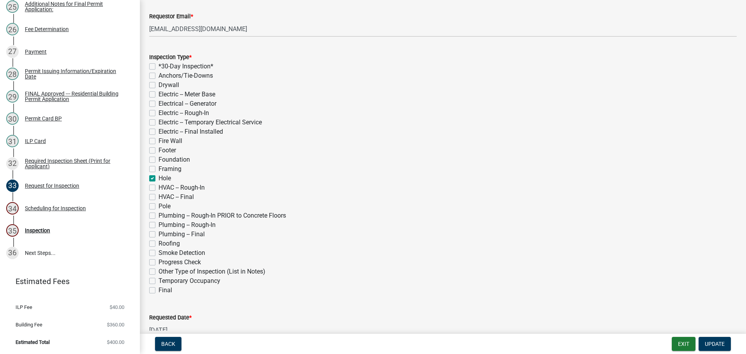
scroll to position [117, 0]
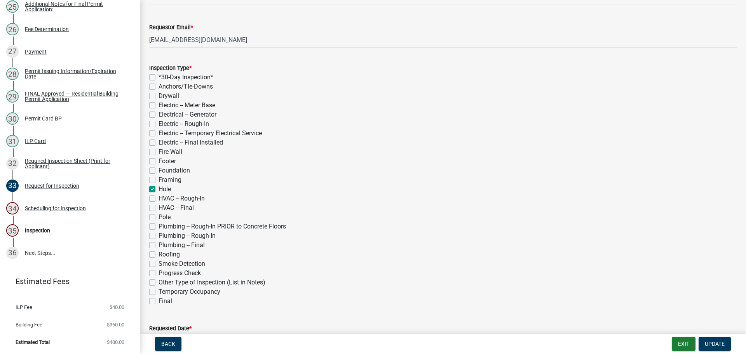
click at [158, 215] on label "Pole" at bounding box center [164, 216] width 12 height 9
click at [158, 215] on input "Pole" at bounding box center [160, 214] width 5 height 5
click at [158, 182] on label "Framing" at bounding box center [169, 179] width 23 height 9
click at [158, 180] on input "Framing" at bounding box center [160, 177] width 5 height 5
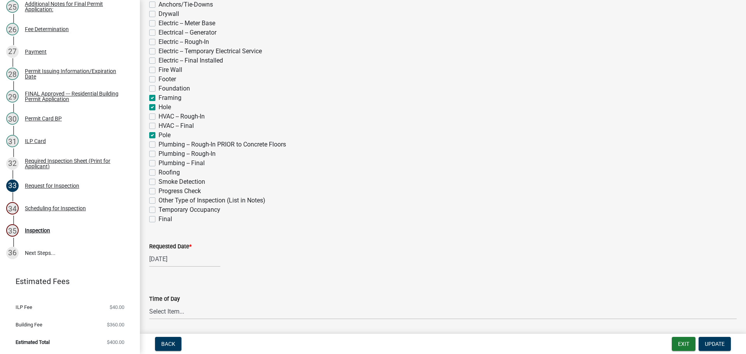
scroll to position [233, 0]
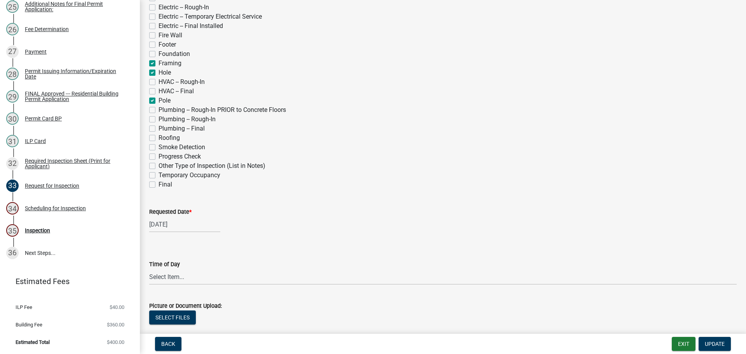
click at [171, 210] on label "Requested Date *" at bounding box center [170, 211] width 42 height 5
click at [171, 216] on input "[DATE]" at bounding box center [184, 224] width 71 height 16
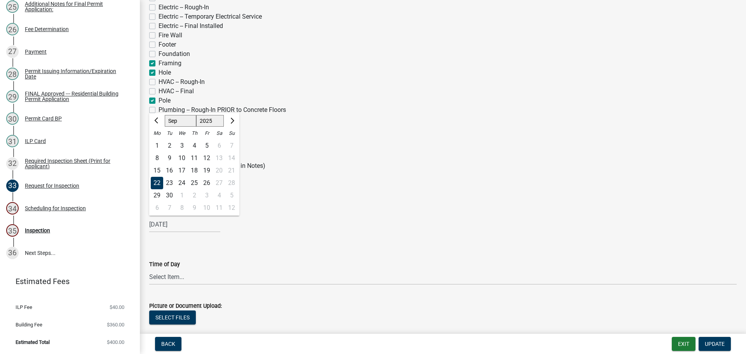
click at [158, 183] on div "22" at bounding box center [157, 183] width 12 height 12
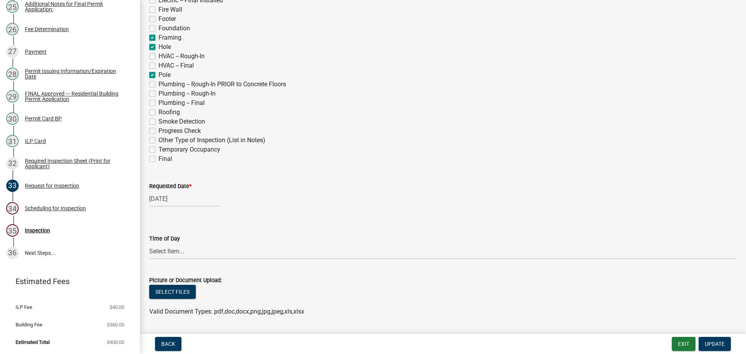
scroll to position [272, 0]
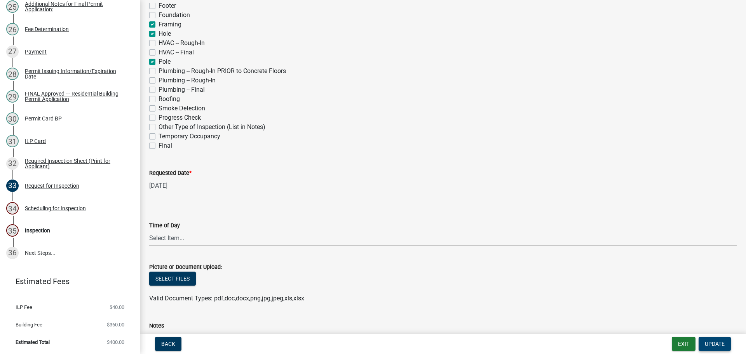
click at [711, 339] on button "Update" at bounding box center [714, 344] width 32 height 14
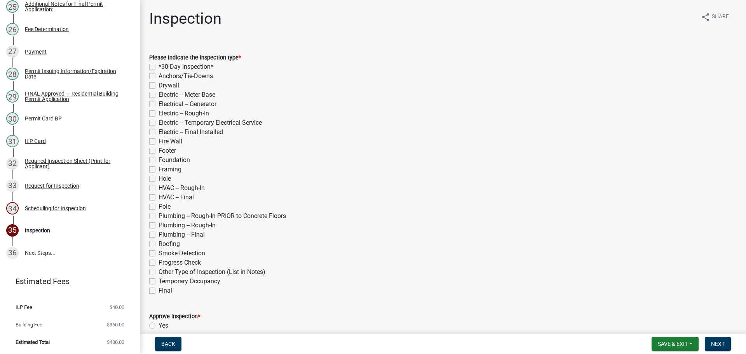
click at [158, 179] on label "Hole" at bounding box center [164, 178] width 12 height 9
click at [158, 179] on input "Hole" at bounding box center [160, 176] width 5 height 5
drag, startPoint x: 152, startPoint y: 168, endPoint x: 156, endPoint y: 176, distance: 8.9
click at [158, 169] on label "Framing" at bounding box center [169, 169] width 23 height 9
click at [158, 169] on input "Framing" at bounding box center [160, 167] width 5 height 5
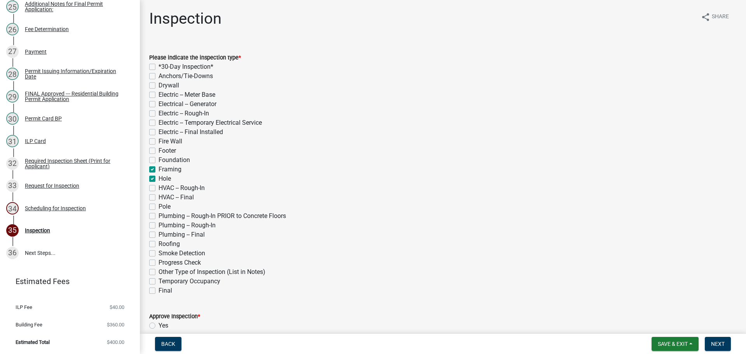
click at [158, 205] on label "Pole" at bounding box center [164, 206] width 12 height 9
click at [158, 205] on input "Pole" at bounding box center [160, 204] width 5 height 5
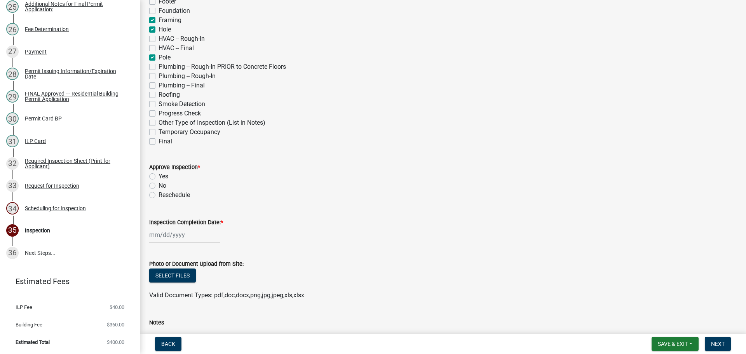
scroll to position [155, 0]
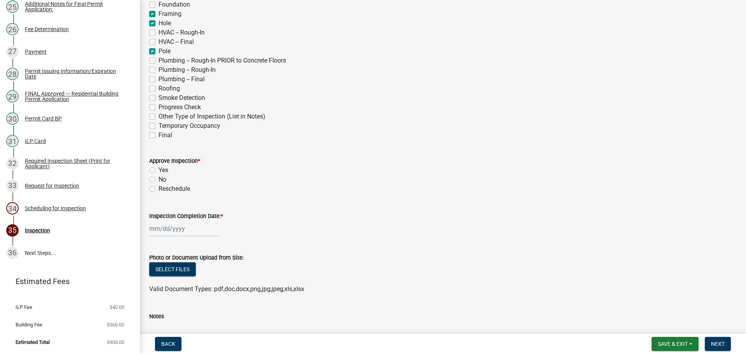
click at [158, 171] on label "Yes" at bounding box center [163, 169] width 10 height 9
click at [158, 171] on input "Yes" at bounding box center [160, 167] width 5 height 5
click at [719, 343] on span "Next" at bounding box center [718, 344] width 14 height 6
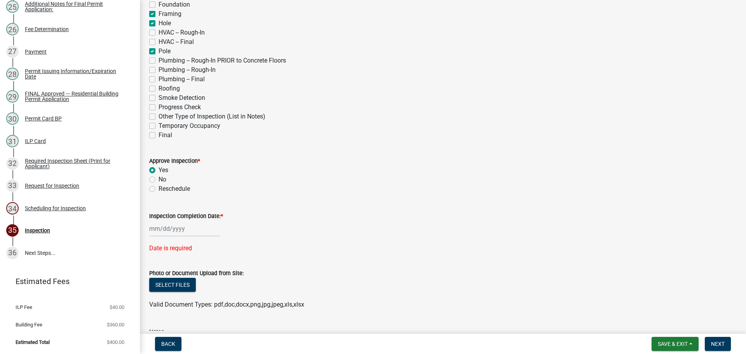
click at [186, 214] on label "Inspection Completion Date: *" at bounding box center [186, 216] width 74 height 5
click at [186, 221] on input "Inspection Completion Date: *" at bounding box center [184, 229] width 71 height 16
click at [158, 186] on div "22" at bounding box center [157, 187] width 12 height 12
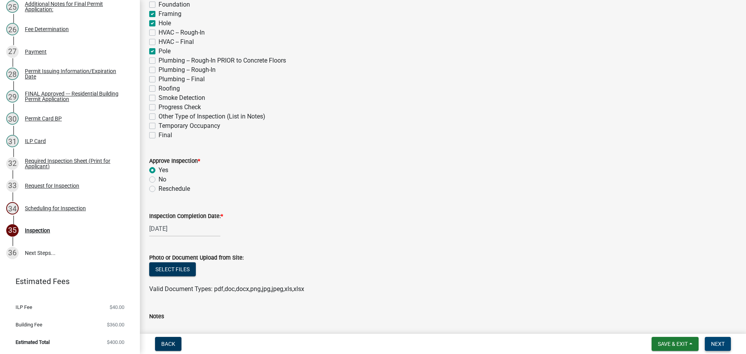
click at [716, 341] on span "Next" at bounding box center [718, 344] width 14 height 6
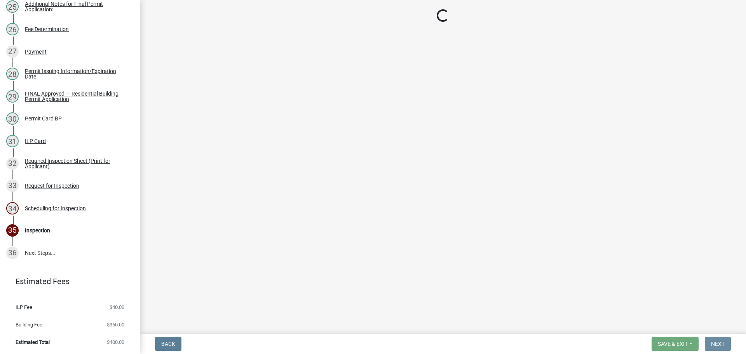
scroll to position [0, 0]
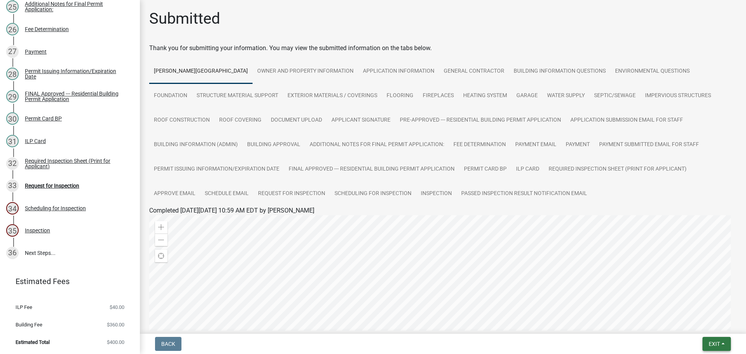
click at [719, 341] on span "Exit" at bounding box center [714, 344] width 11 height 6
click at [712, 325] on button "Save & Exit" at bounding box center [700, 323] width 62 height 19
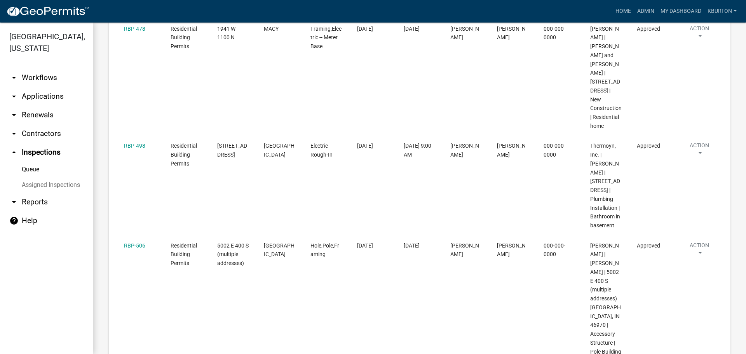
scroll to position [440, 0]
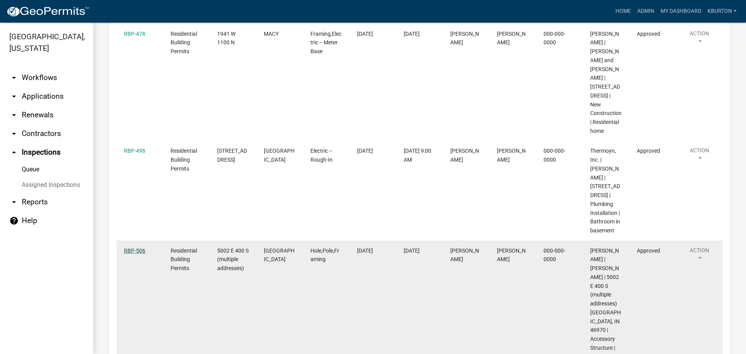
click at [139, 247] on link "RBP-506" at bounding box center [134, 250] width 21 height 6
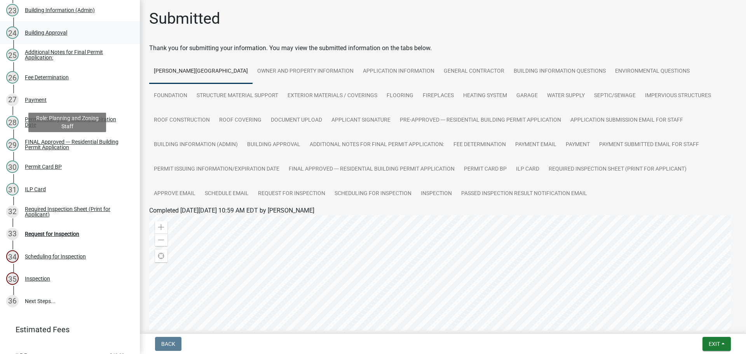
scroll to position [622, 0]
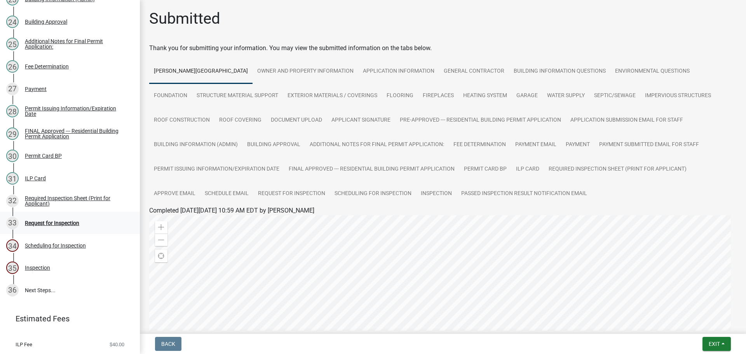
click at [51, 226] on div "Request for Inspection" at bounding box center [52, 222] width 54 height 5
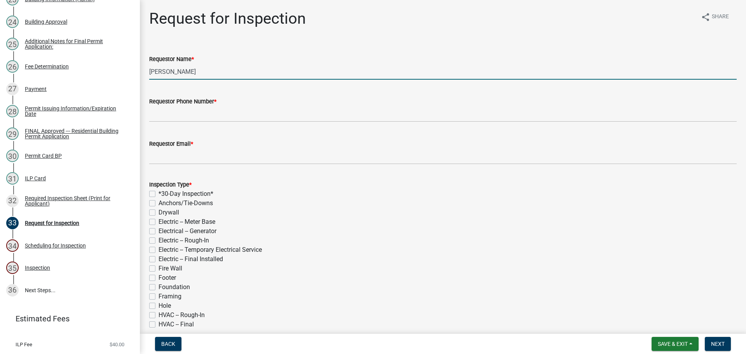
click at [209, 74] on input "[PERSON_NAME]" at bounding box center [442, 72] width 587 height 16
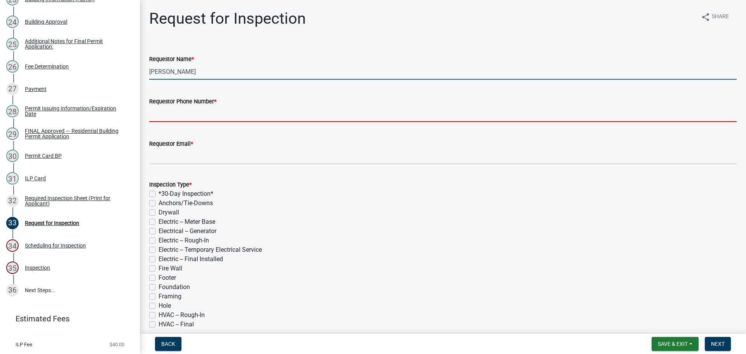
click at [196, 116] on input "Requestor Phone Number *" at bounding box center [442, 114] width 587 height 16
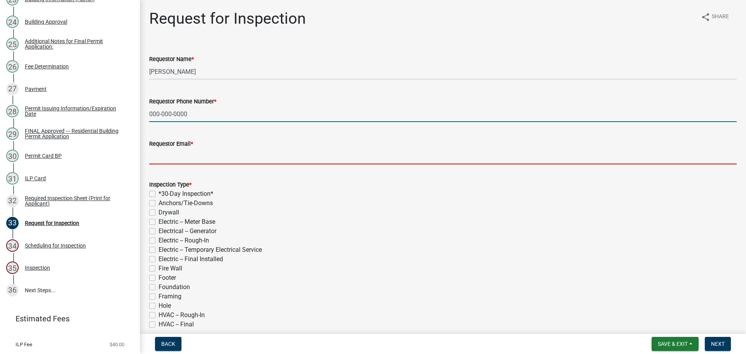
click at [202, 161] on input "Requestor Email *" at bounding box center [442, 156] width 587 height 16
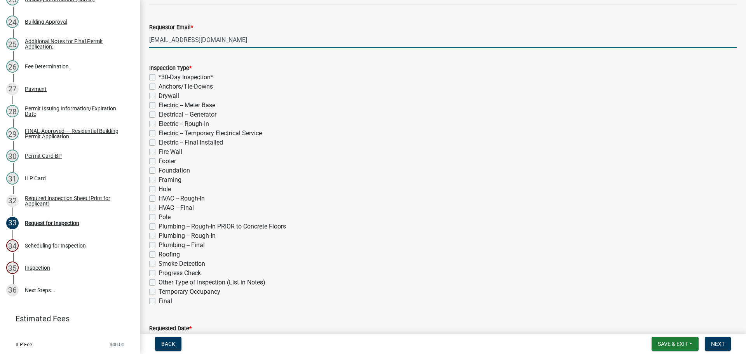
scroll to position [155, 0]
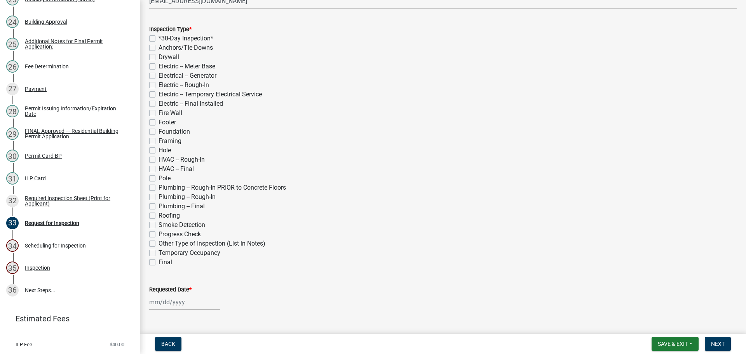
click at [158, 215] on label "Roofing" at bounding box center [168, 215] width 21 height 9
click at [158, 215] on input "Roofing" at bounding box center [160, 213] width 5 height 5
click at [158, 262] on label "Final" at bounding box center [165, 262] width 14 height 9
click at [158, 262] on input "Final" at bounding box center [160, 260] width 5 height 5
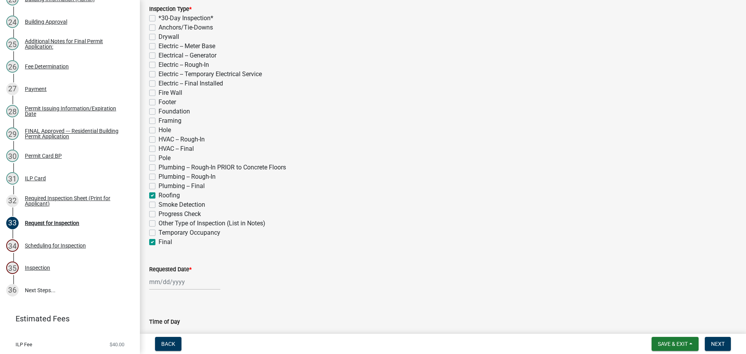
scroll to position [194, 0]
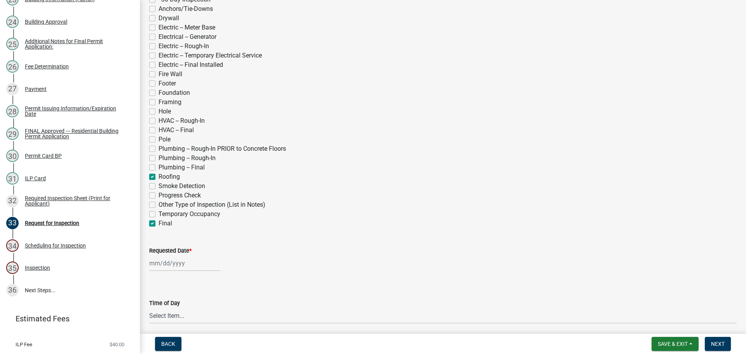
click at [174, 251] on label "Requested Date *" at bounding box center [170, 250] width 42 height 5
click at [174, 255] on input "Requested Date *" at bounding box center [184, 263] width 71 height 16
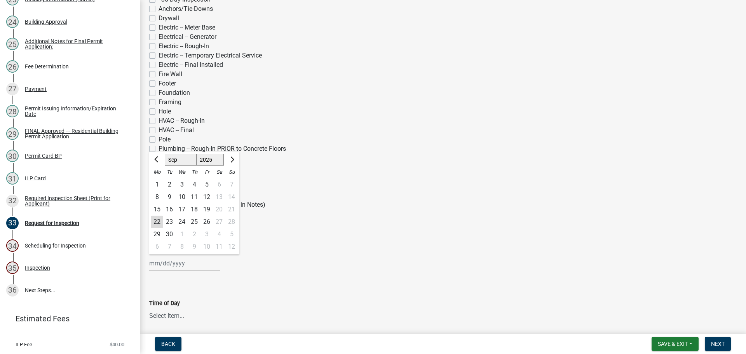
click at [205, 235] on div "3" at bounding box center [206, 234] width 12 height 12
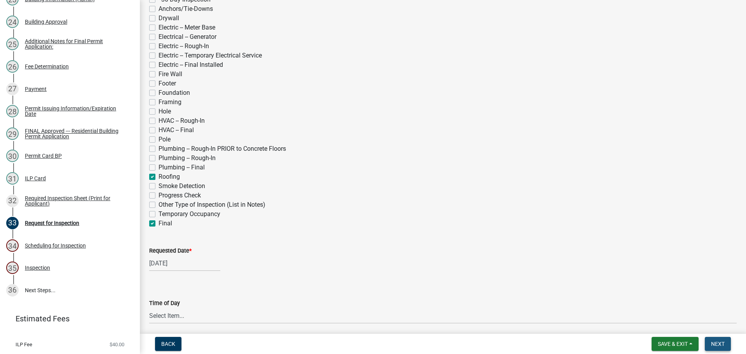
click at [721, 339] on button "Next" at bounding box center [718, 344] width 26 height 14
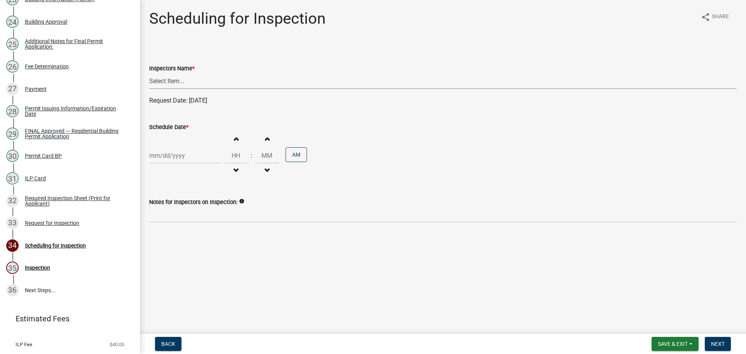
click at [208, 82] on select "Select Item... bmthomas ([PERSON_NAME]) croser ([PERSON_NAME]) [PERSON_NAME] ([…" at bounding box center [442, 81] width 587 height 16
click at [149, 73] on select "Select Item... bmthomas ([PERSON_NAME]) croser ([PERSON_NAME]) [PERSON_NAME] ([…" at bounding box center [442, 81] width 587 height 16
click at [175, 127] on label "Schedule Date *" at bounding box center [168, 127] width 39 height 5
click at [175, 148] on input "Schedule Date *" at bounding box center [184, 156] width 71 height 16
click at [196, 247] on div "2" at bounding box center [194, 246] width 12 height 12
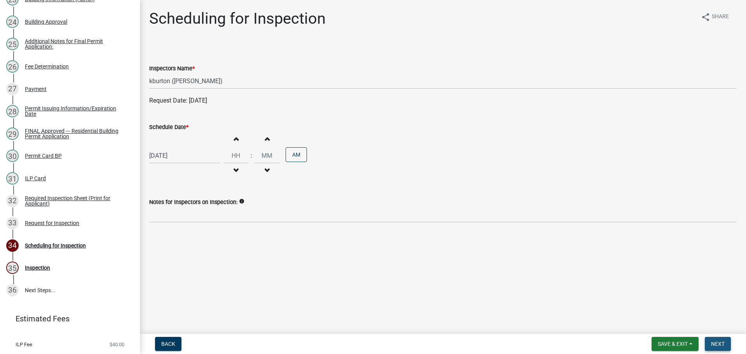
click at [722, 344] on span "Next" at bounding box center [718, 344] width 14 height 6
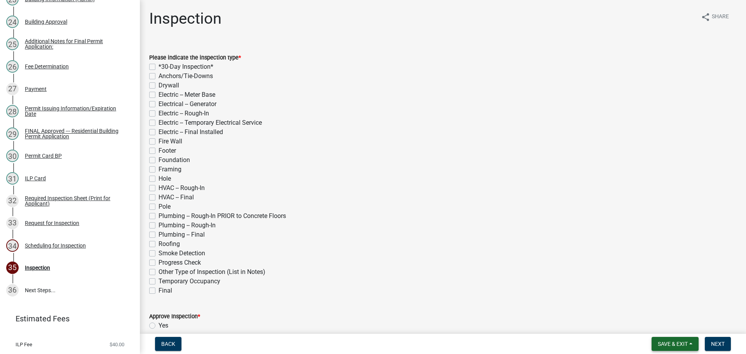
click at [671, 341] on span "Save & Exit" at bounding box center [673, 344] width 30 height 6
click at [668, 320] on button "Save & Exit" at bounding box center [667, 323] width 62 height 19
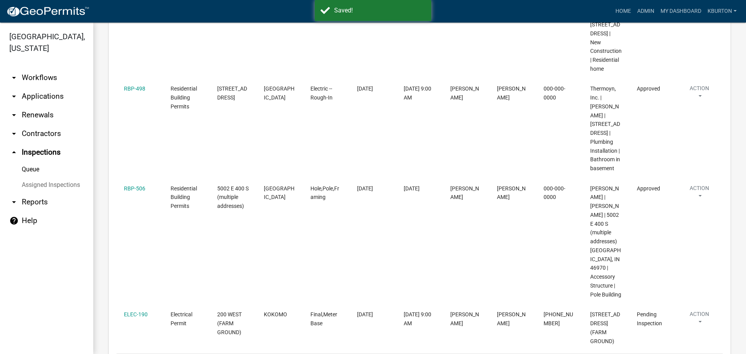
scroll to position [517, 0]
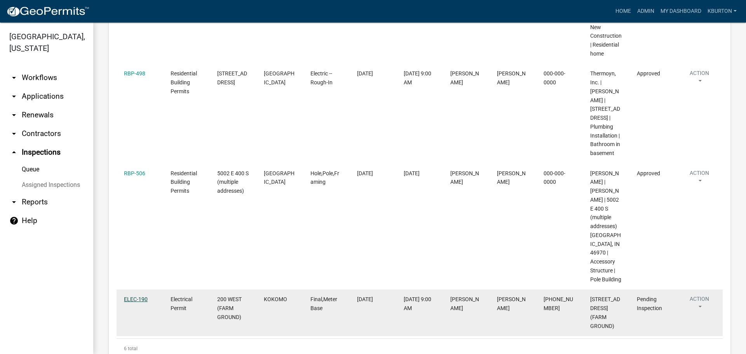
click at [134, 296] on link "ELEC-190" at bounding box center [136, 299] width 24 height 6
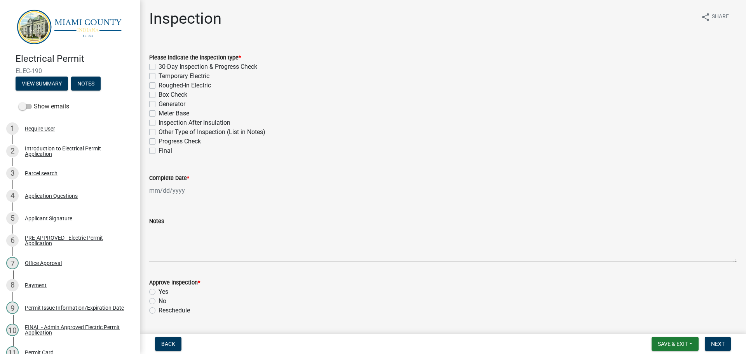
click at [158, 151] on label "Final" at bounding box center [165, 150] width 14 height 9
click at [158, 151] on input "Final" at bounding box center [160, 148] width 5 height 5
click at [158, 113] on label "Meter Base" at bounding box center [173, 113] width 31 height 9
click at [158, 113] on input "Meter Base" at bounding box center [160, 111] width 5 height 5
click at [169, 176] on label "Complete Date *" at bounding box center [169, 178] width 40 height 5
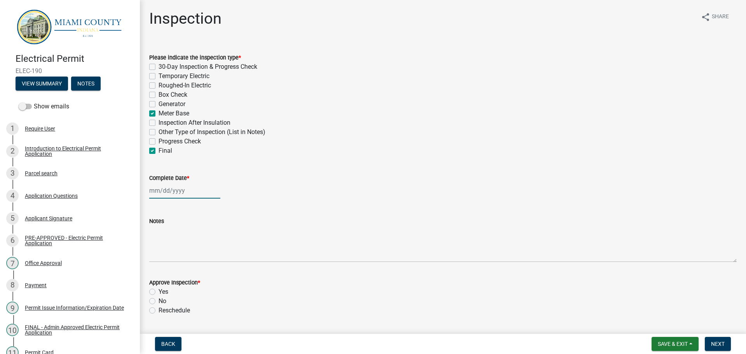
click at [169, 183] on input "Complete Date *" at bounding box center [184, 191] width 71 height 16
click at [158, 267] on div "22" at bounding box center [157, 269] width 12 height 12
click at [158, 291] on label "Yes" at bounding box center [163, 291] width 10 height 9
click at [158, 291] on input "Yes" at bounding box center [160, 289] width 5 height 5
click at [719, 339] on button "Next" at bounding box center [718, 344] width 26 height 14
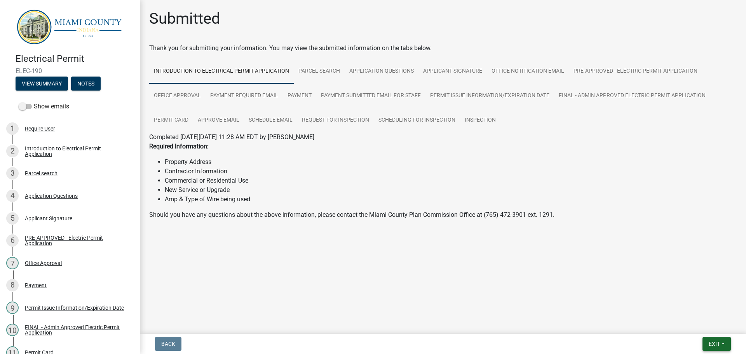
click at [706, 343] on button "Exit" at bounding box center [716, 344] width 28 height 14
click at [704, 327] on button "Save & Exit" at bounding box center [700, 323] width 62 height 19
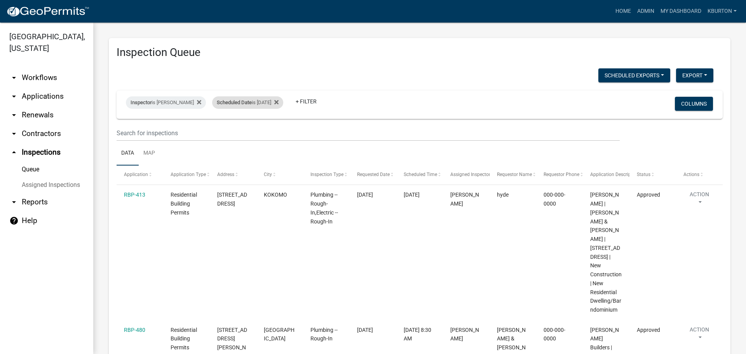
click at [268, 100] on div "Scheduled Date is [DATE]" at bounding box center [247, 102] width 71 height 12
click at [272, 127] on input "[DATE]" at bounding box center [249, 132] width 54 height 16
click at [273, 127] on input "[DATE]" at bounding box center [249, 132] width 54 height 16
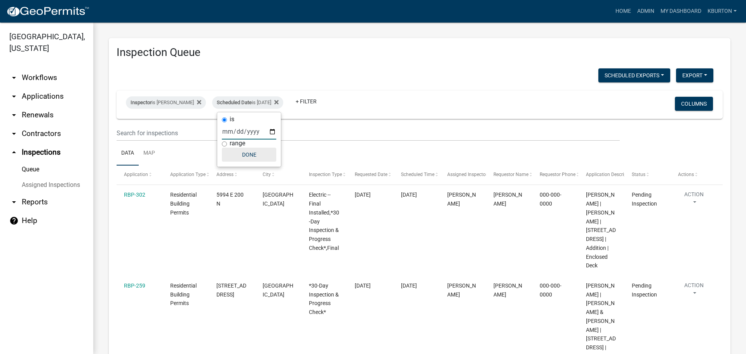
click at [251, 151] on button "Done" at bounding box center [249, 155] width 54 height 14
